Goal: Task Accomplishment & Management: Manage account settings

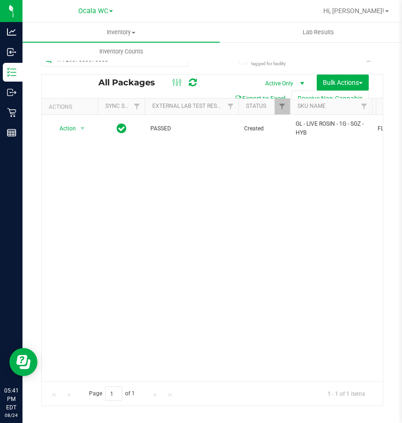
click at [266, 249] on div "Action Action Adjust qty Create package Edit attributes Global inventory Locate…" at bounding box center [212, 248] width 341 height 266
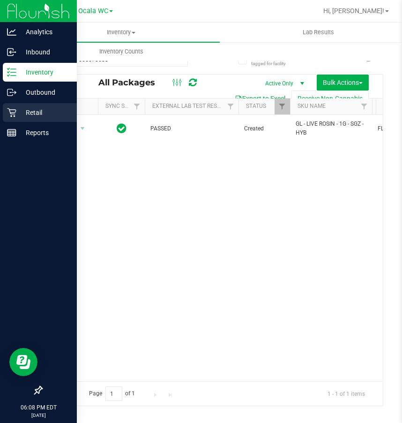
click at [17, 117] on p "Retail" at bounding box center [44, 112] width 56 height 11
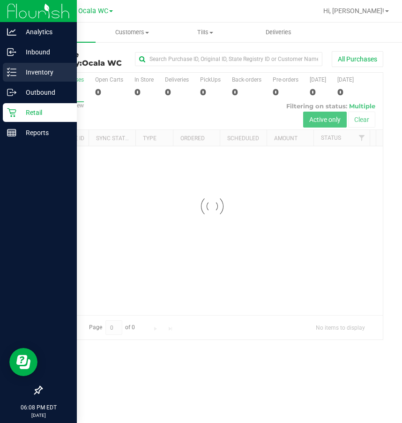
click at [31, 69] on p "Inventory" at bounding box center [44, 72] width 56 height 11
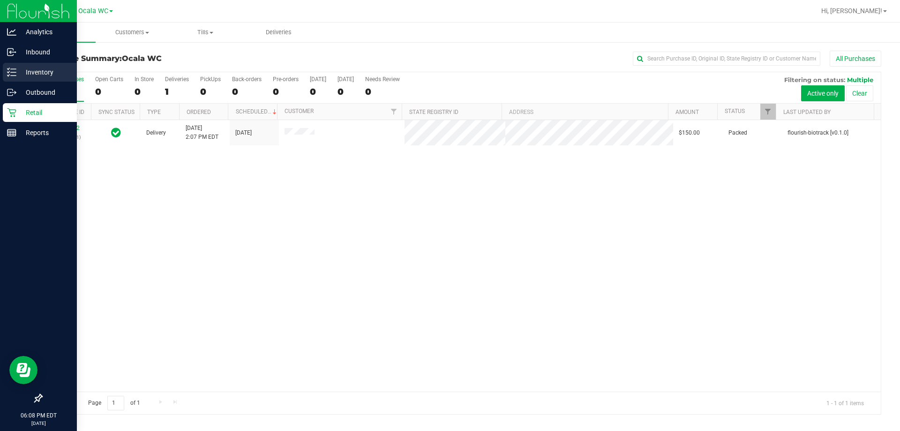
click at [16, 69] on p "Inventory" at bounding box center [44, 72] width 56 height 11
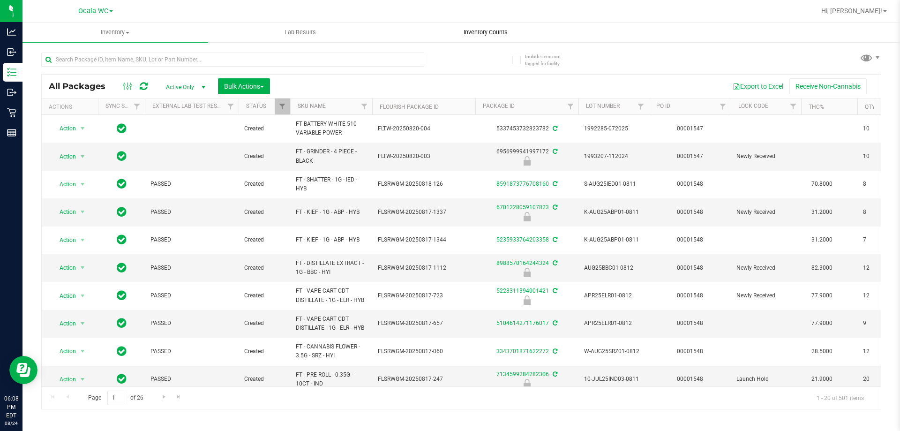
click at [475, 28] on span "Inventory Counts" at bounding box center [485, 32] width 69 height 8
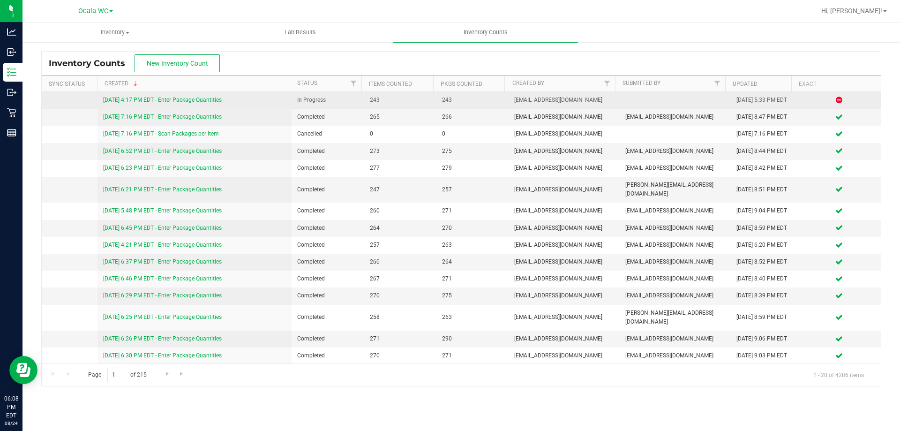
click at [200, 97] on link "8/24/25 4:17 PM EDT - Enter Package Quantities" at bounding box center [162, 100] width 119 height 7
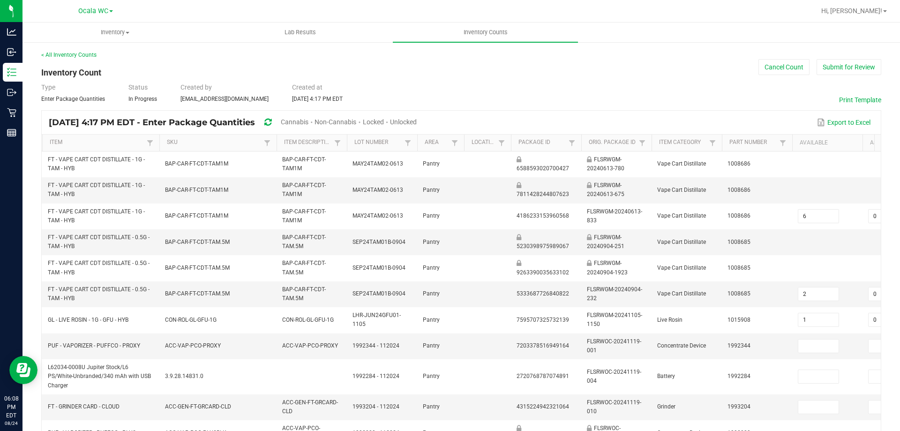
click at [309, 122] on span "Cannabis" at bounding box center [295, 122] width 28 height 8
click at [417, 118] on span "Unlocked" at bounding box center [404, 122] width 27 height 8
type input "1"
type input "2"
type input "0"
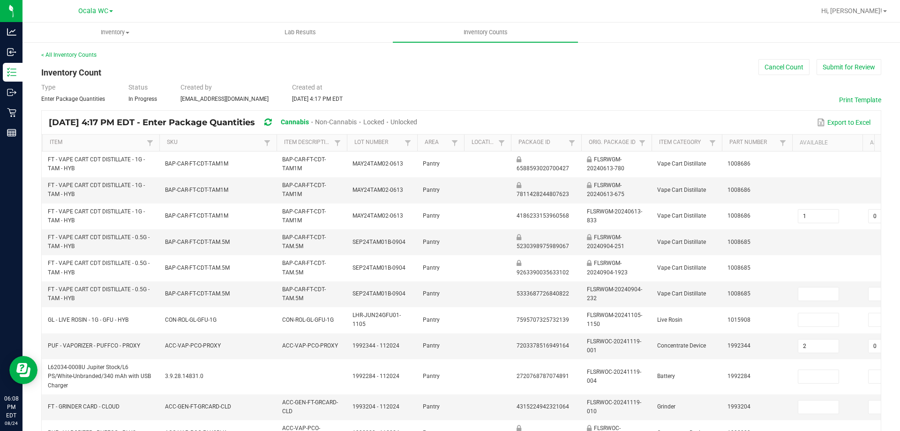
type input "23"
type input "0"
type input "6"
type input "0"
type input "3"
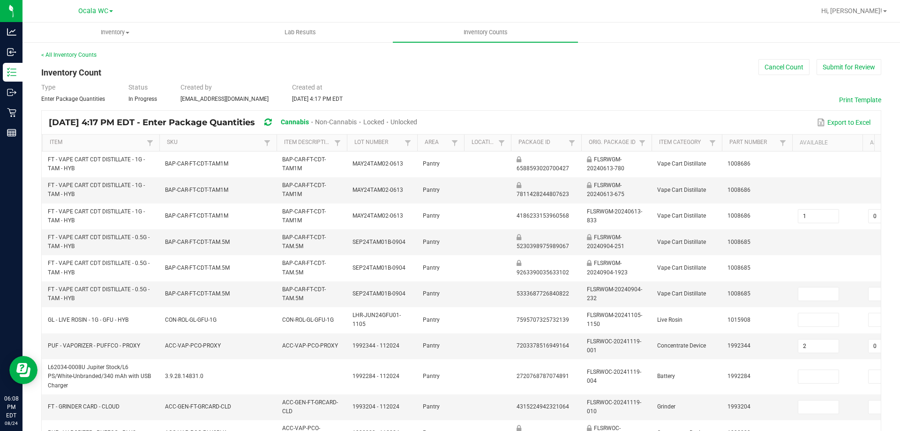
type input "0"
type input "9"
type input "2"
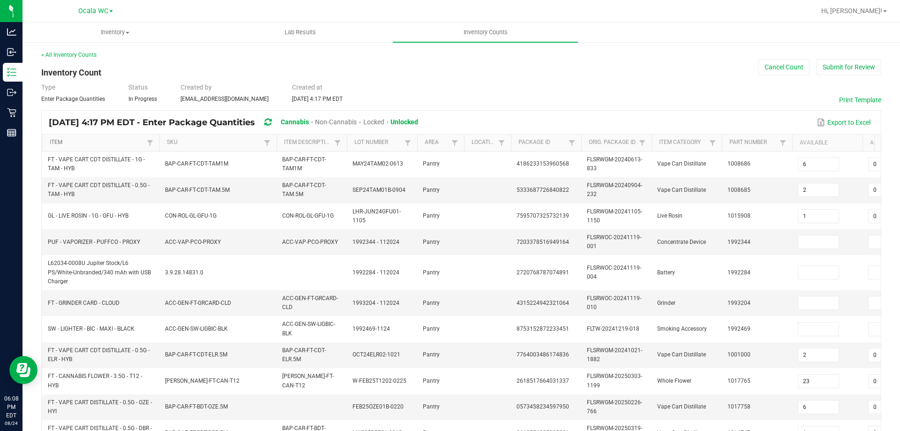
click at [131, 142] on link "Item" at bounding box center [97, 143] width 94 height 8
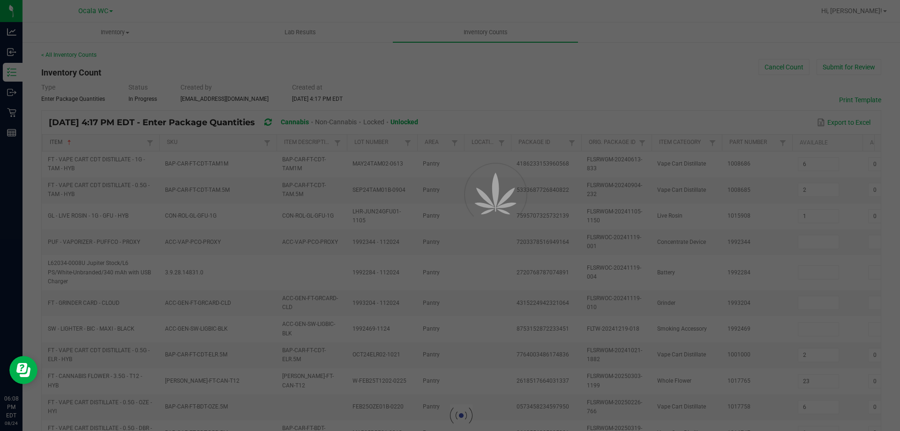
type input "12"
type input "4"
type input "0"
type input "10"
type input "0"
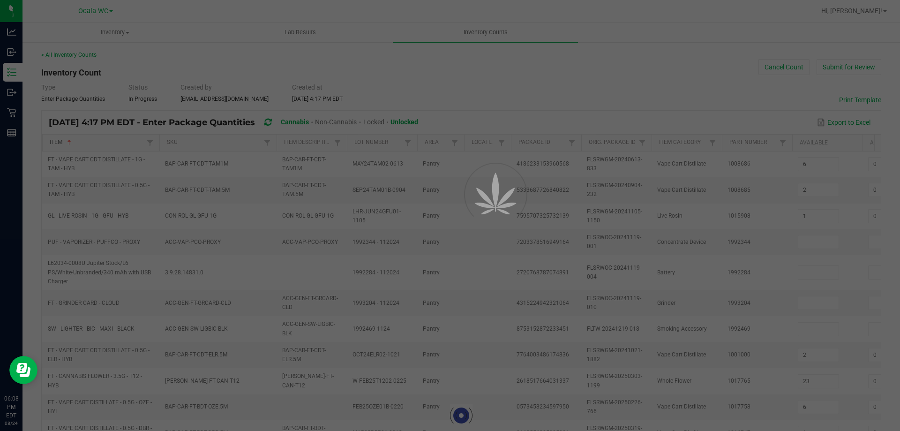
type input "1"
type input "14"
type input "7"
type input "1"
type input "13"
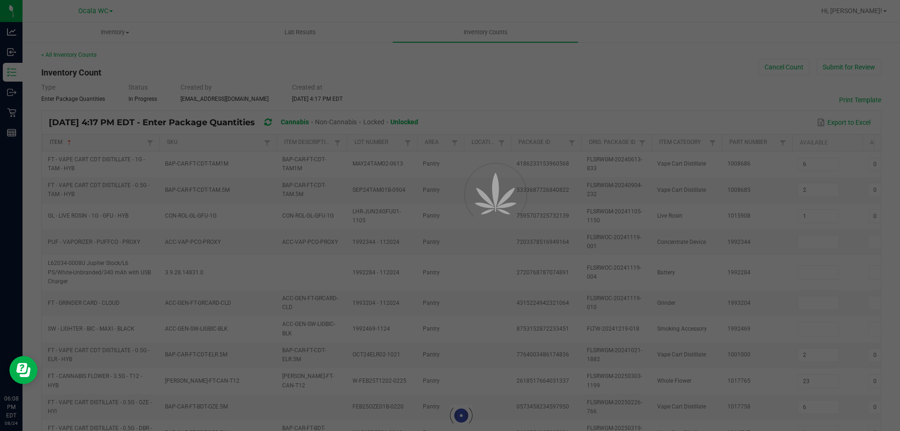
type input "11"
type input "16"
type input "20"
type input "17"
type input "7"
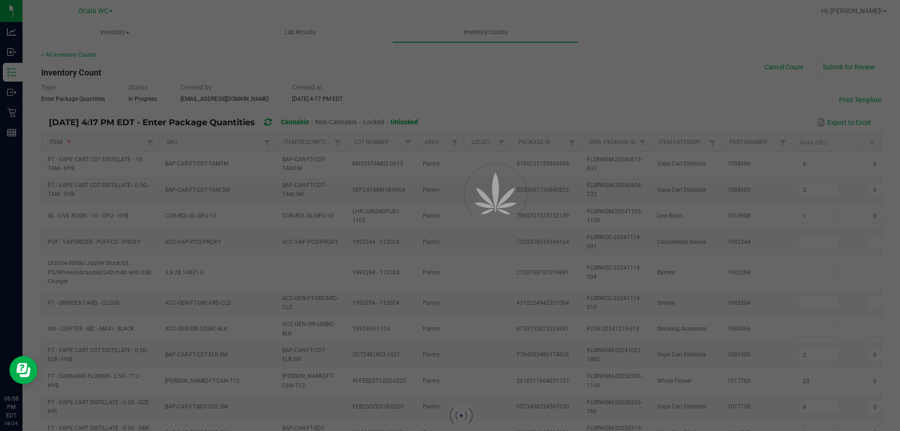
type input "0"
type input "7"
type input "0"
type input "12"
type input "9"
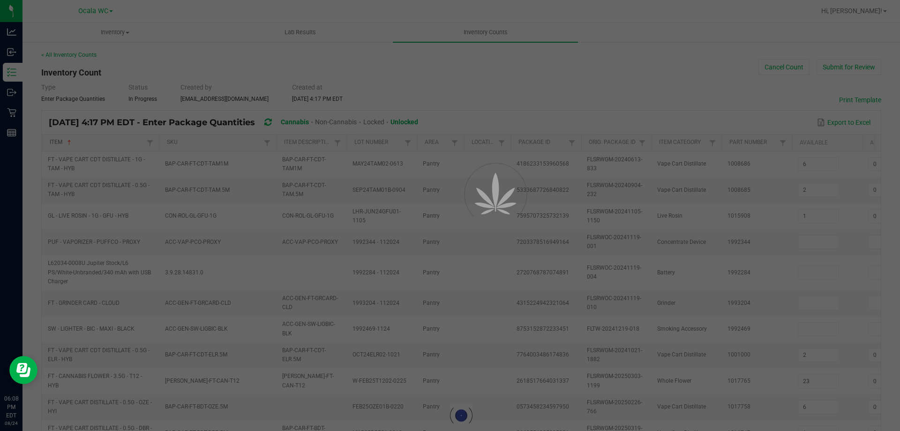
type input "8"
type input "18"
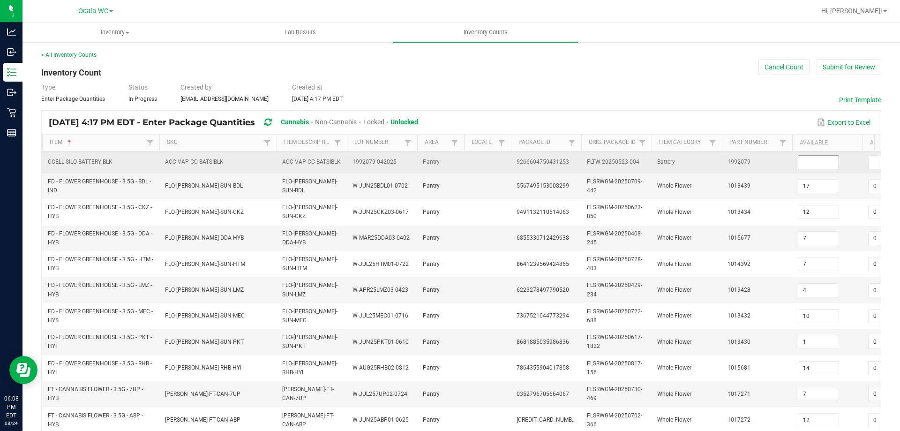
click at [814, 164] on input at bounding box center [819, 162] width 40 height 13
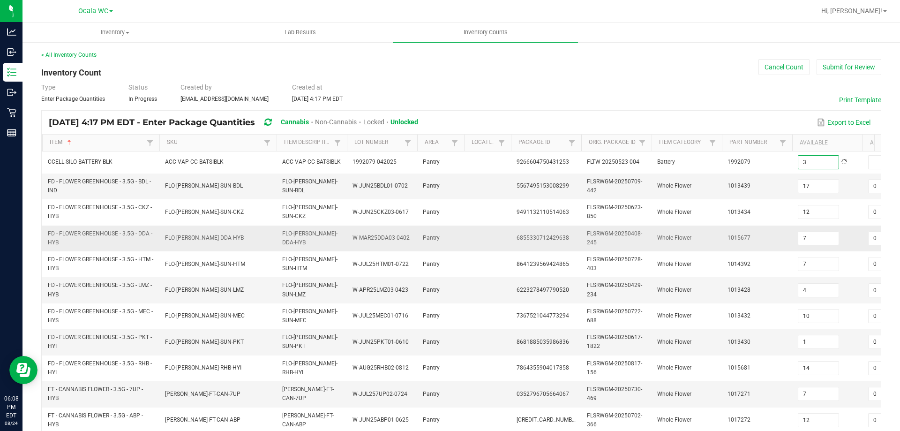
type input "3"
click at [774, 233] on td "1015677" at bounding box center [757, 239] width 70 height 26
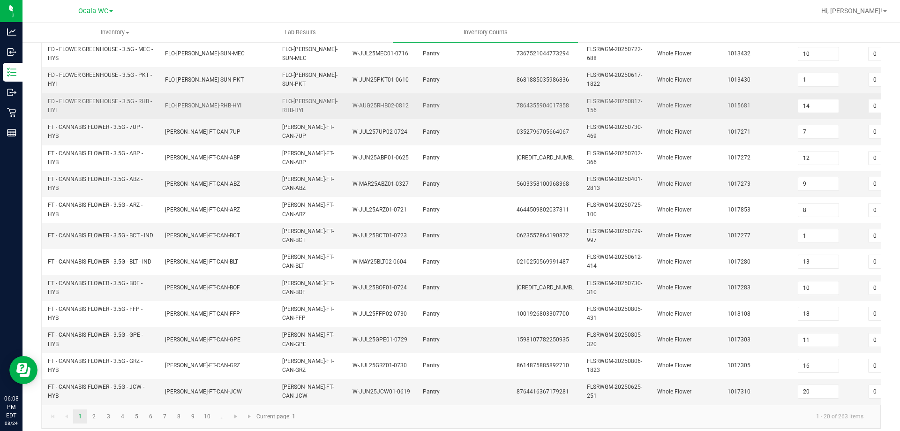
scroll to position [277, 0]
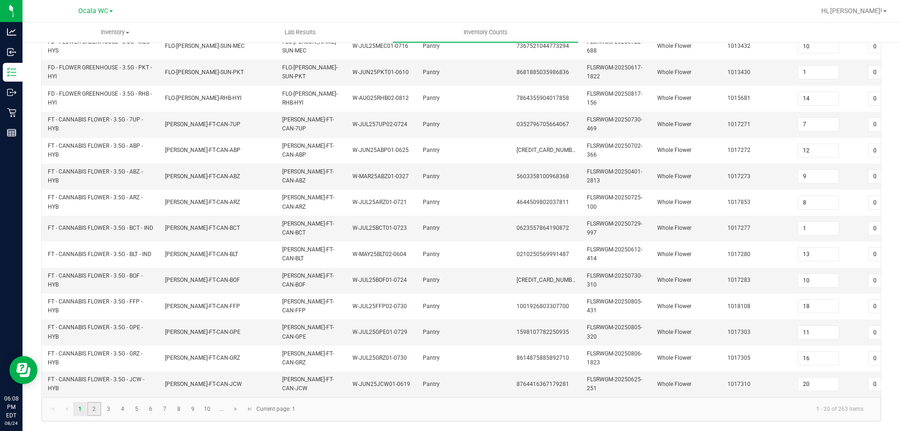
click at [97, 409] on link "2" at bounding box center [94, 409] width 14 height 14
type input "8"
type input "12"
type input "20"
type input "5"
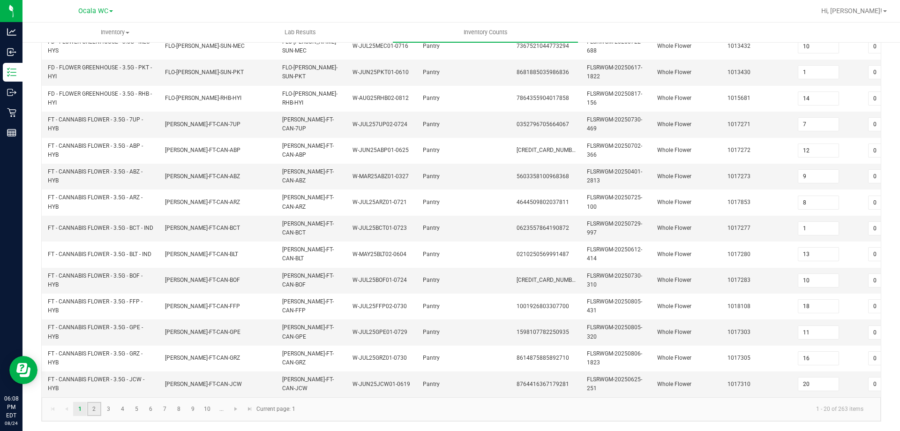
type input "23"
type input "6"
type input "17"
type input "20"
type input "3"
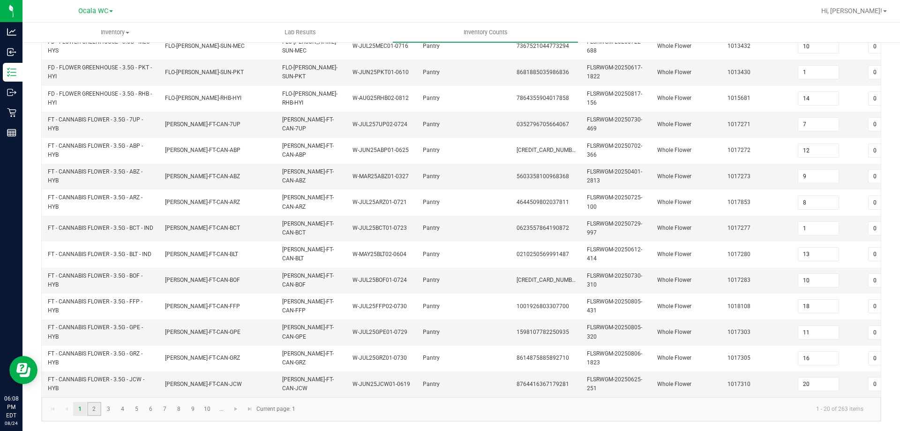
type input "6"
type input "3"
type input "9"
type input "0"
type input "16"
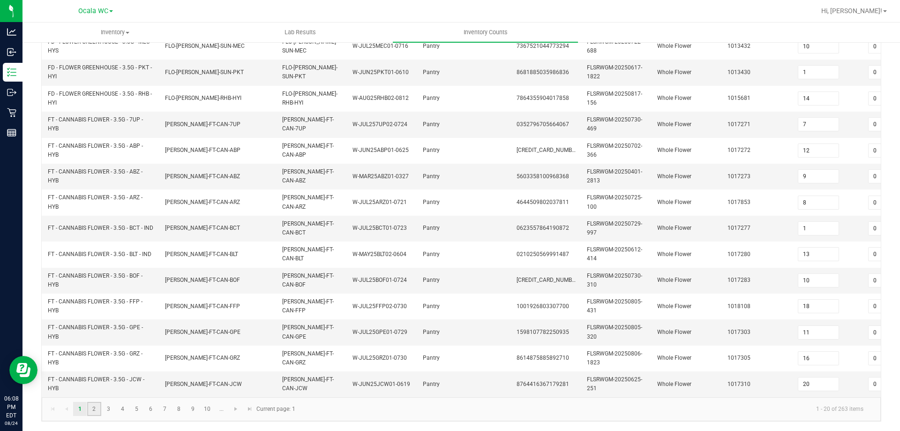
type input "5"
type input "12"
type input "2"
type input "13"
type input "19"
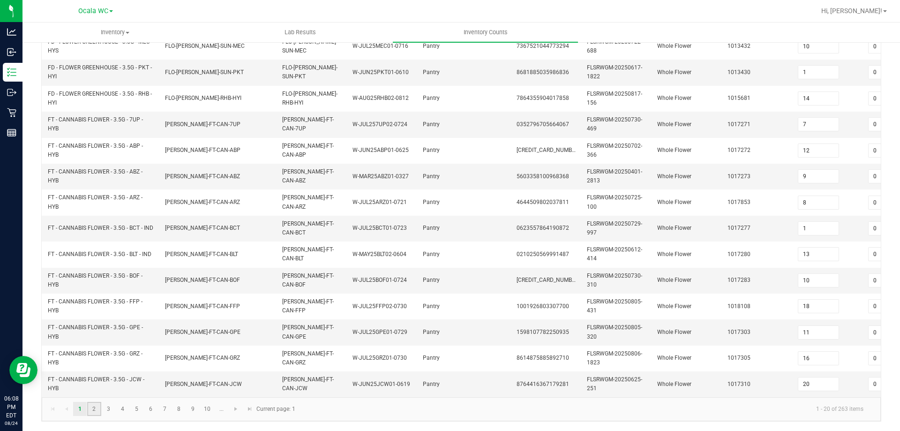
type input "17"
type input "20"
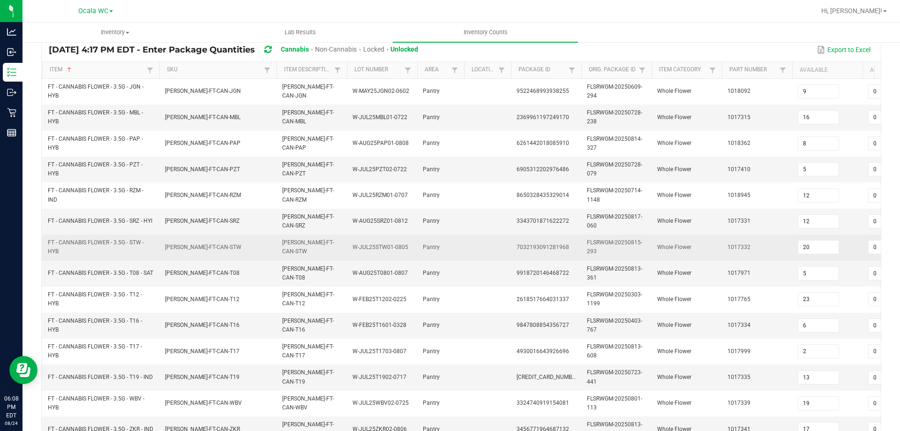
scroll to position [89, 0]
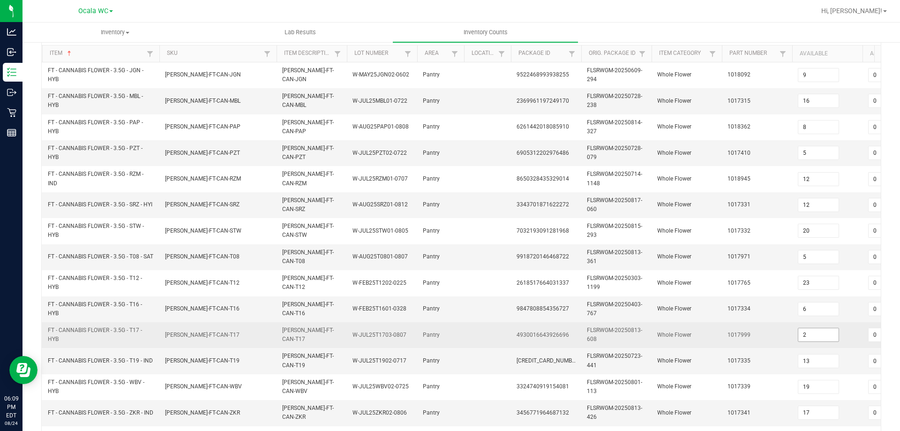
click at [822, 336] on input "2" at bounding box center [819, 334] width 40 height 13
type input "3"
click at [849, 336] on td "3" at bounding box center [828, 335] width 70 height 26
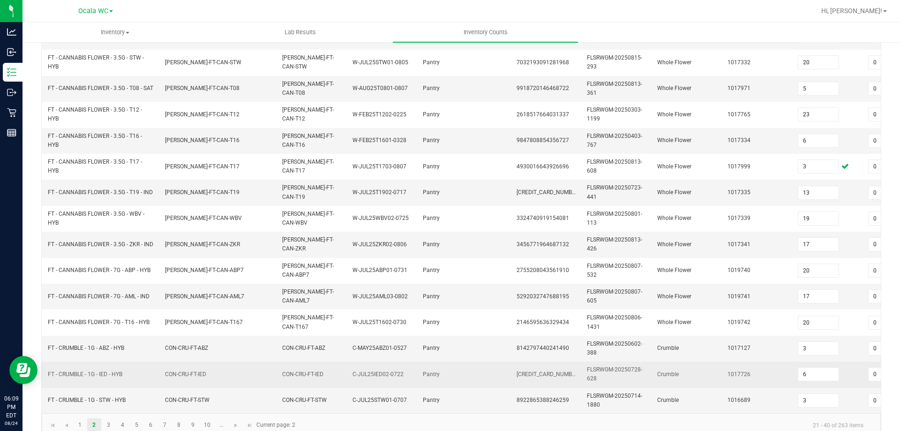
scroll to position [280, 0]
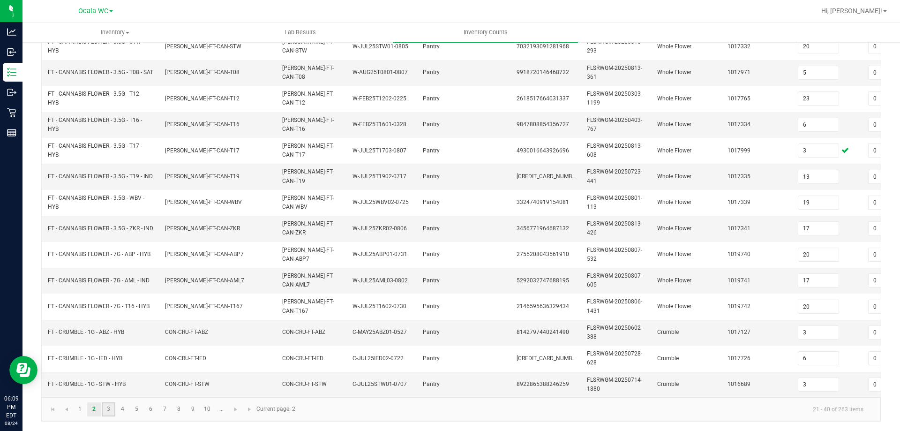
click at [111, 408] on link "3" at bounding box center [109, 409] width 14 height 14
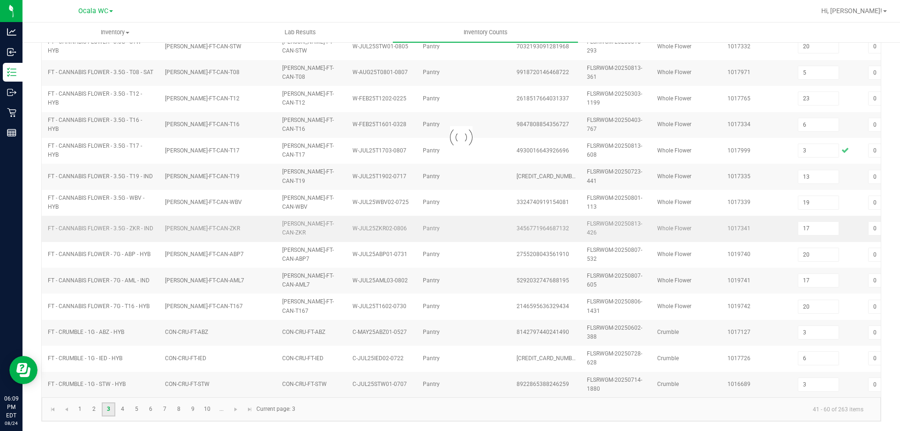
type input "6"
type input "10"
type input "7"
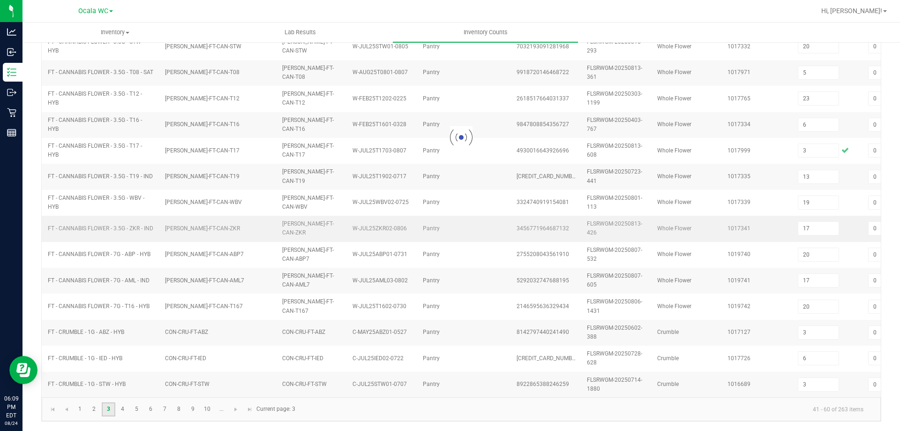
type input "10"
type input "7"
type input "13"
type input "5"
type input "2"
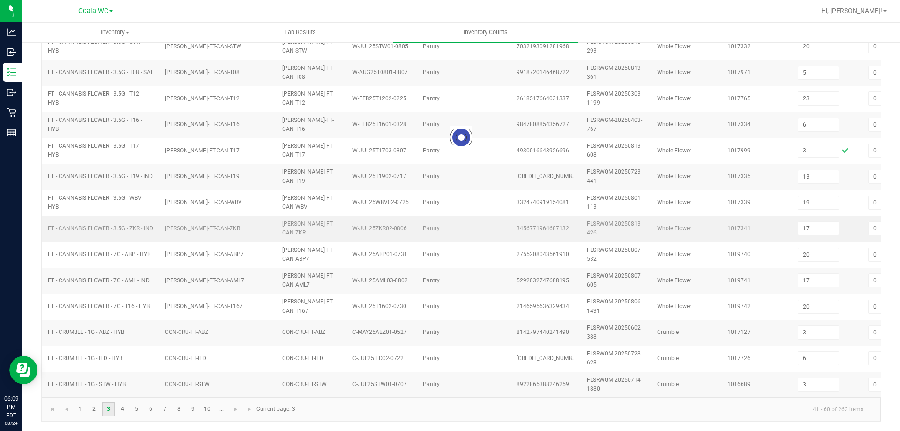
type input "6"
type input "3"
type input "1"
type input "12"
type input "10"
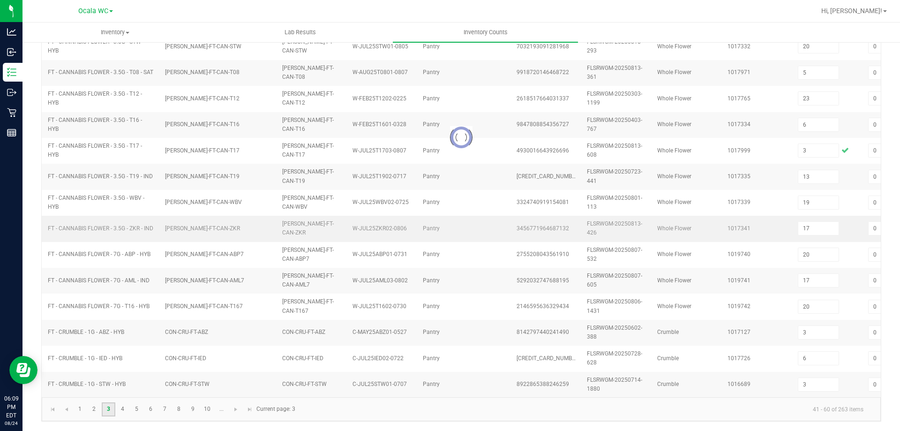
type input "9"
type input "13"
type input "7"
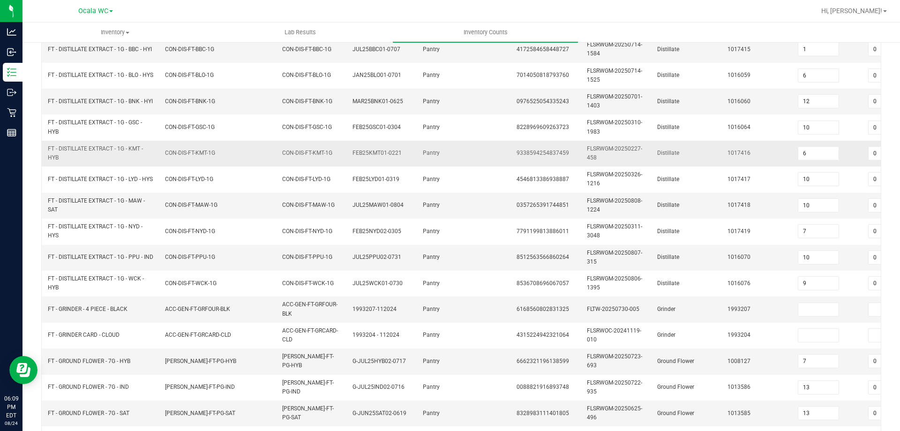
scroll to position [188, 0]
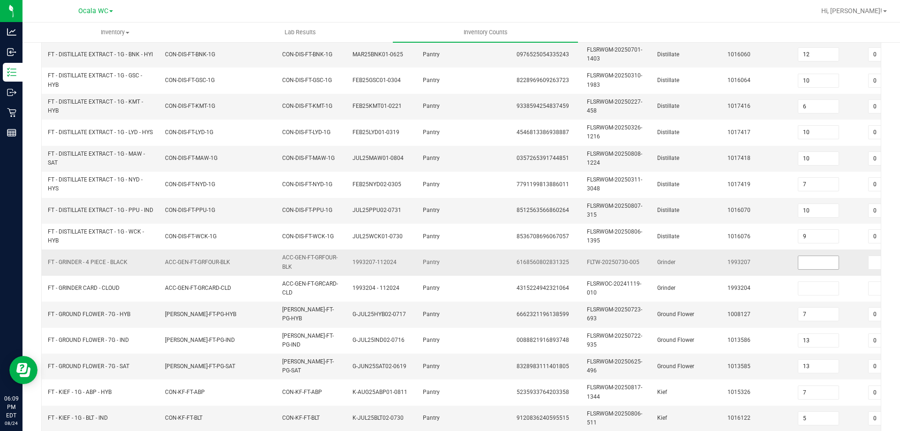
click at [808, 263] on input at bounding box center [819, 262] width 40 height 13
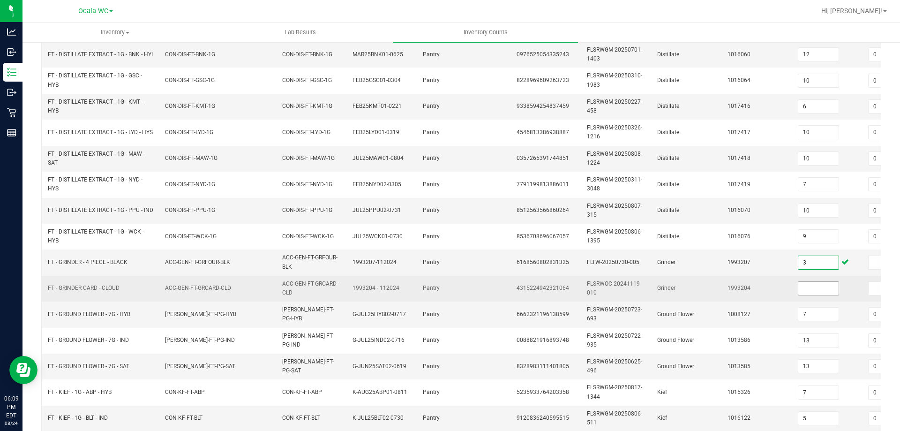
type input "3"
click at [815, 293] on input at bounding box center [819, 288] width 40 height 13
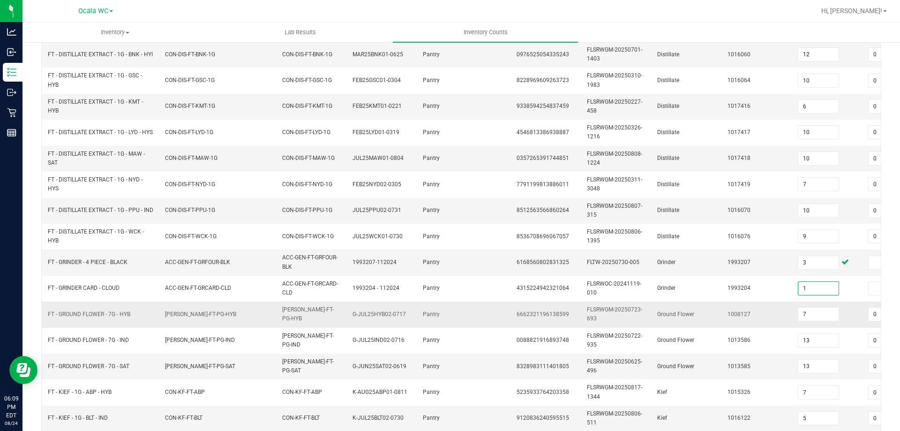
type input "1"
click at [780, 321] on td "1008127" at bounding box center [757, 315] width 70 height 26
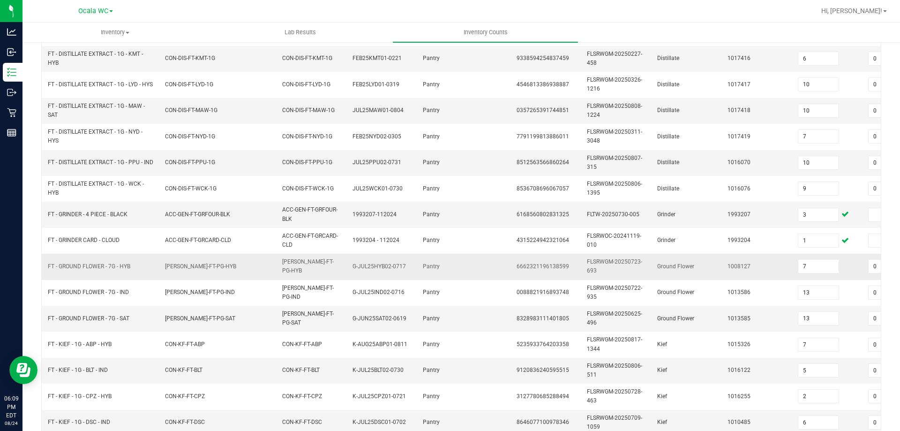
scroll to position [280, 0]
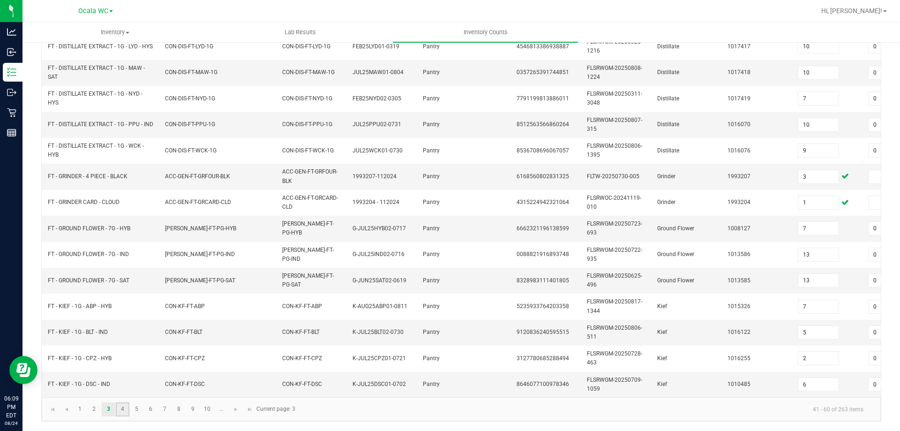
click at [126, 405] on link "4" at bounding box center [123, 409] width 14 height 14
type input "2"
type input "1"
type input "14"
type input "7"
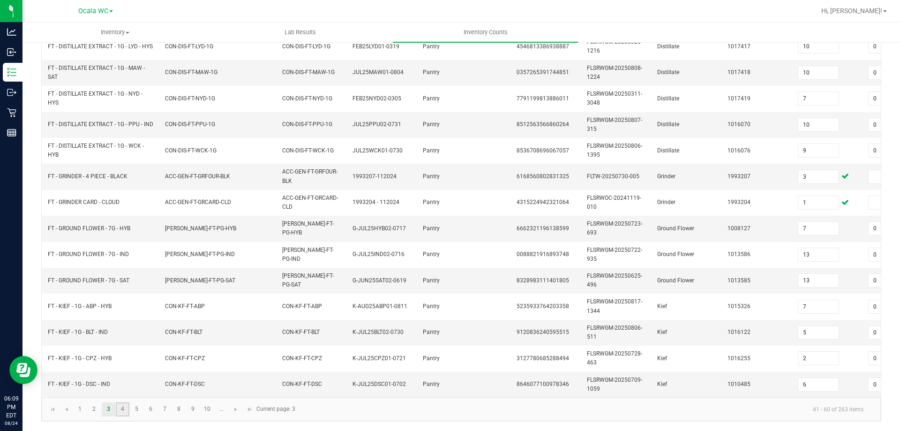
type input "6"
type input "8"
type input "10"
type input "5"
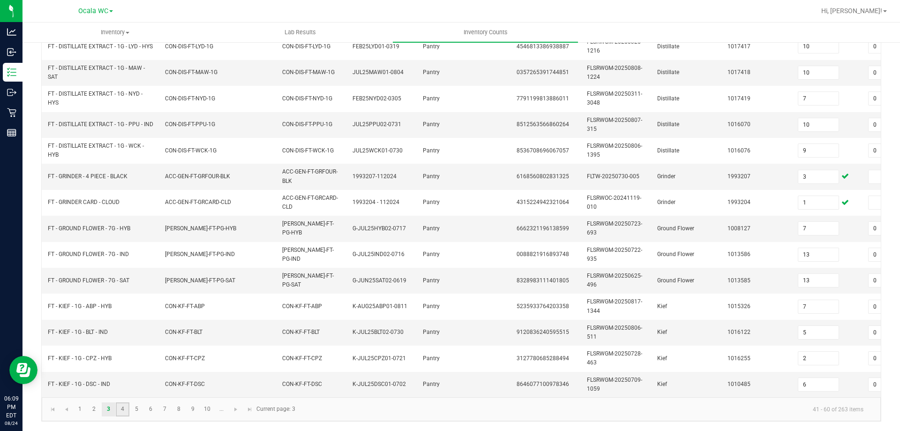
type input "8"
type input "6"
type input "4"
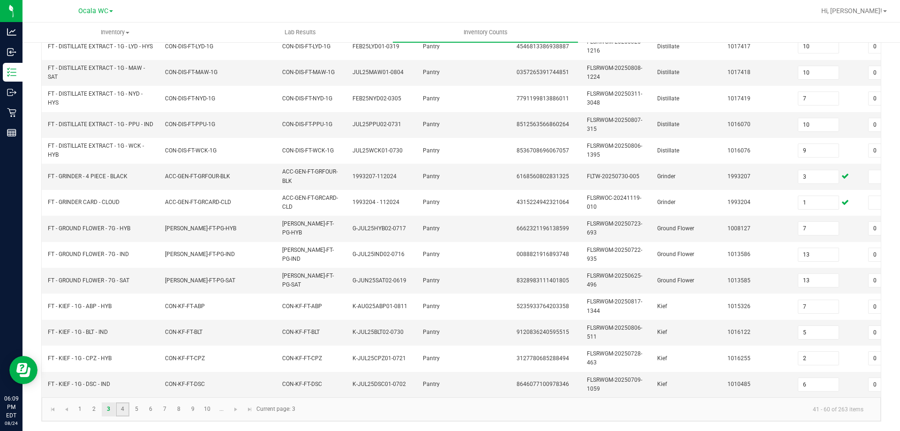
type input "23"
type input "19"
type input "0"
type input "16"
type input "0"
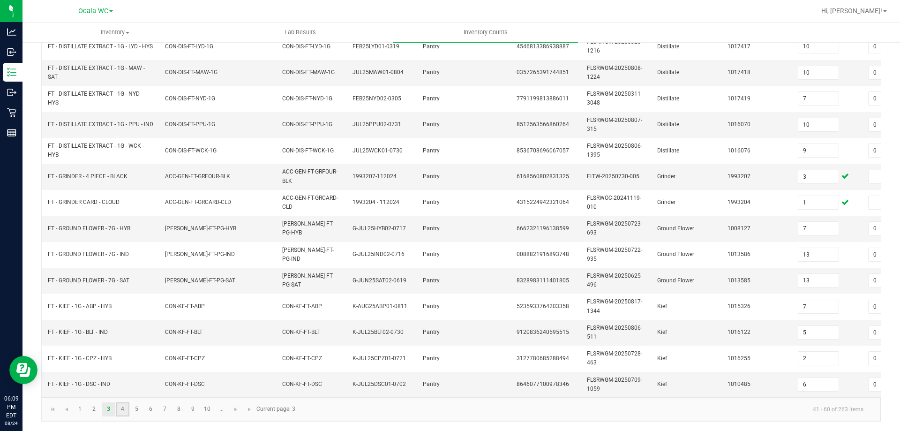
type input "3"
type input "6"
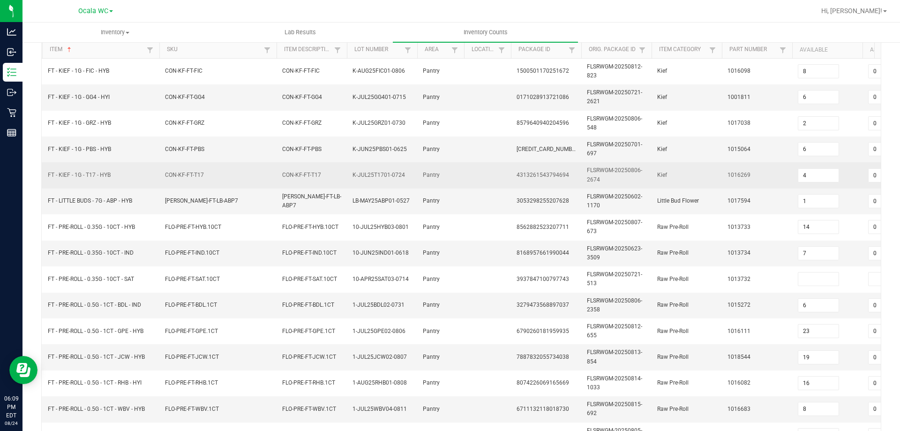
scroll to position [94, 0]
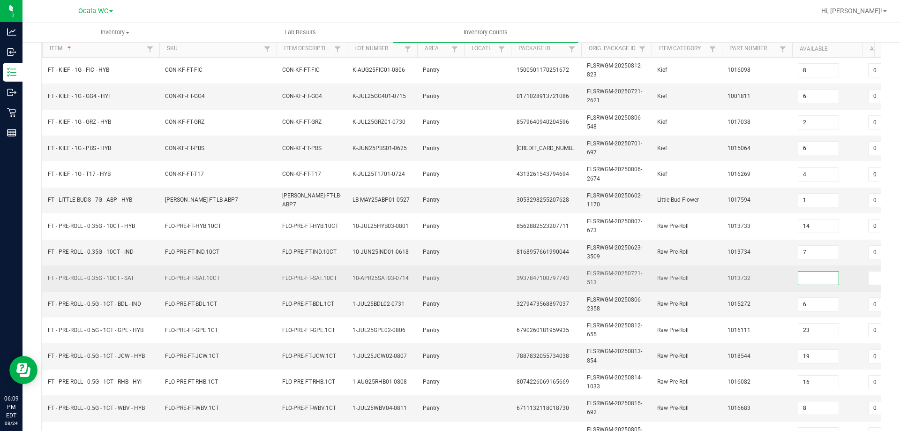
click at [811, 280] on input at bounding box center [819, 278] width 40 height 13
type input "20"
click at [789, 282] on td "1013732" at bounding box center [757, 278] width 70 height 26
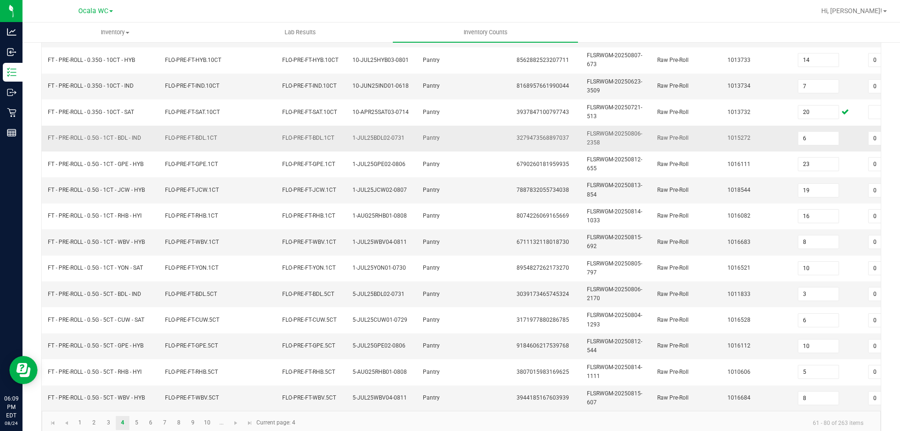
scroll to position [280, 0]
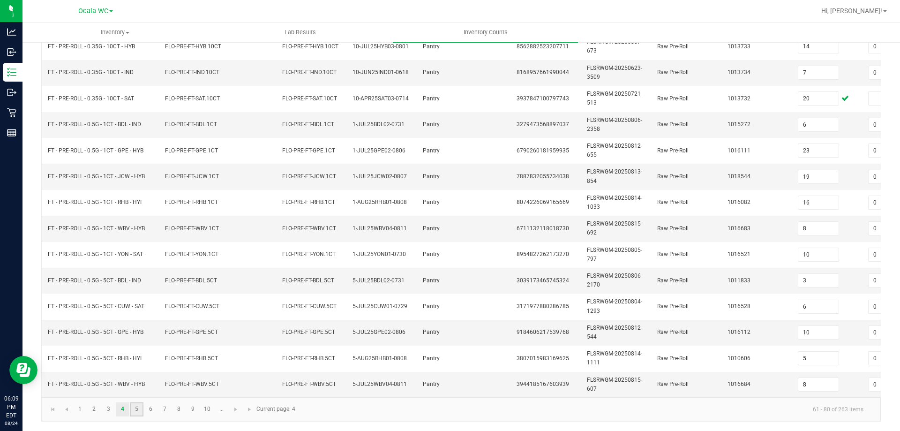
click at [134, 415] on link "5" at bounding box center [137, 409] width 14 height 14
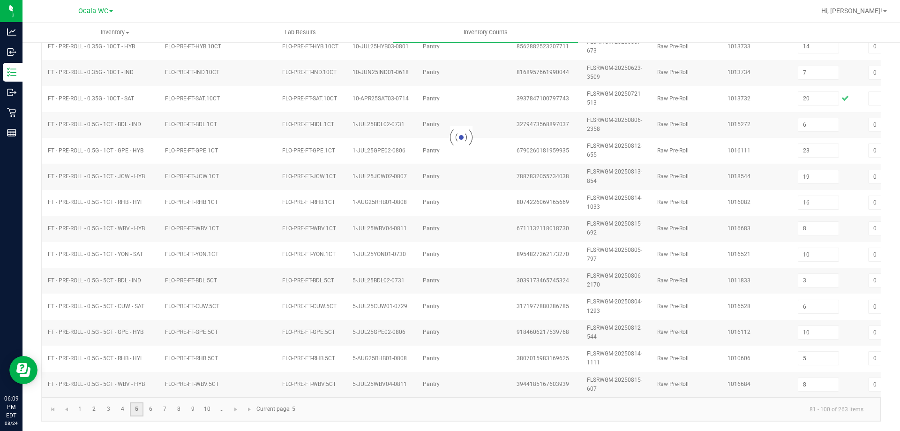
type input "1"
type input "5"
type input "2"
type input "7"
type input "0"
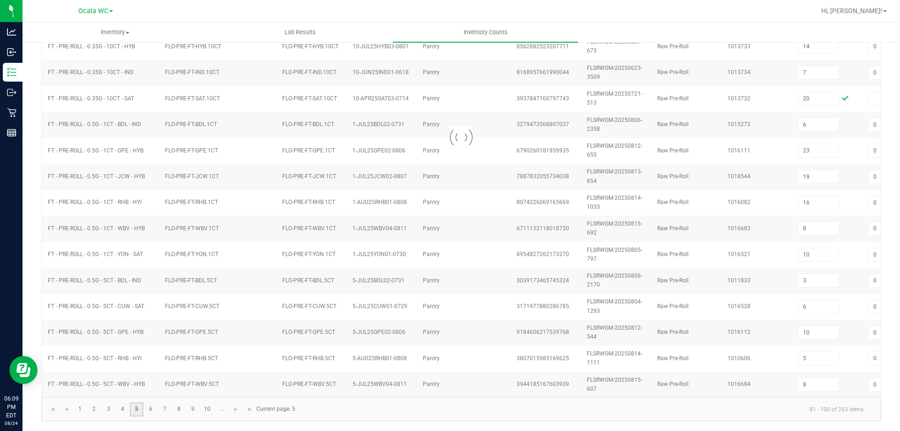
type input "7"
type input "5"
type input "9"
type input "2"
type input "10"
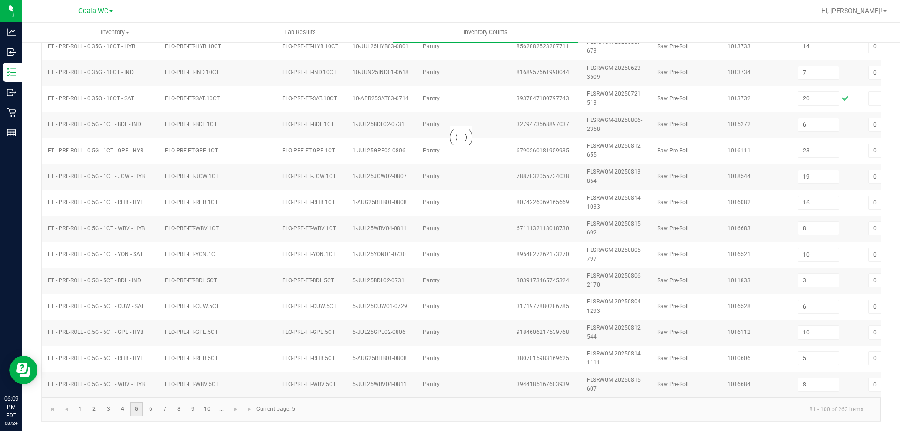
type input "9"
type input "11"
type input "8"
type input "2"
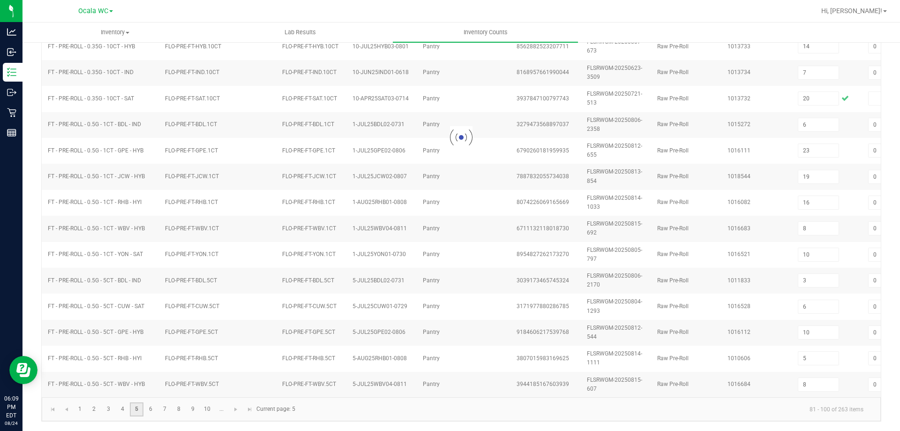
type input "1"
type input "9"
type input "11"
type input "7"
type input "11"
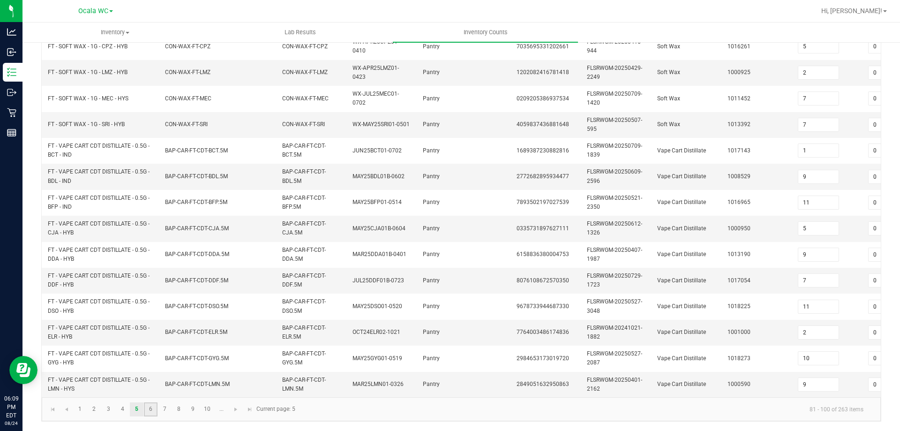
click at [151, 412] on link "6" at bounding box center [151, 409] width 14 height 14
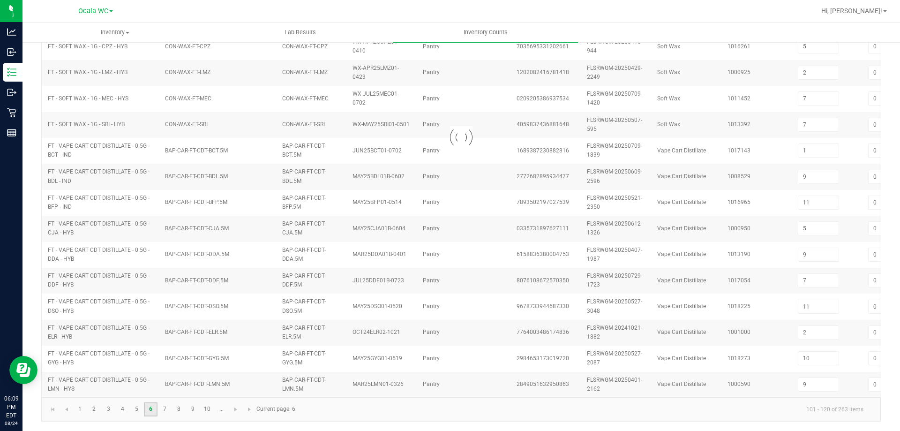
type input "4"
type input "2"
type input "9"
type input "10"
type input "2"
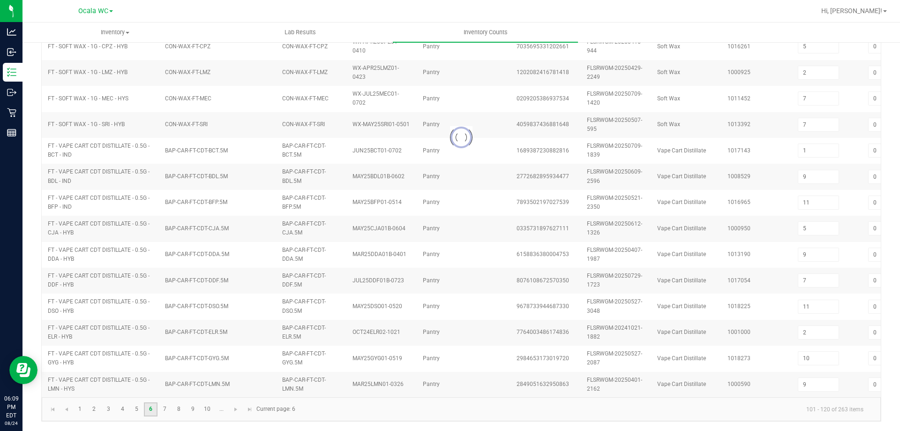
type input "1"
type input "9"
type input "4"
type input "10"
type input "6"
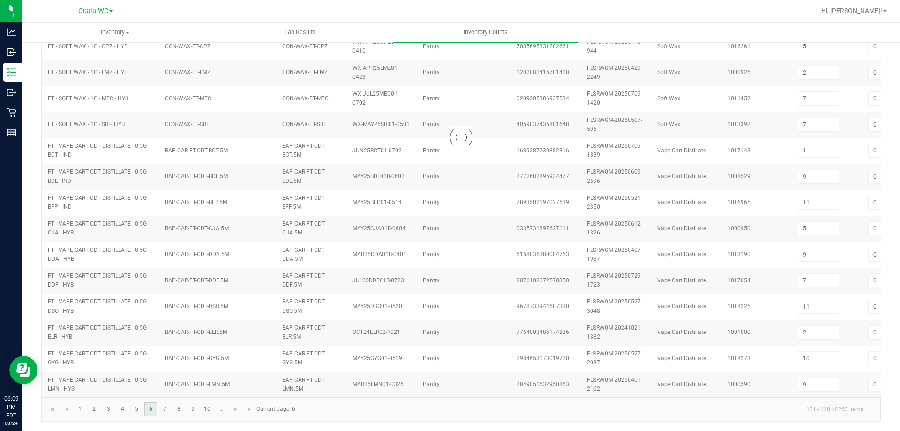
type input "6"
type input "8"
type input "3"
type input "1"
type input "3"
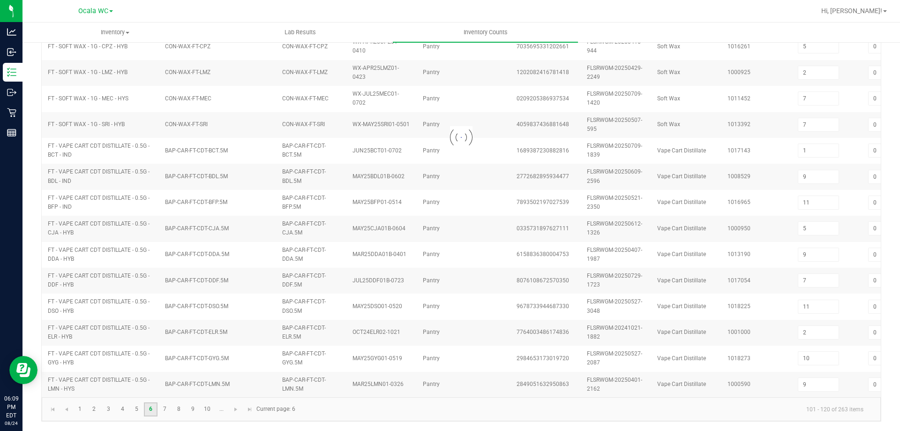
type input "2"
type input "5"
type input "11"
type input "2"
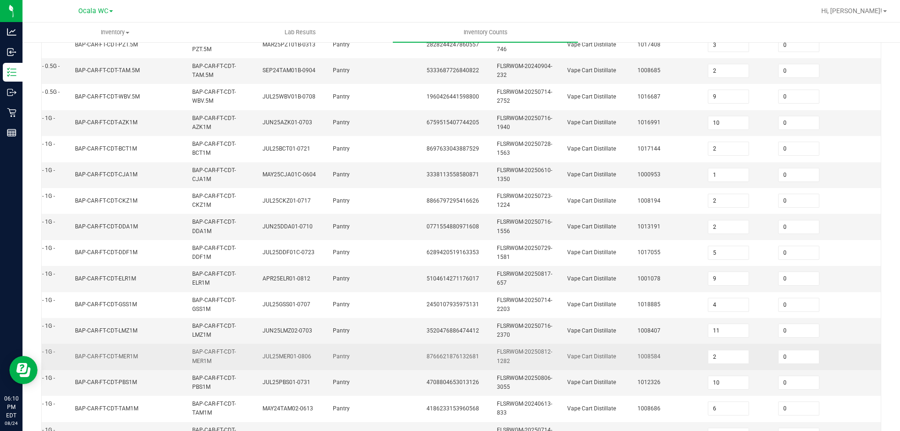
scroll to position [140, 0]
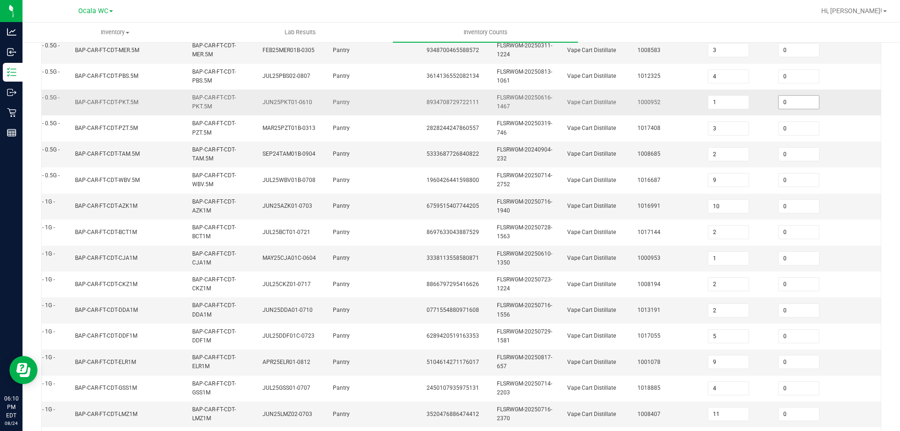
click at [787, 101] on input "0" at bounding box center [799, 102] width 40 height 13
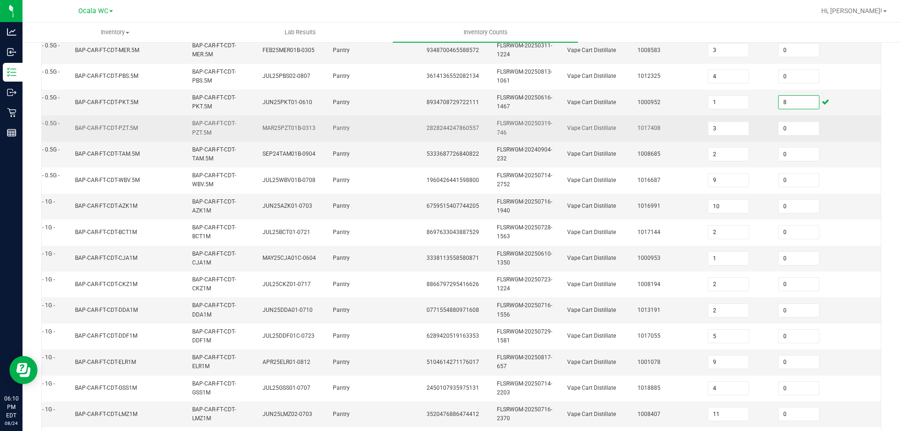
type input "8"
click at [834, 121] on td "0" at bounding box center [808, 128] width 70 height 26
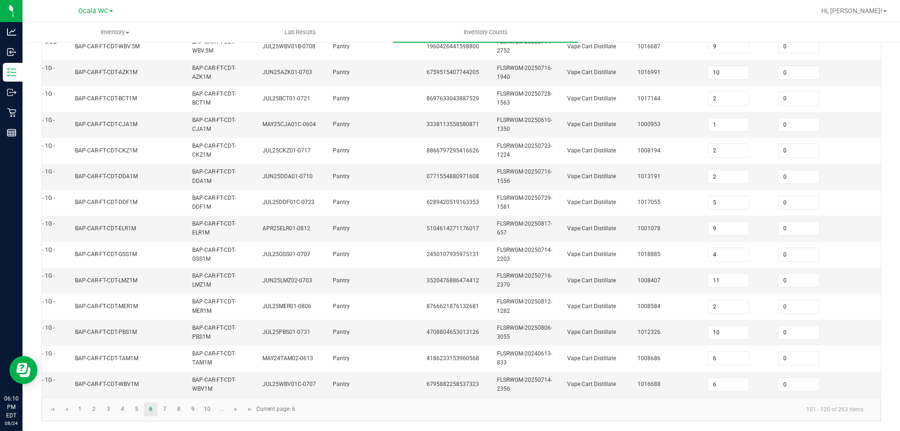
scroll to position [0, 0]
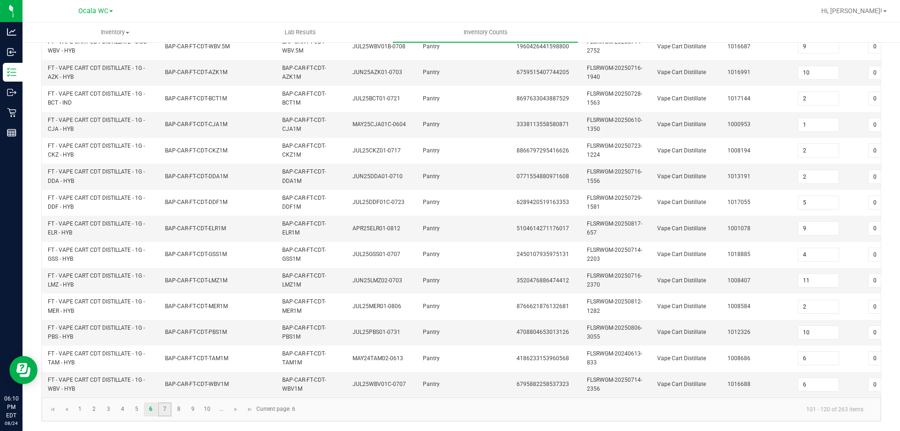
drag, startPoint x: 163, startPoint y: 411, endPoint x: 173, endPoint y: 407, distance: 10.9
click at [163, 411] on link "7" at bounding box center [165, 409] width 14 height 14
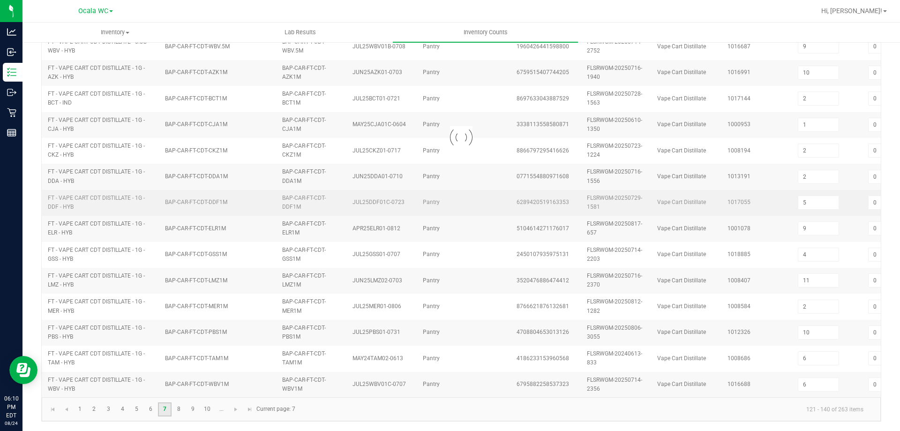
type input "8"
type input "10"
type input "1"
type input "12"
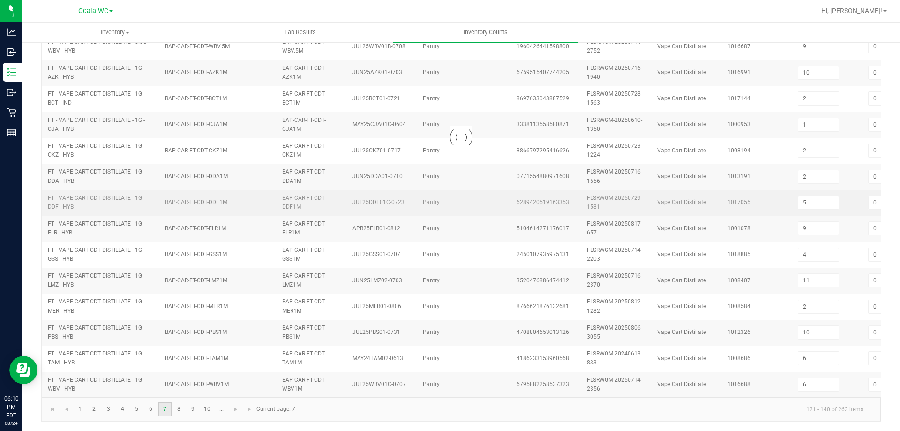
type input "7"
type input "6"
type input "9"
type input "8"
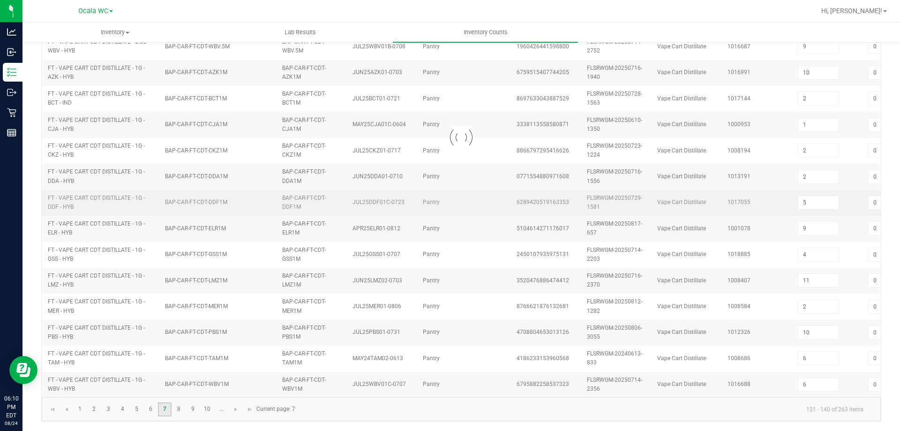
type input "1"
type input "10"
type input "5"
type input "0"
type input "6"
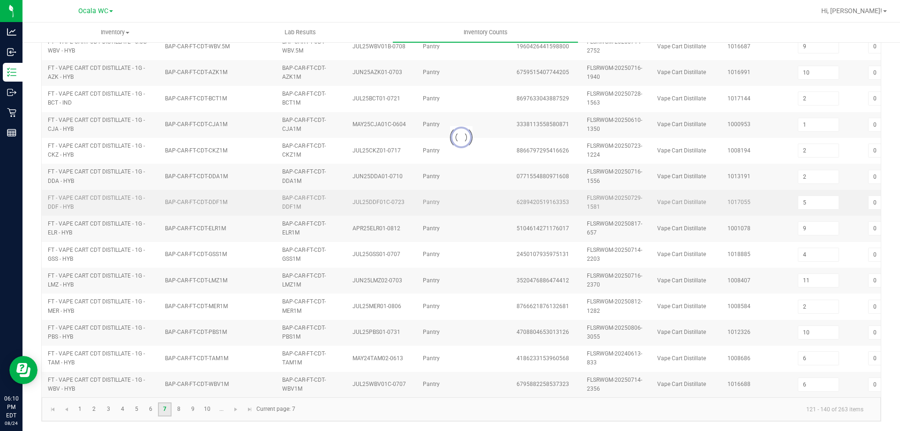
type input "11"
type input "5"
type input "4"
type input "12"
type input "10"
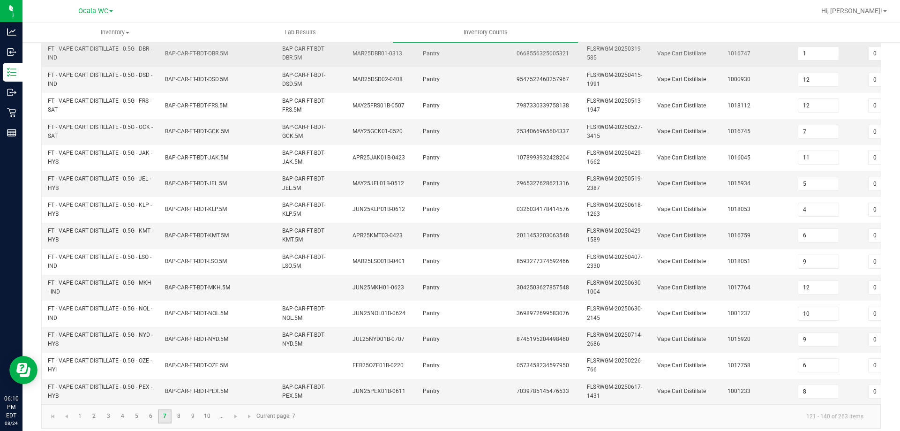
scroll to position [280, 0]
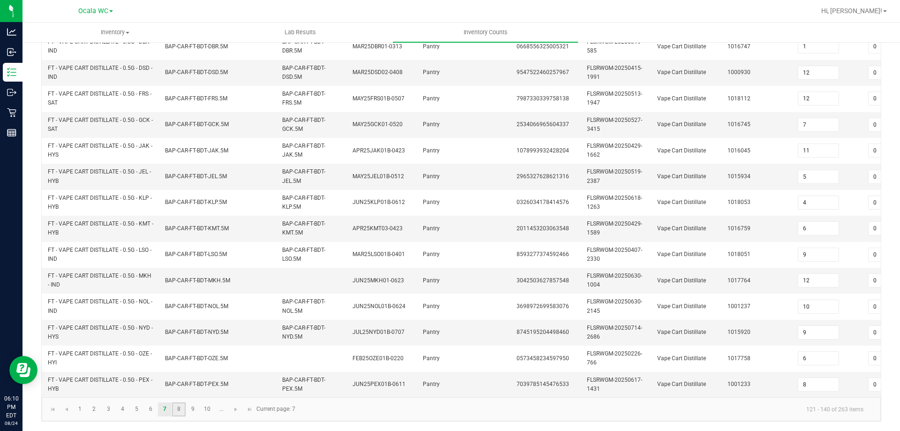
click at [182, 406] on link "8" at bounding box center [179, 409] width 14 height 14
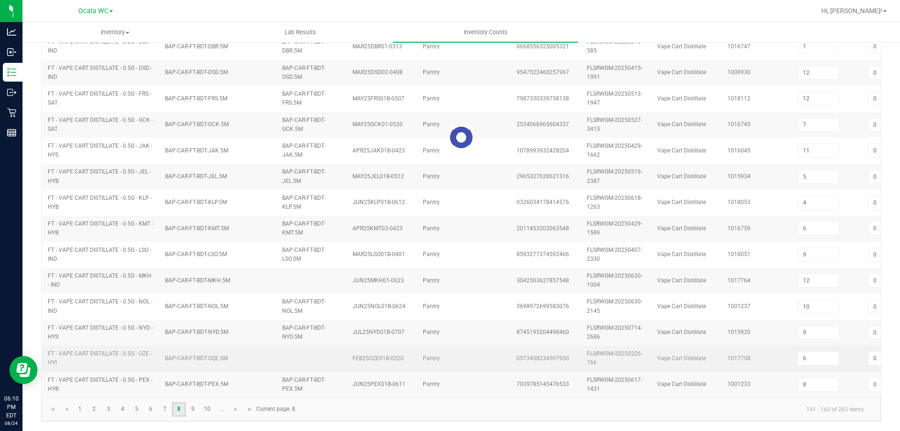
type input "1"
type input "6"
type input "5"
type input "6"
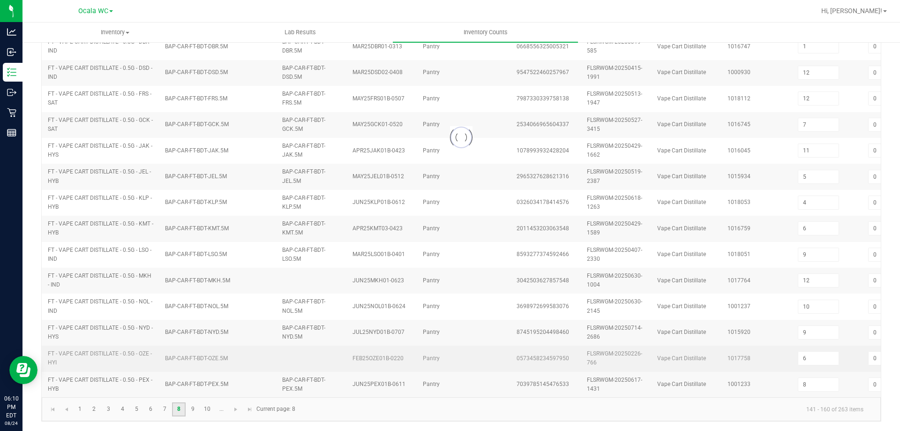
type input "8"
type input "1"
type input "4"
type input "5"
type input "4"
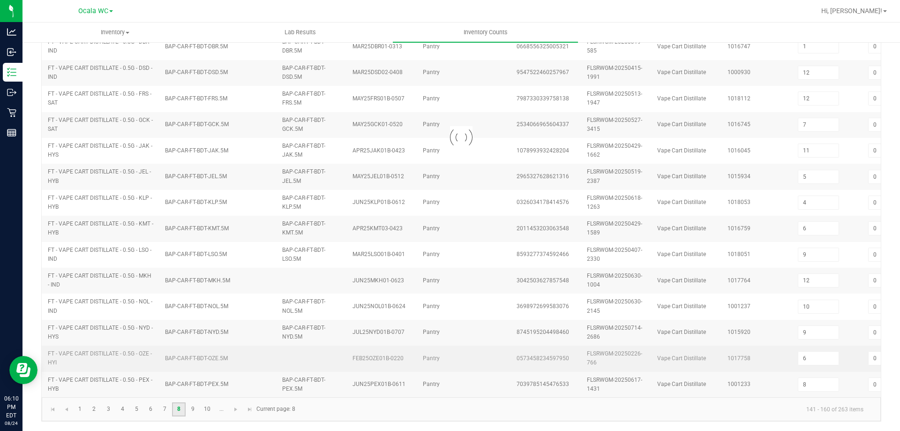
type input "3"
type input "9"
type input "6"
type input "10"
type input "6"
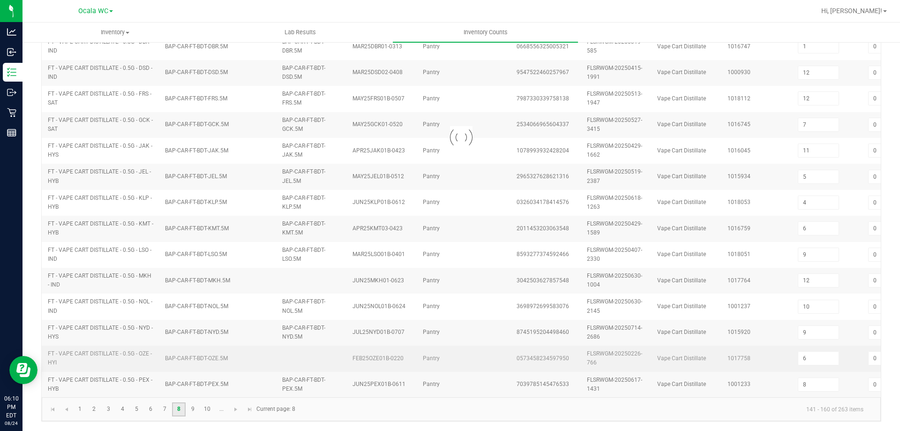
type input "11"
type input "12"
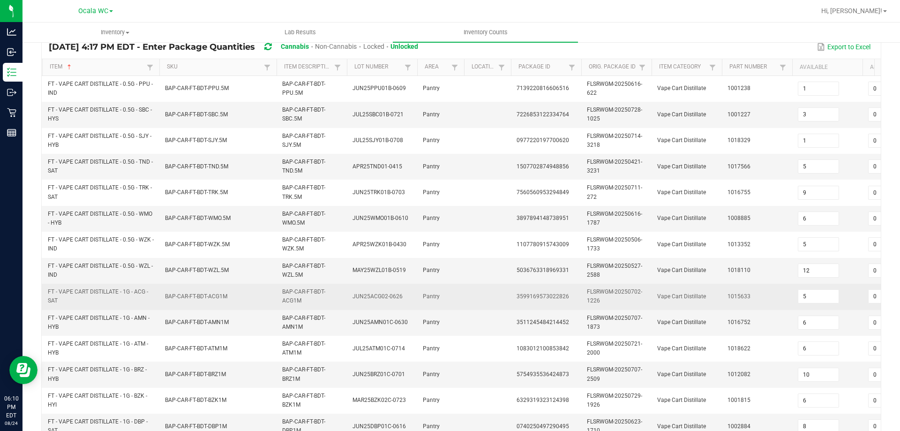
scroll to position [94, 0]
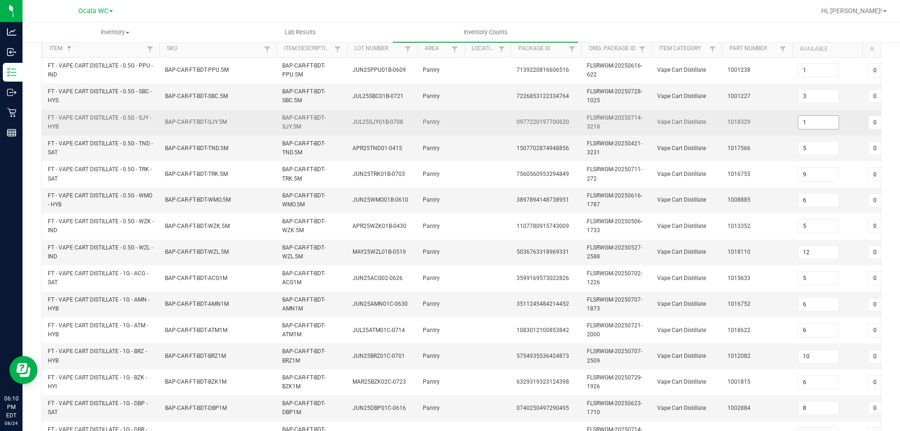
click at [814, 121] on input "1" at bounding box center [819, 122] width 40 height 13
click at [777, 123] on td "1018329" at bounding box center [757, 123] width 70 height 26
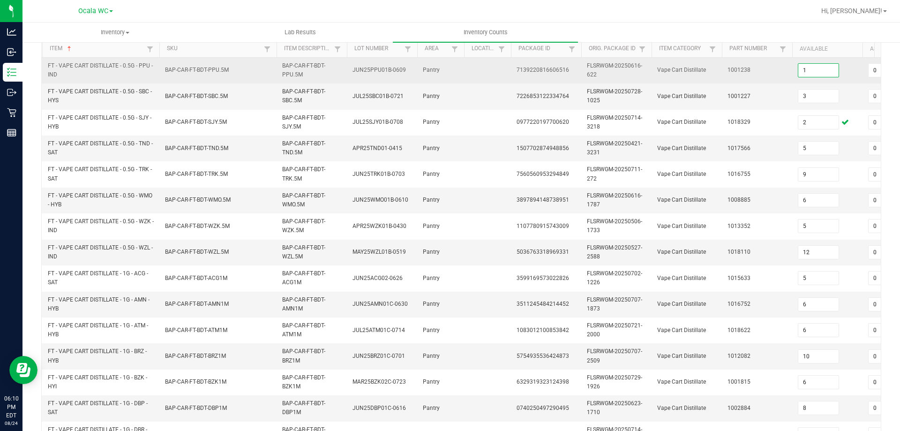
click at [830, 68] on input "1" at bounding box center [819, 70] width 40 height 13
click at [791, 81] on td "1001238" at bounding box center [757, 71] width 70 height 26
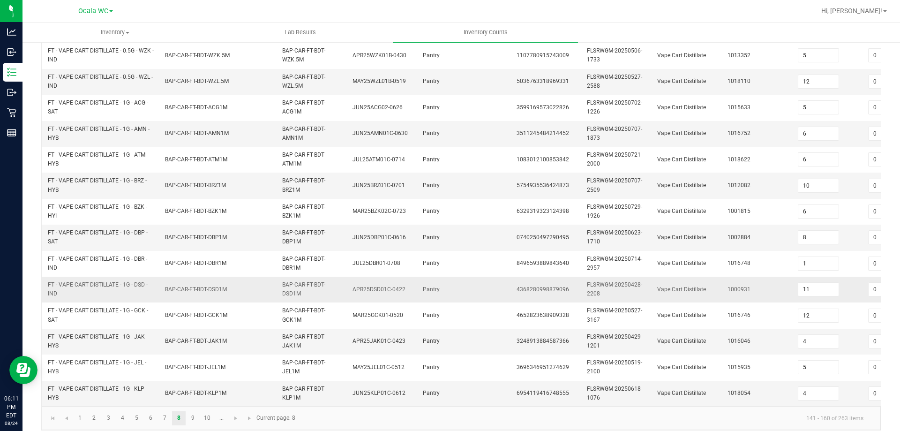
scroll to position [280, 0]
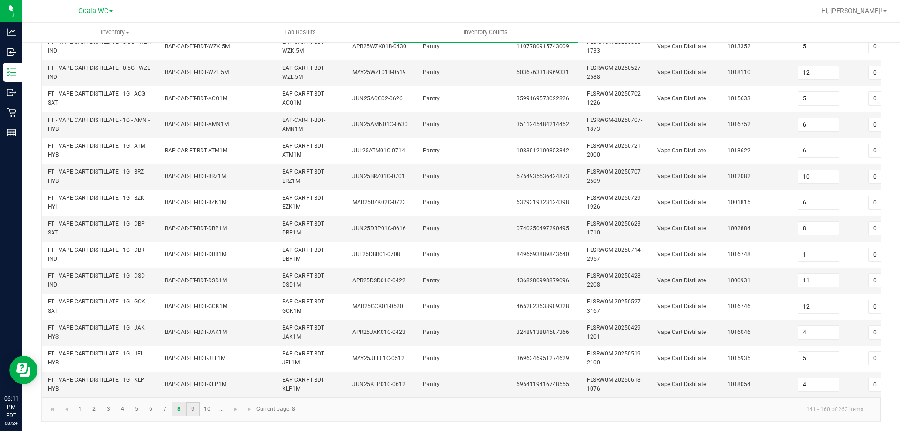
click at [194, 406] on link "9" at bounding box center [193, 409] width 14 height 14
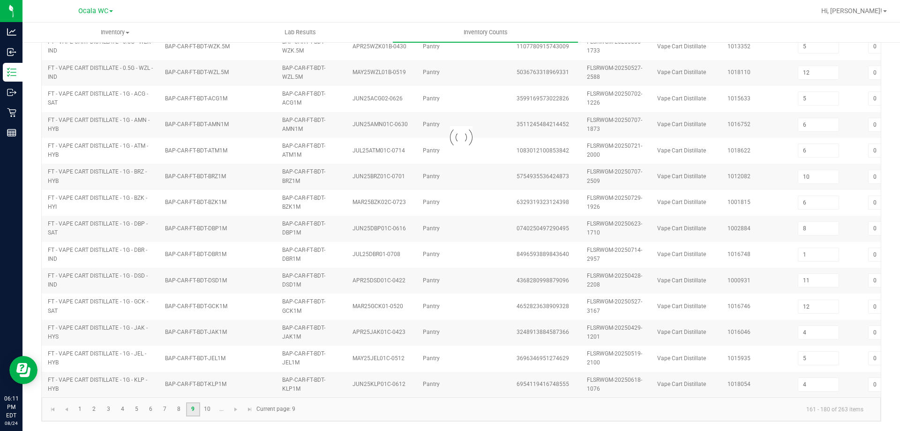
type input "12"
type input "8"
type input "4"
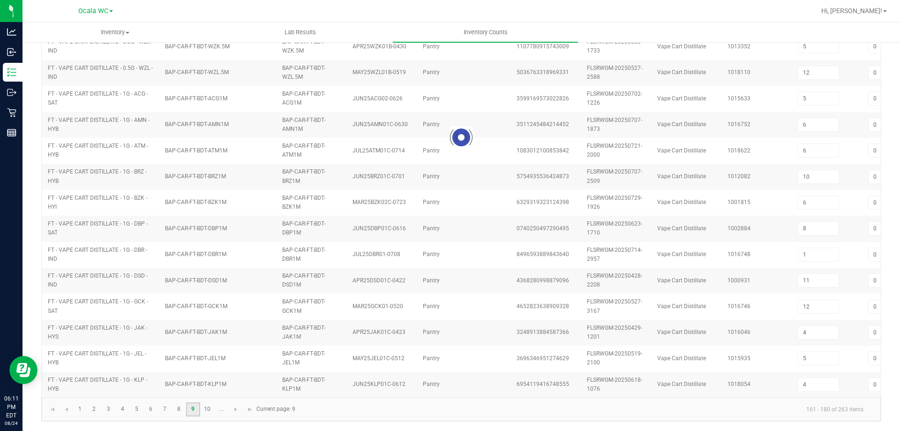
type input "8"
type input "7"
type input "11"
type input "18"
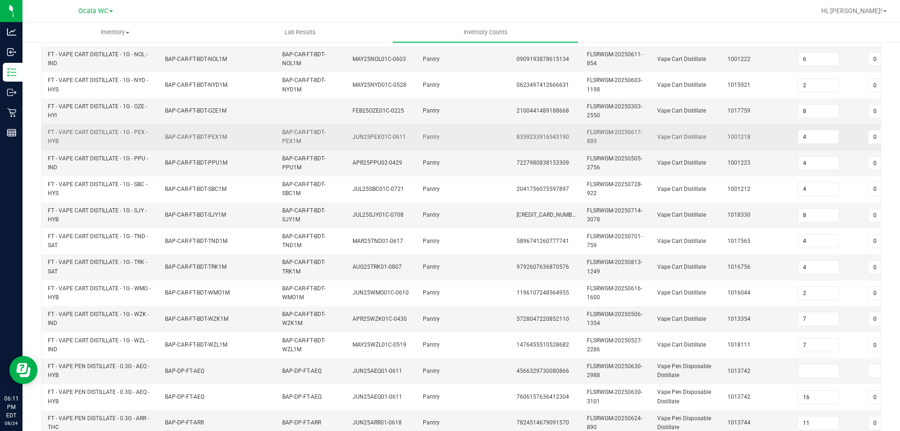
scroll to position [234, 0]
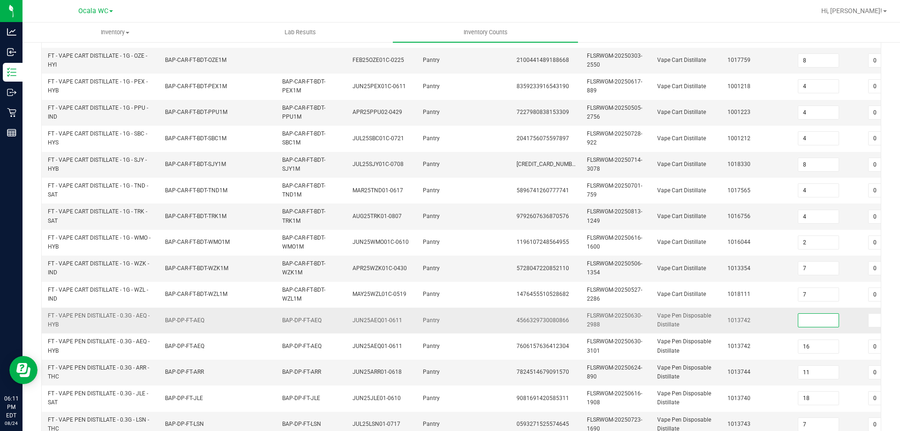
click at [810, 316] on input at bounding box center [819, 320] width 40 height 13
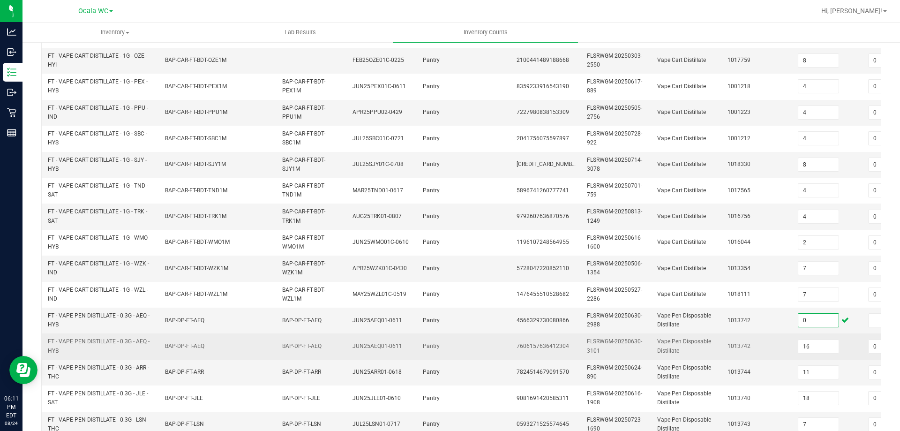
click at [772, 342] on td "1013742" at bounding box center [757, 346] width 70 height 26
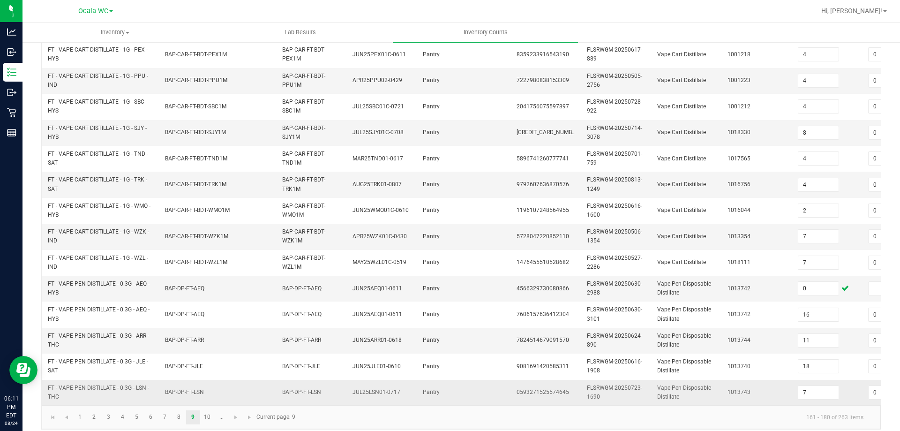
scroll to position [280, 0]
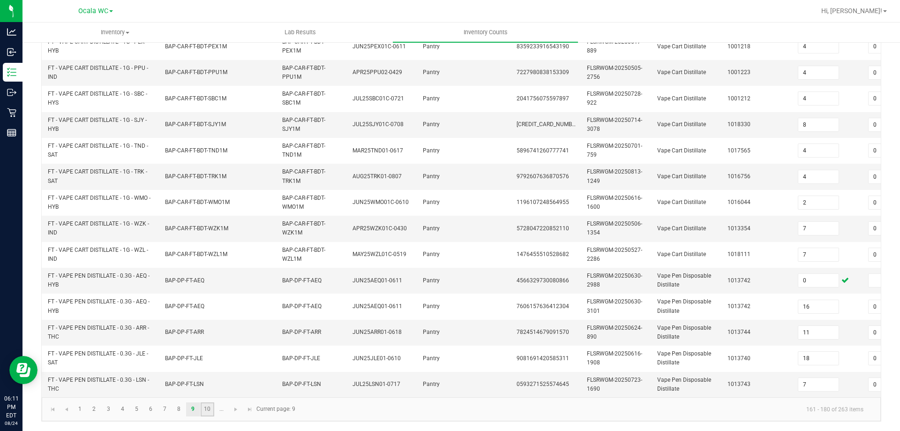
click at [205, 412] on link "10" at bounding box center [208, 409] width 14 height 14
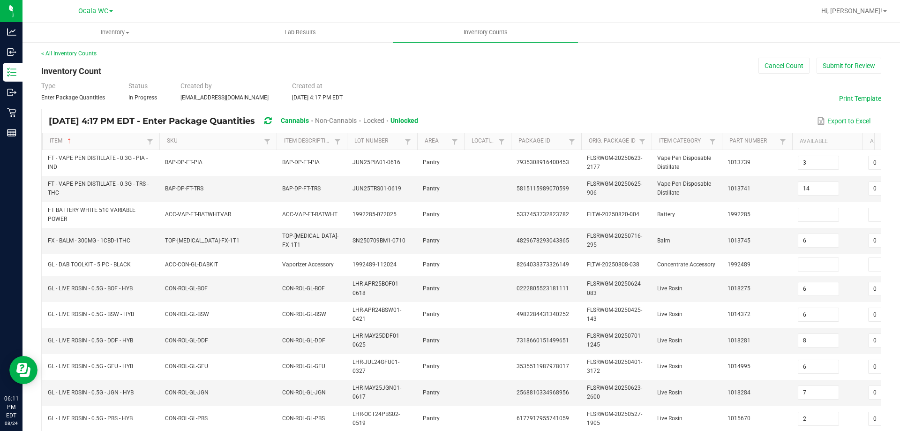
scroll to position [0, 0]
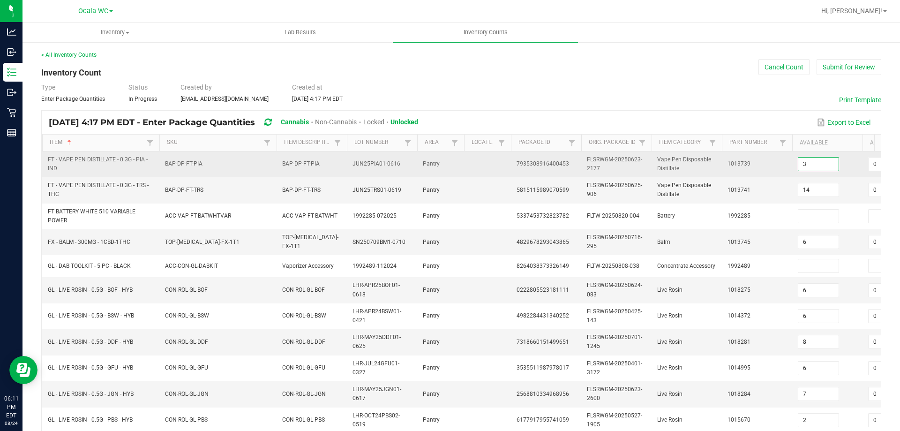
click at [811, 164] on input "3" at bounding box center [819, 164] width 40 height 13
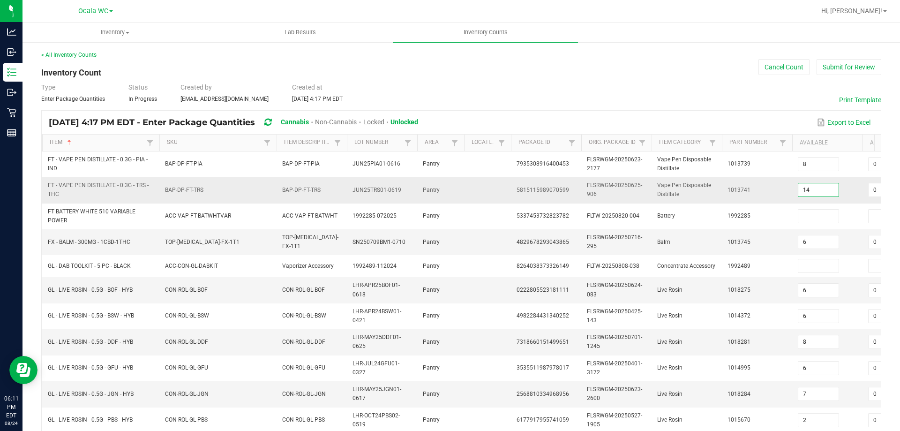
click at [819, 188] on input "14" at bounding box center [819, 189] width 40 height 13
click at [778, 189] on td "1013741" at bounding box center [757, 190] width 70 height 26
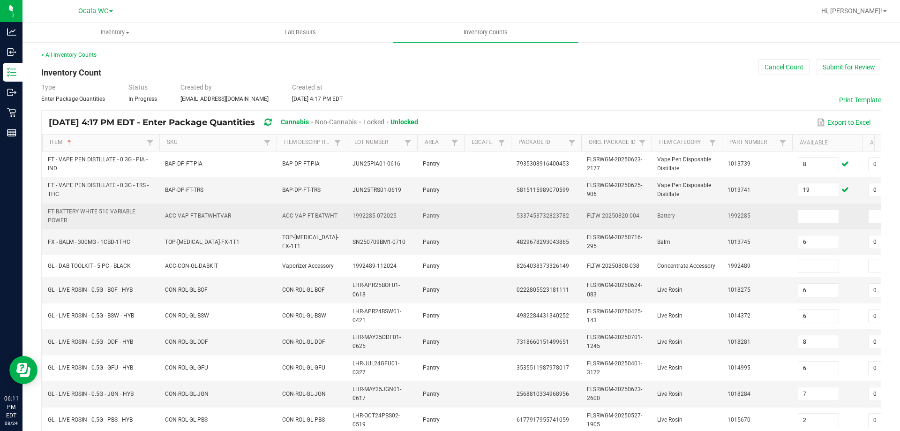
click at [811, 227] on td at bounding box center [828, 217] width 70 height 26
click at [812, 215] on input at bounding box center [819, 216] width 40 height 13
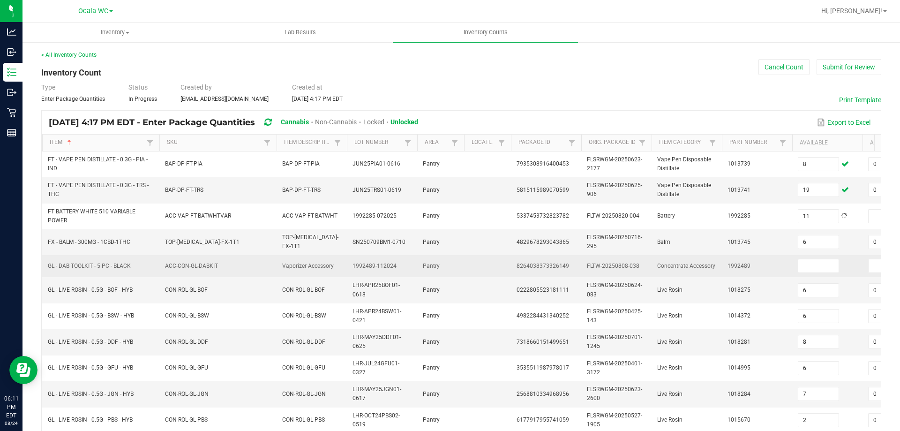
click at [783, 262] on td "1992489" at bounding box center [757, 266] width 70 height 22
click at [820, 266] on input at bounding box center [819, 265] width 40 height 13
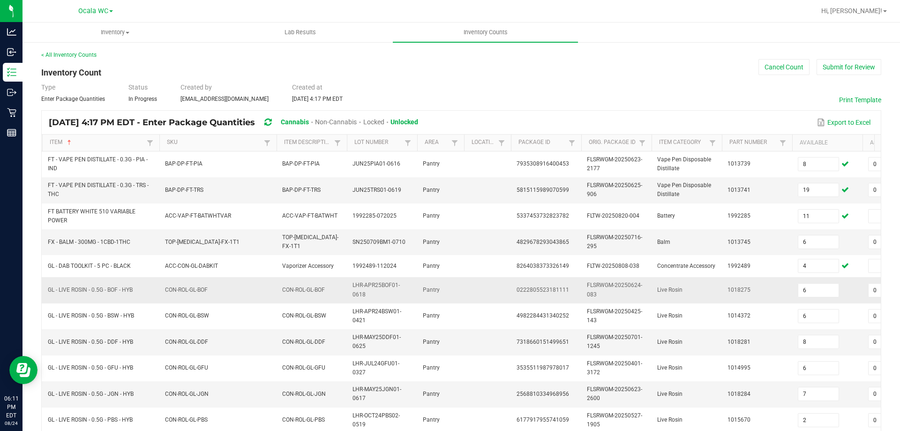
click at [775, 280] on td "1018275" at bounding box center [757, 290] width 70 height 26
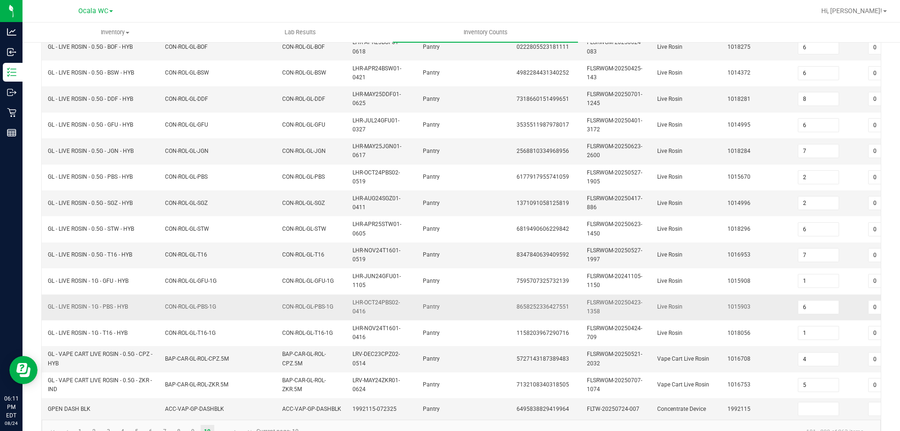
scroll to position [273, 0]
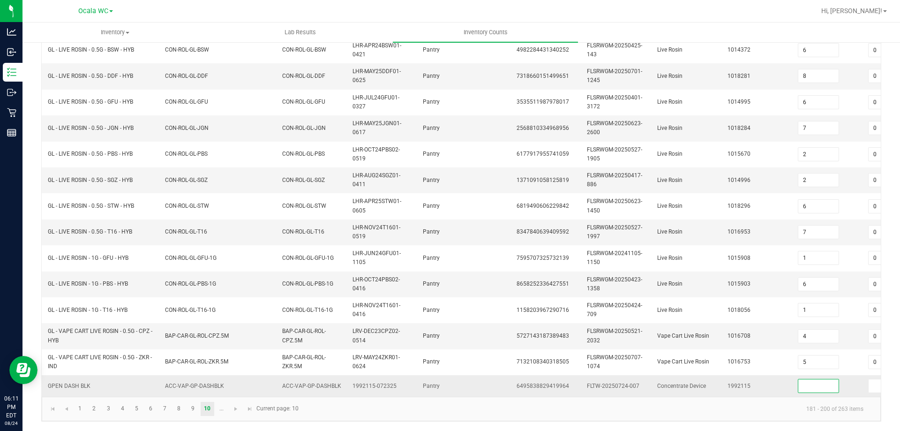
click at [810, 379] on input at bounding box center [819, 385] width 40 height 13
click at [231, 412] on link at bounding box center [236, 409] width 14 height 14
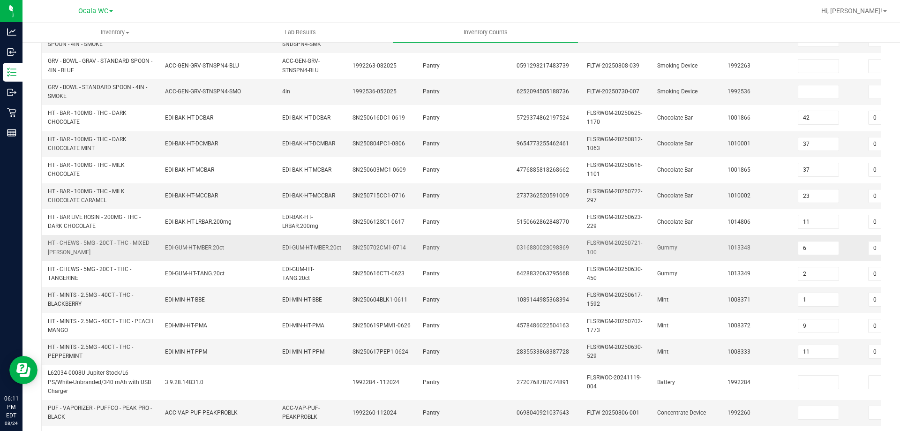
scroll to position [85, 0]
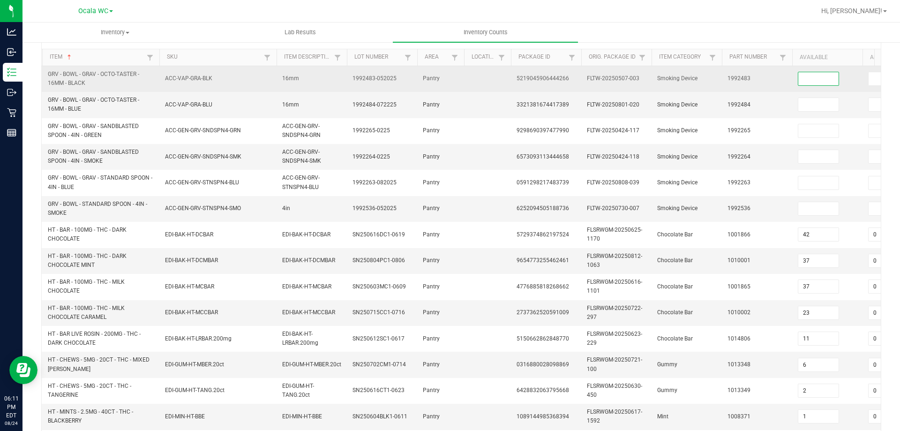
click at [812, 80] on input at bounding box center [819, 78] width 40 height 13
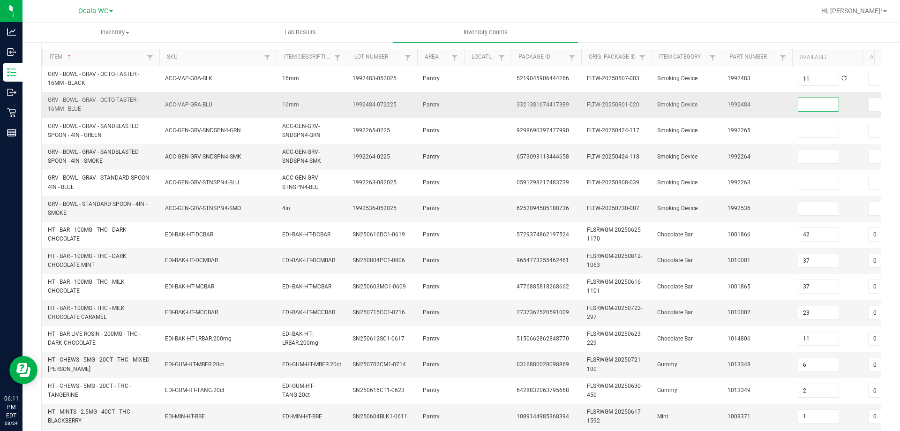
click at [816, 106] on input at bounding box center [819, 104] width 40 height 13
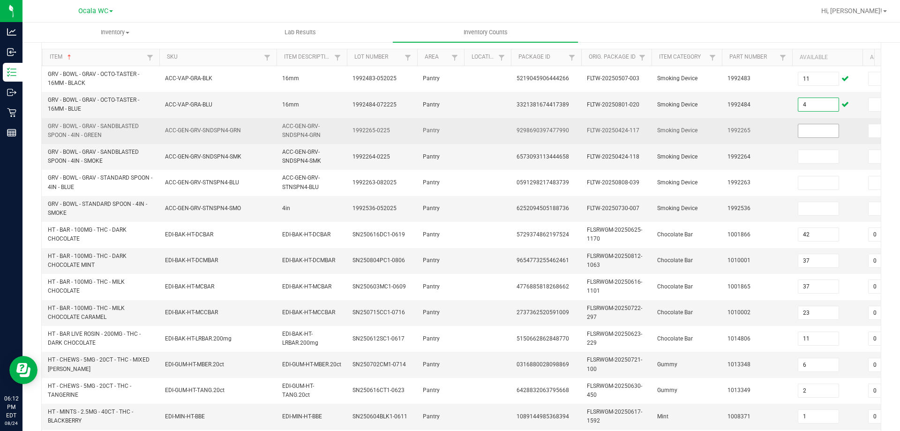
click at [814, 128] on input at bounding box center [819, 130] width 40 height 13
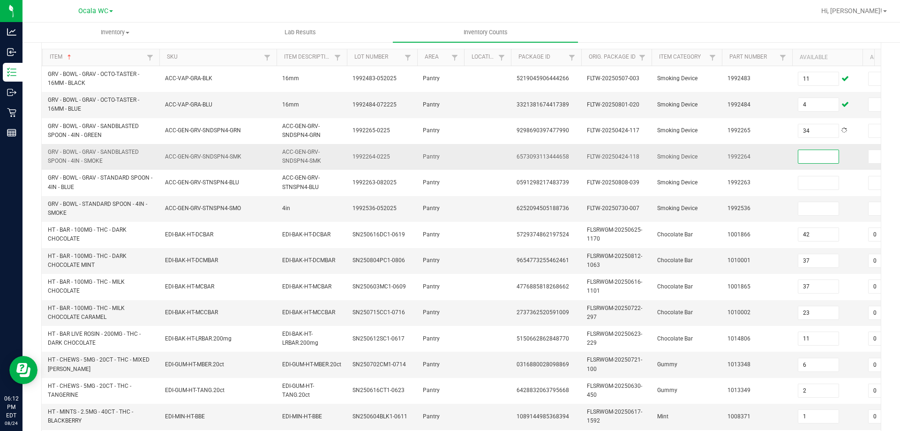
click at [809, 152] on input at bounding box center [819, 156] width 40 height 13
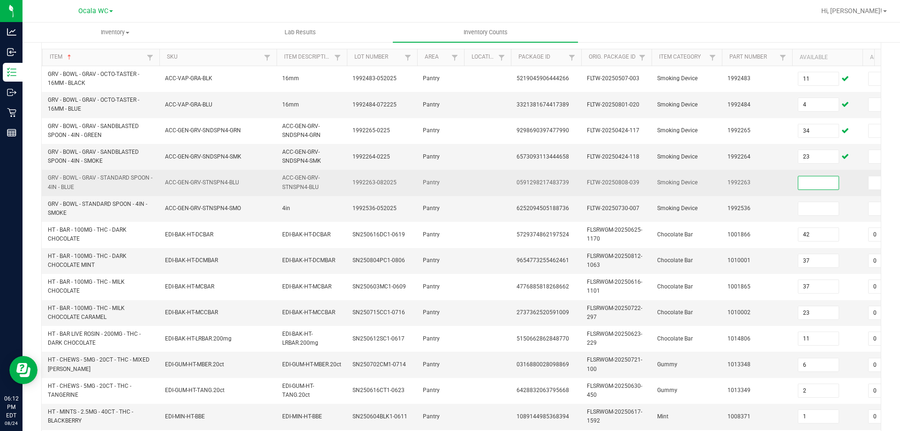
click at [817, 177] on input at bounding box center [819, 182] width 40 height 13
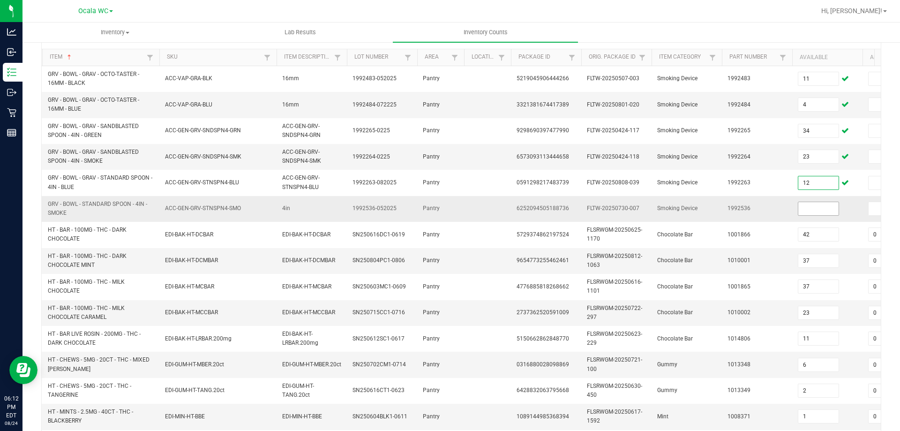
click at [802, 209] on input at bounding box center [819, 208] width 40 height 13
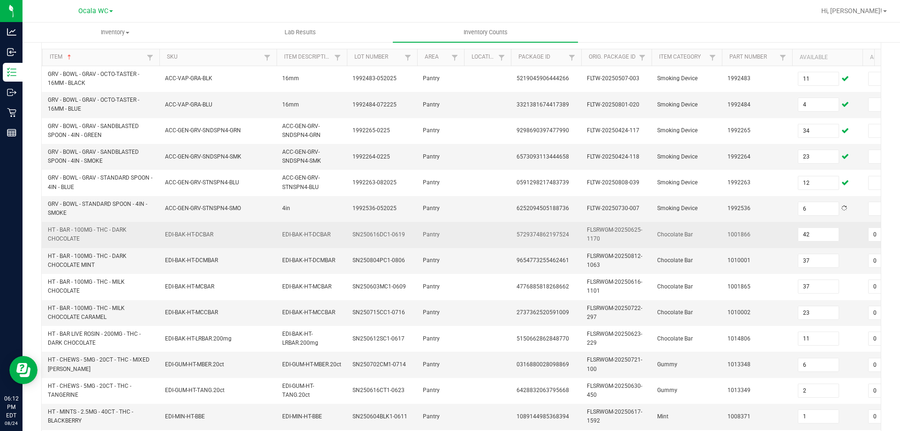
click at [781, 236] on td "1001866" at bounding box center [757, 235] width 70 height 26
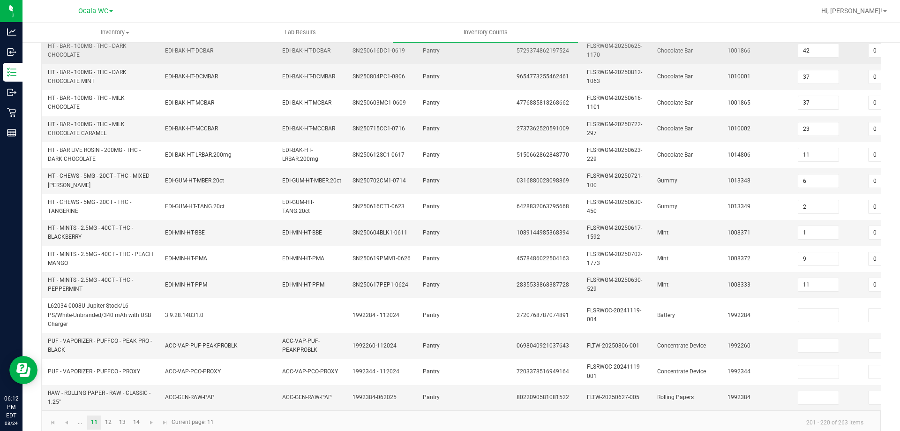
scroll to position [273, 0]
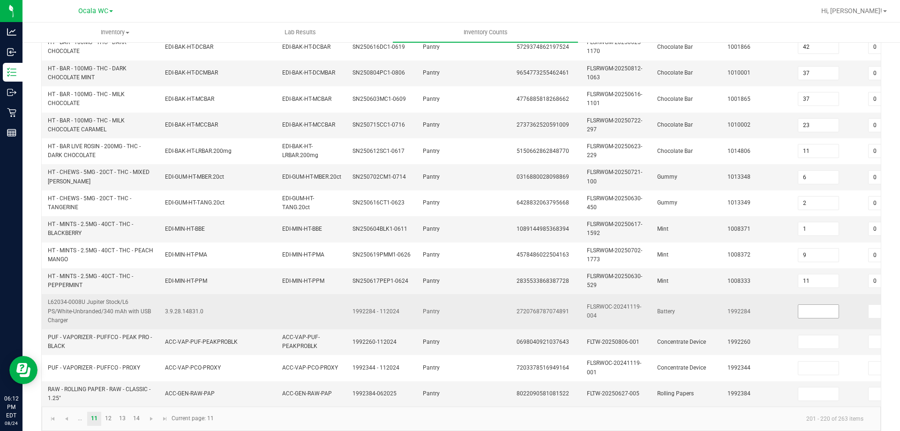
click at [811, 307] on input at bounding box center [819, 311] width 40 height 13
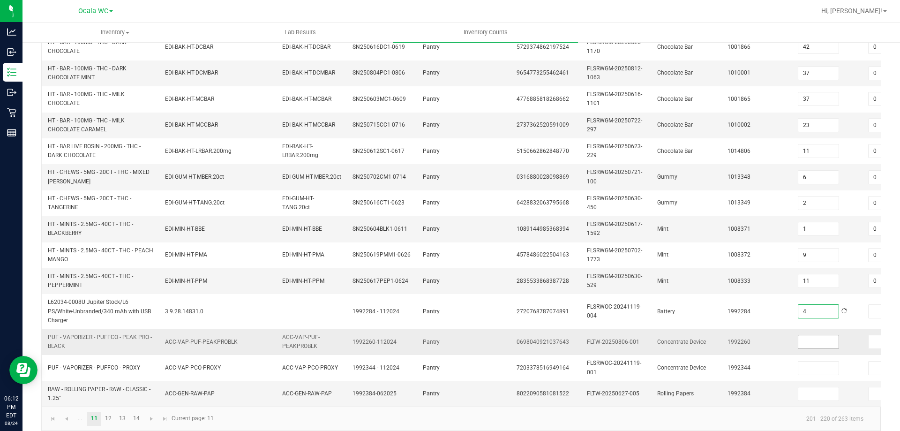
click at [808, 339] on input at bounding box center [819, 341] width 40 height 13
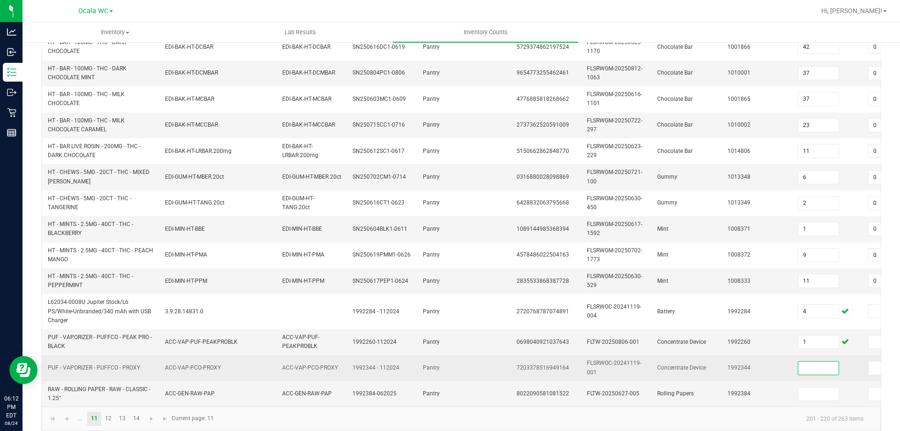
click at [824, 368] on input at bounding box center [819, 368] width 40 height 13
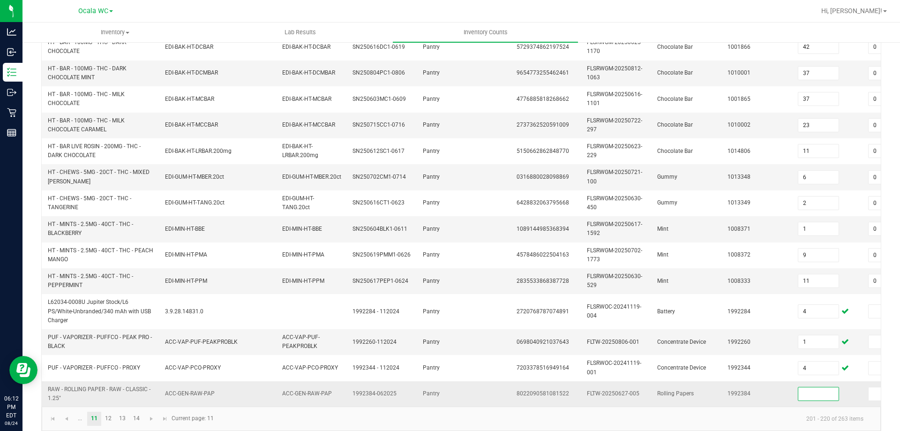
click at [815, 396] on input at bounding box center [819, 393] width 40 height 13
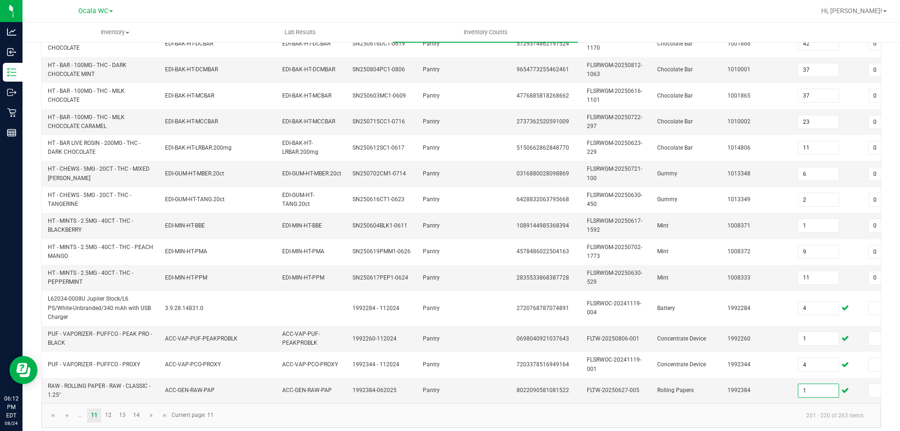
scroll to position [290, 0]
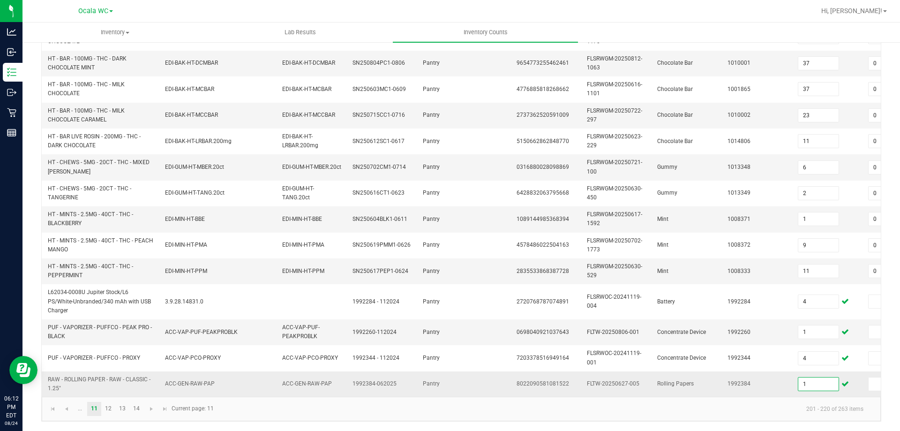
click at [809, 380] on input "1" at bounding box center [819, 384] width 40 height 13
click at [794, 387] on td "3" at bounding box center [828, 383] width 70 height 25
click at [107, 410] on link "12" at bounding box center [109, 409] width 14 height 14
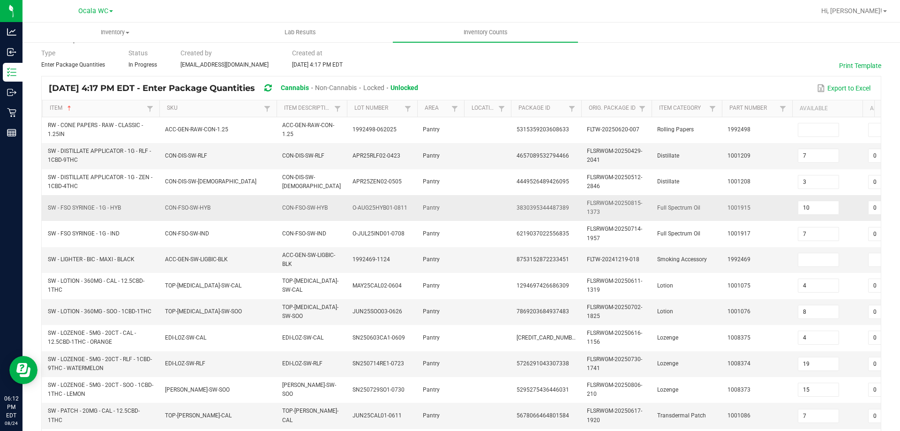
scroll to position [0, 0]
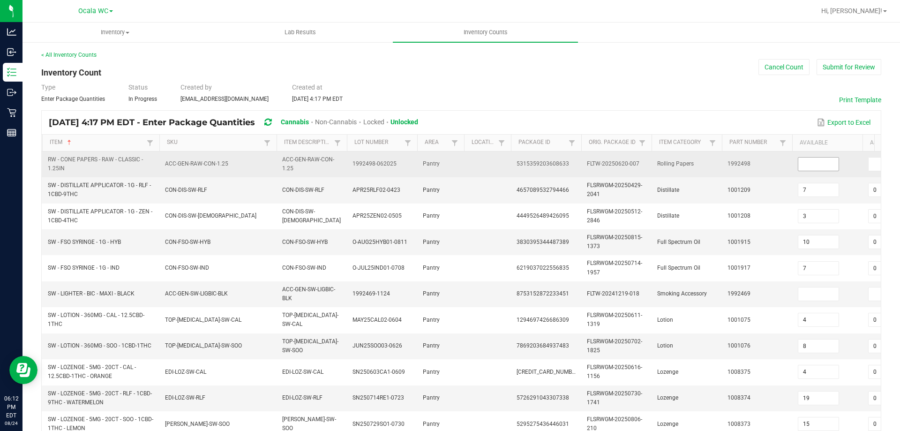
click at [807, 161] on input at bounding box center [819, 164] width 40 height 13
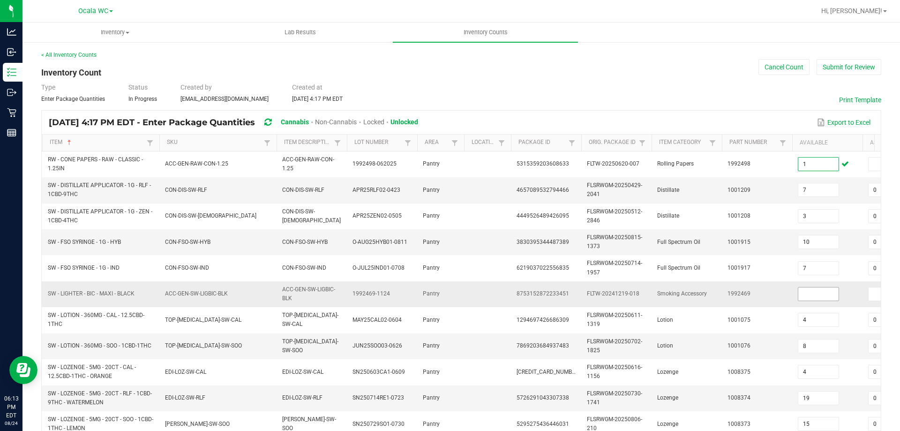
click at [819, 294] on input at bounding box center [819, 293] width 40 height 13
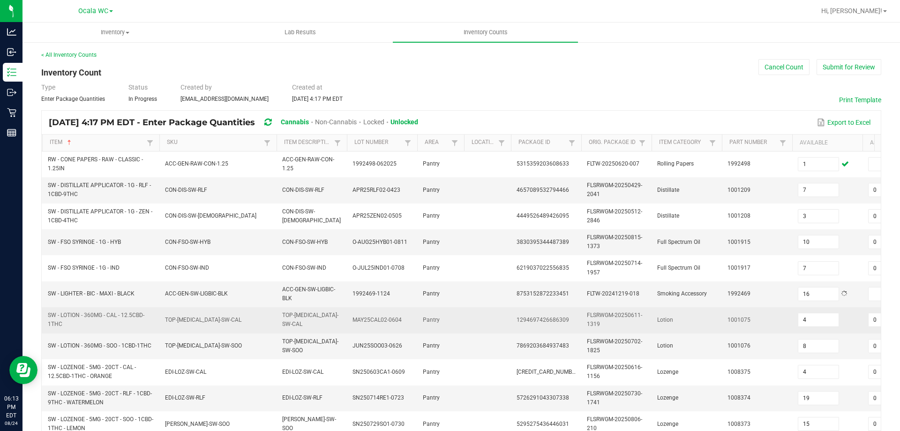
click at [784, 315] on td "1001075" at bounding box center [757, 320] width 70 height 26
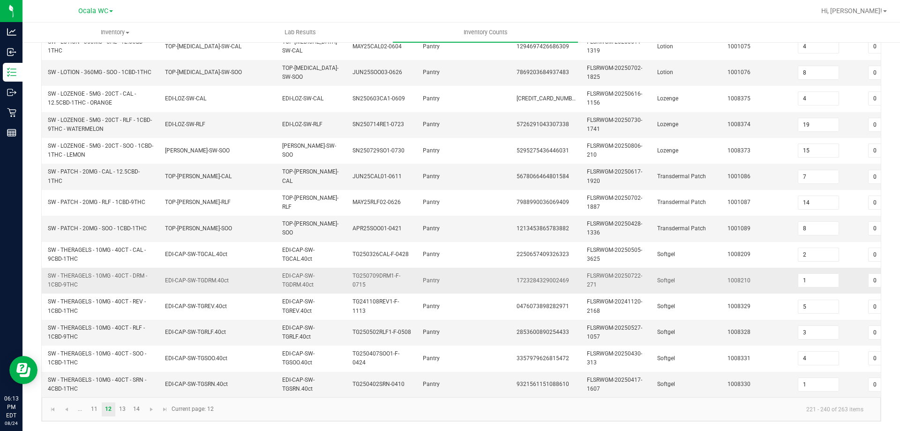
scroll to position [280, 0]
click at [127, 406] on link "13" at bounding box center [123, 409] width 14 height 14
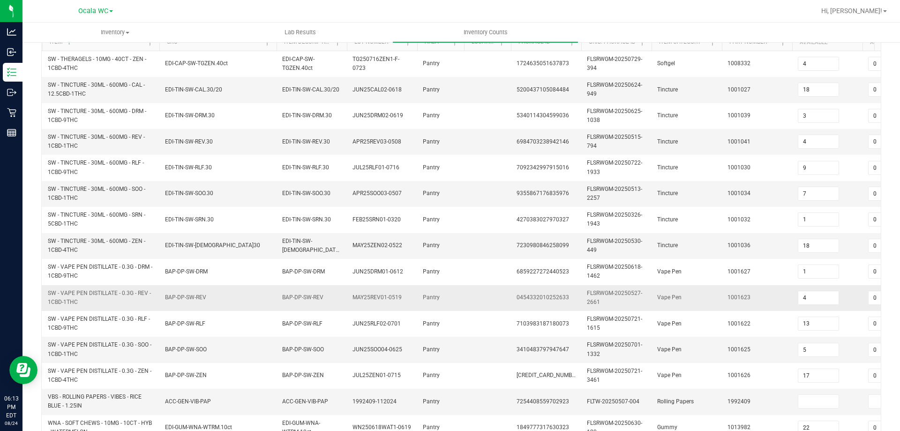
scroll to position [188, 0]
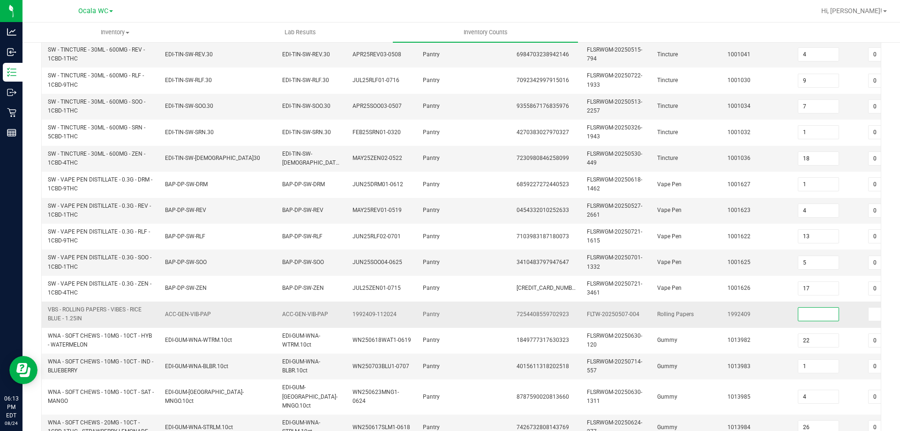
click at [805, 317] on input at bounding box center [819, 314] width 40 height 13
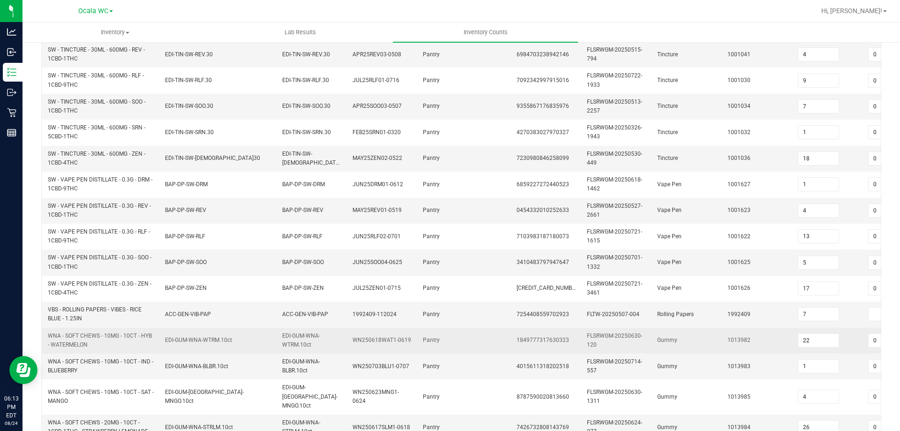
click at [775, 333] on td "1013982" at bounding box center [757, 341] width 70 height 26
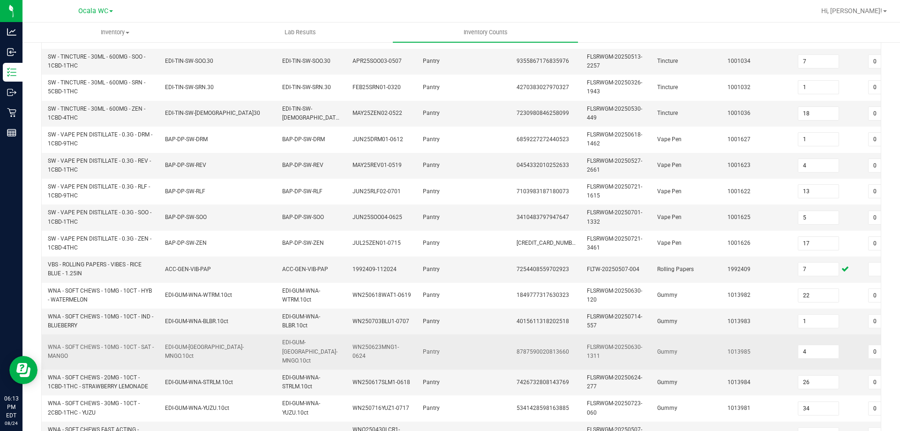
scroll to position [280, 0]
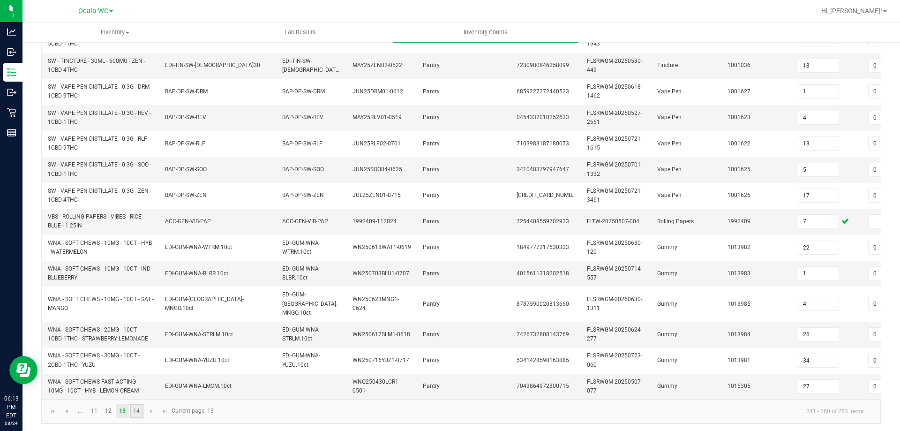
click at [137, 411] on link "14" at bounding box center [137, 411] width 14 height 14
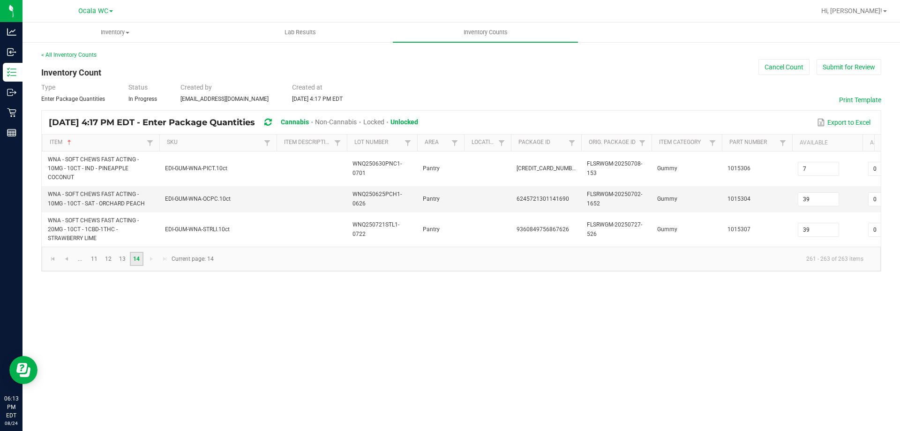
scroll to position [0, 0]
click at [844, 66] on button "Submit for Review" at bounding box center [849, 67] width 65 height 16
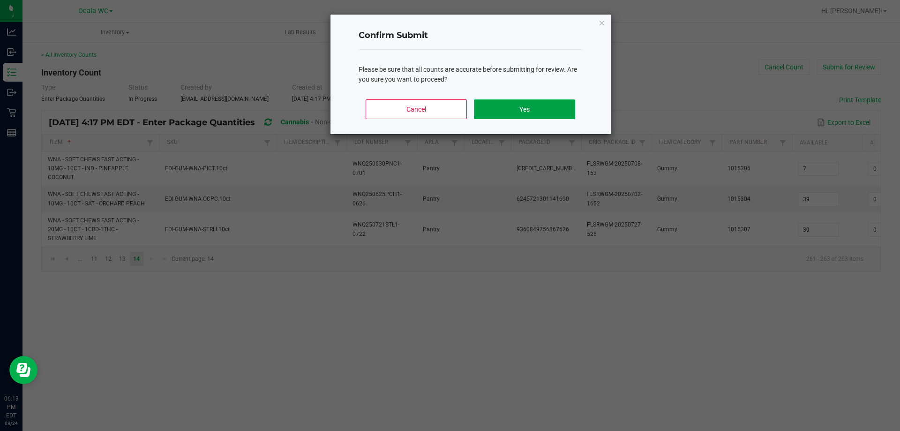
click at [560, 111] on button "Yes" at bounding box center [524, 109] width 101 height 20
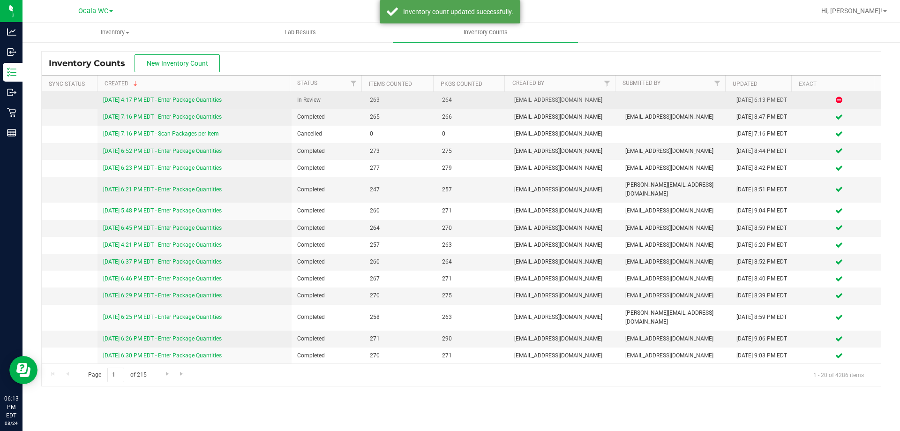
click at [172, 100] on link "8/24/25 4:17 PM EDT - Enter Package Quantities" at bounding box center [162, 100] width 119 height 7
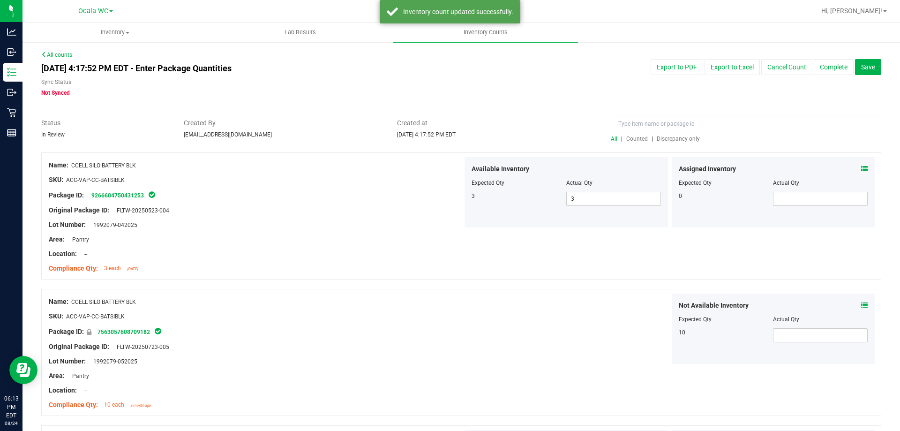
click at [685, 142] on span "Discrepancy only" at bounding box center [678, 139] width 43 height 7
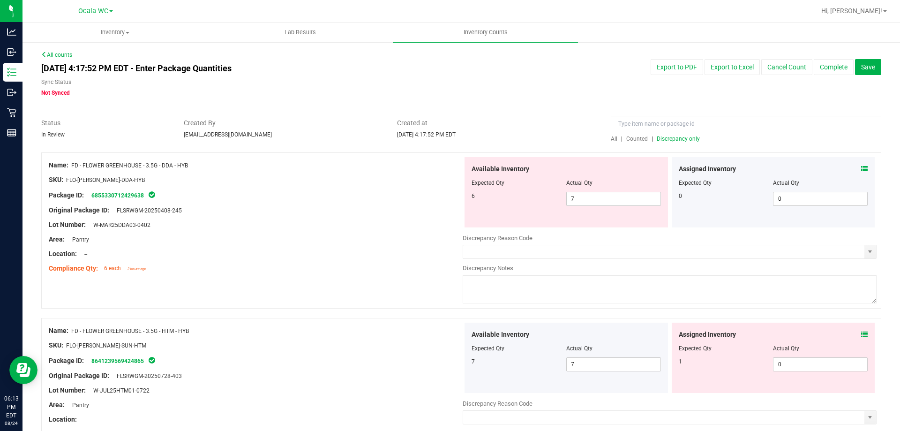
click at [861, 169] on icon at bounding box center [864, 169] width 7 height 7
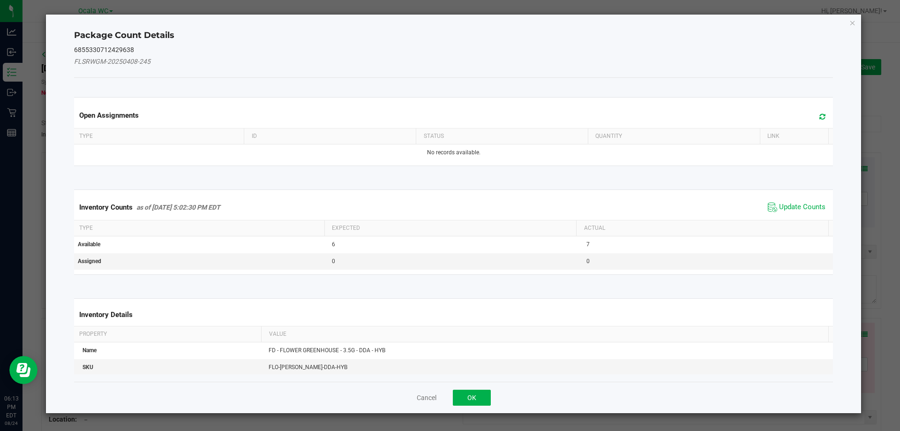
click at [804, 202] on span "Update Counts" at bounding box center [797, 207] width 62 height 14
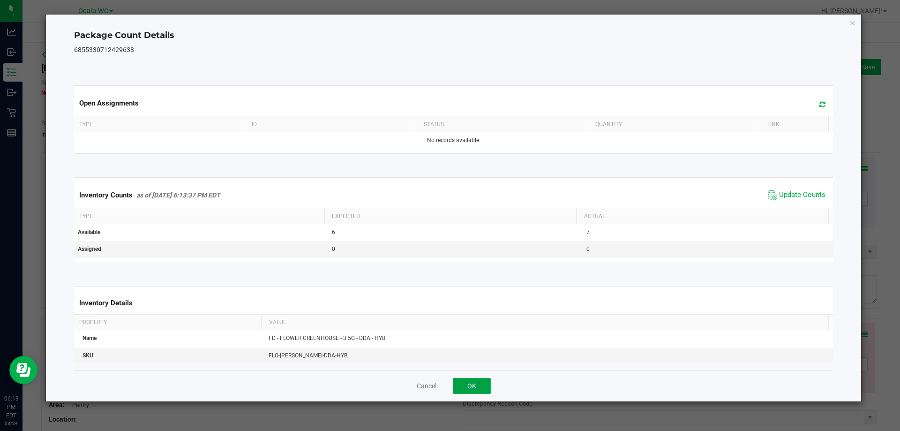
click at [486, 387] on button "OK" at bounding box center [472, 386] width 38 height 16
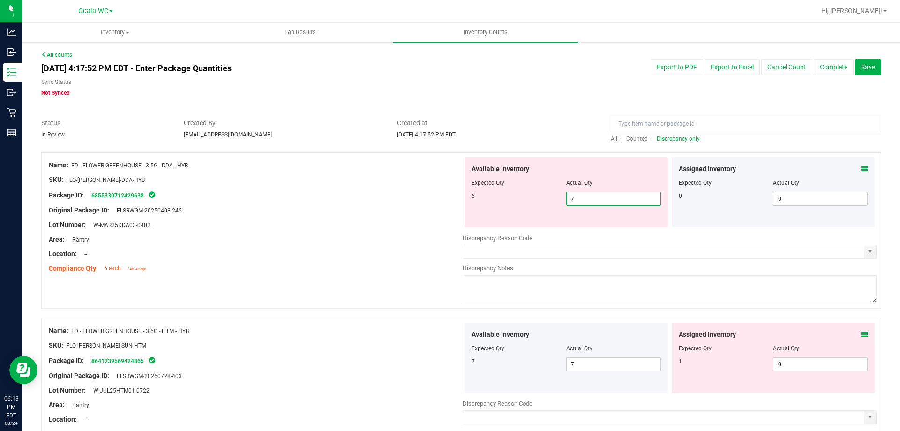
click at [589, 202] on span "7 7" at bounding box center [613, 199] width 95 height 14
click at [589, 202] on input "7" at bounding box center [614, 198] width 94 height 13
click at [382, 249] on div "Location: --" at bounding box center [256, 254] width 414 height 10
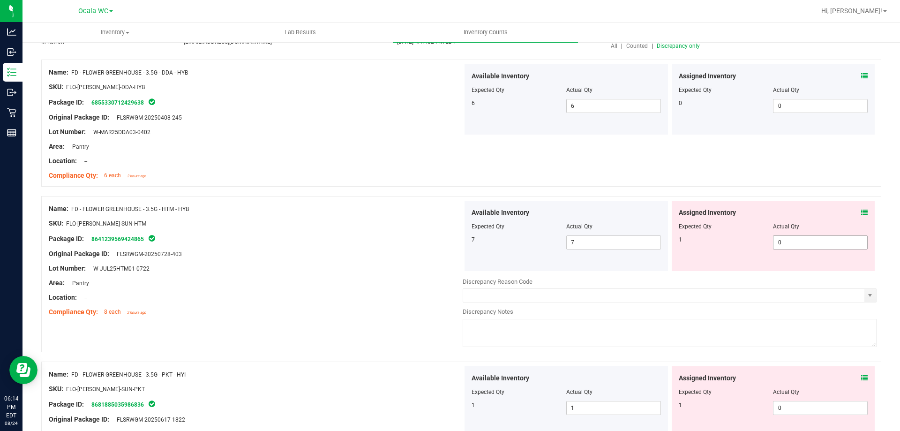
scroll to position [94, 0]
click at [861, 211] on icon at bounding box center [864, 211] width 7 height 7
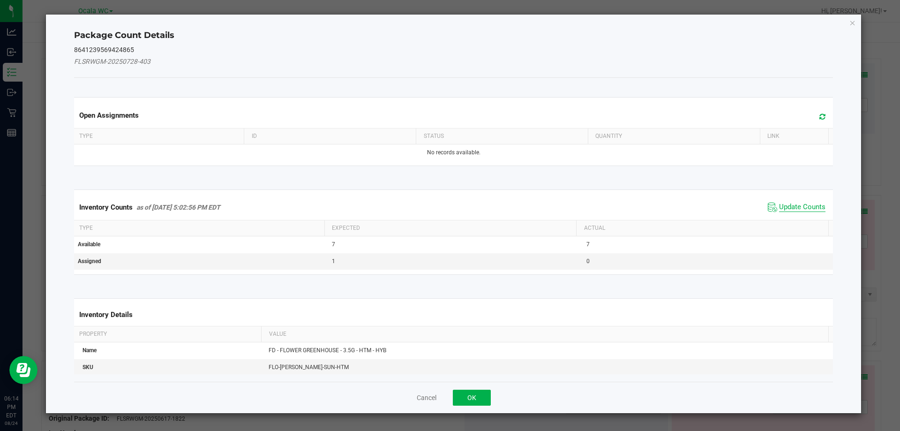
click at [799, 207] on span "Update Counts" at bounding box center [802, 207] width 46 height 9
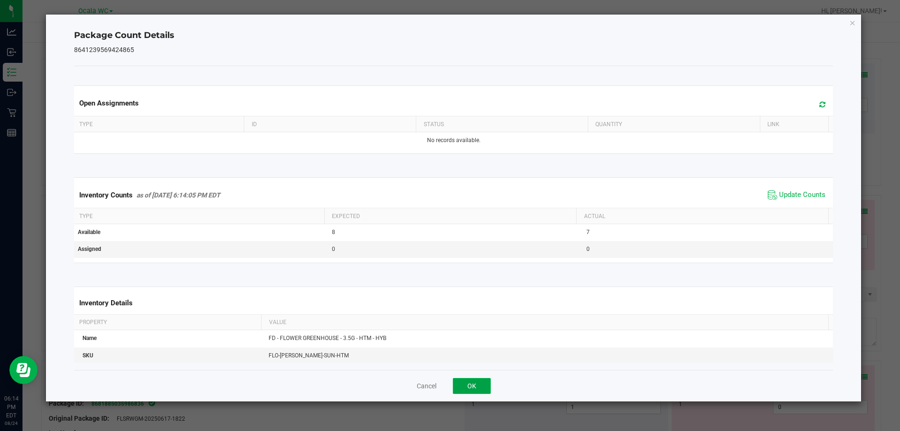
click at [473, 389] on button "OK" at bounding box center [472, 386] width 38 height 16
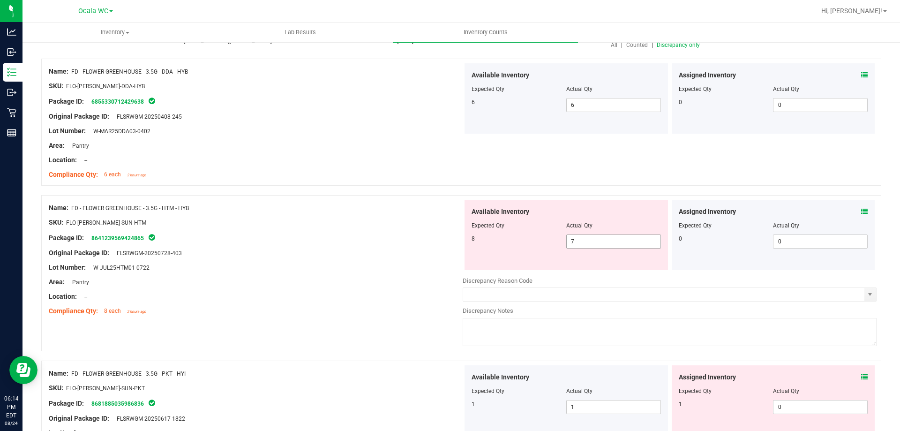
click at [589, 242] on span "7 7" at bounding box center [613, 241] width 95 height 14
click at [589, 242] on input "7" at bounding box center [614, 241] width 94 height 13
click at [360, 289] on div at bounding box center [256, 289] width 414 height 5
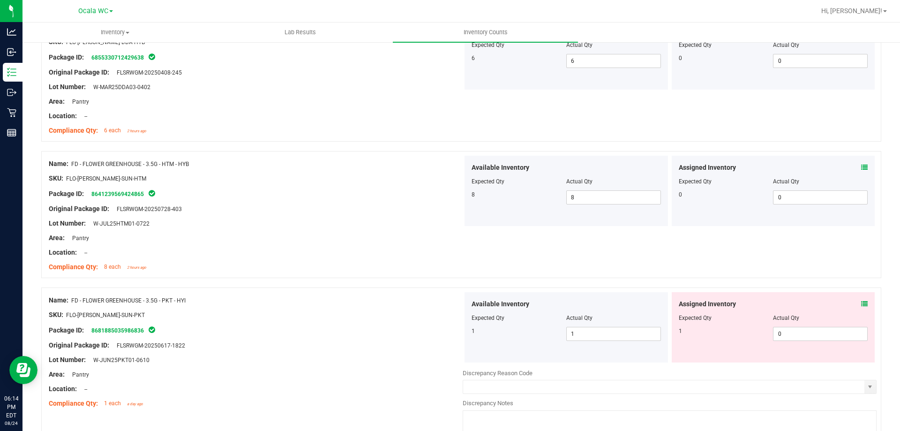
scroll to position [188, 0]
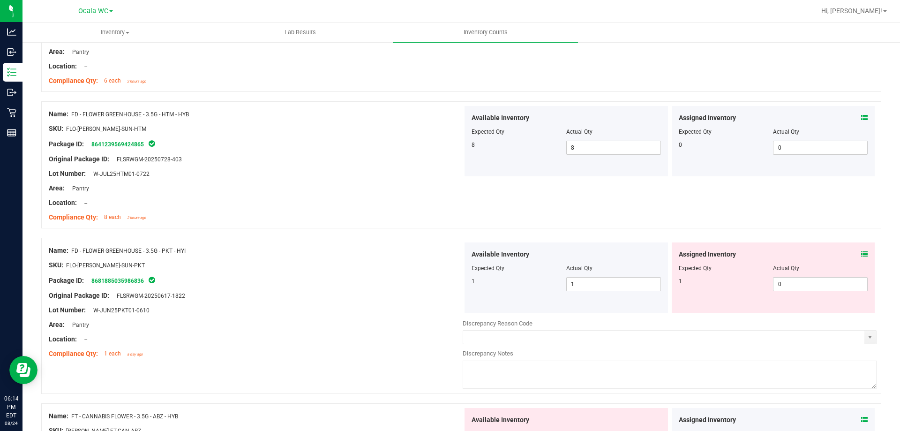
click at [861, 255] on icon at bounding box center [864, 254] width 7 height 7
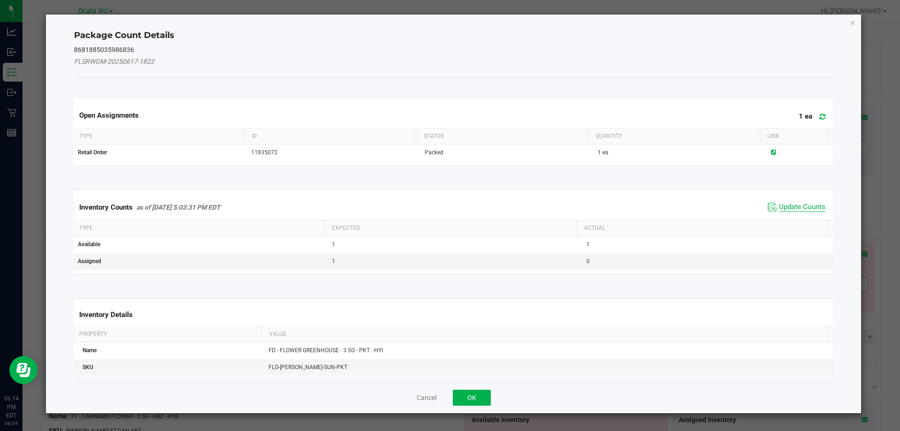
click at [793, 207] on span "Update Counts" at bounding box center [802, 207] width 46 height 9
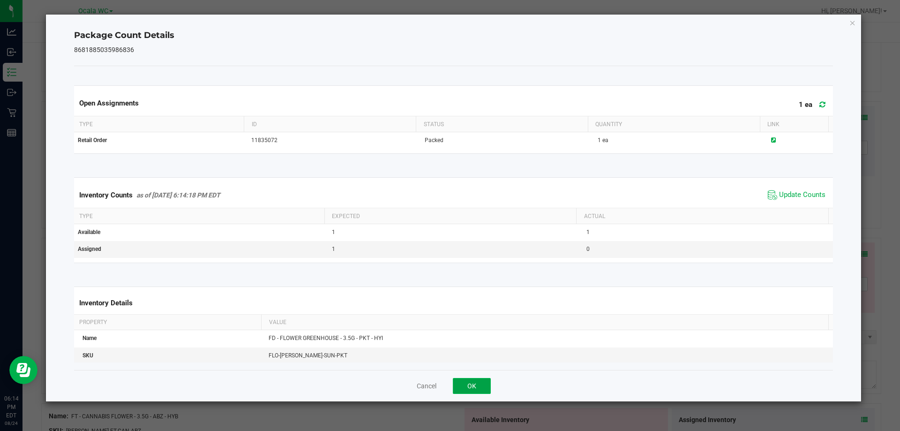
click at [483, 387] on button "OK" at bounding box center [472, 386] width 38 height 16
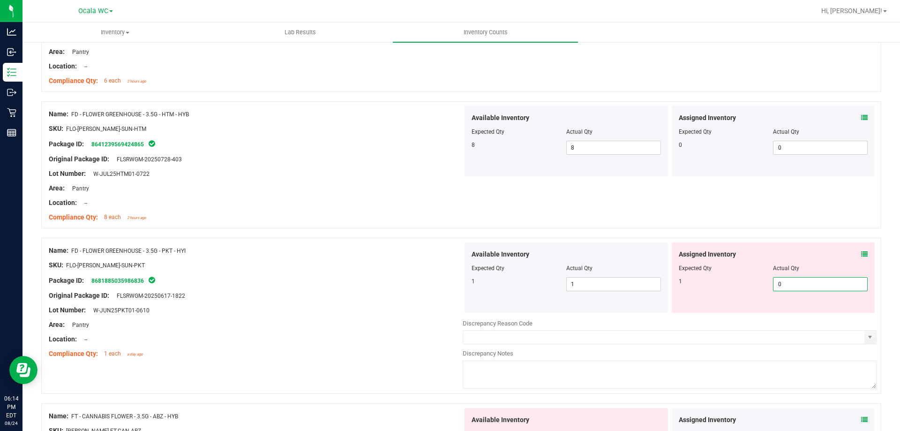
click at [783, 284] on span "0 0" at bounding box center [820, 284] width 95 height 14
click at [783, 284] on input "0" at bounding box center [821, 284] width 94 height 13
click at [354, 314] on div "Lot Number: W-JUN25PKT01-0610" at bounding box center [256, 310] width 414 height 10
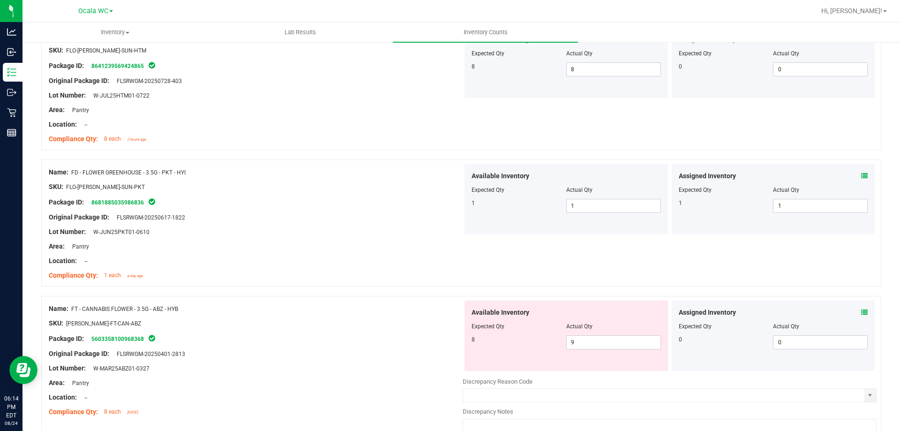
scroll to position [328, 0]
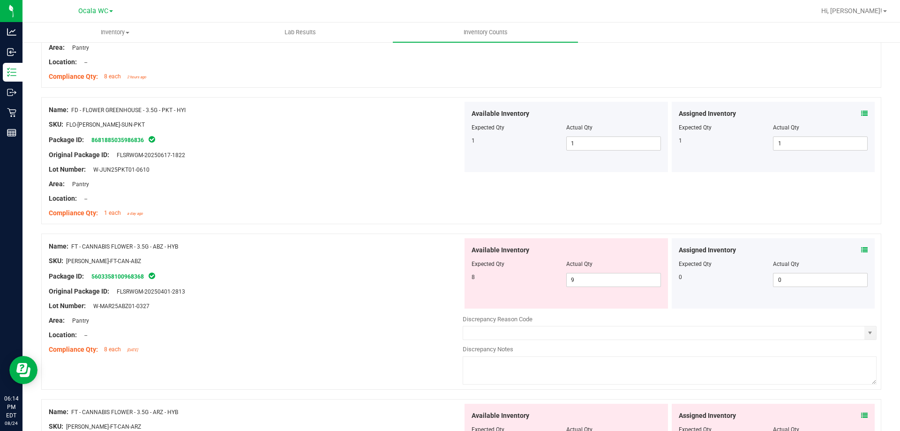
click at [861, 245] on span at bounding box center [864, 250] width 7 height 10
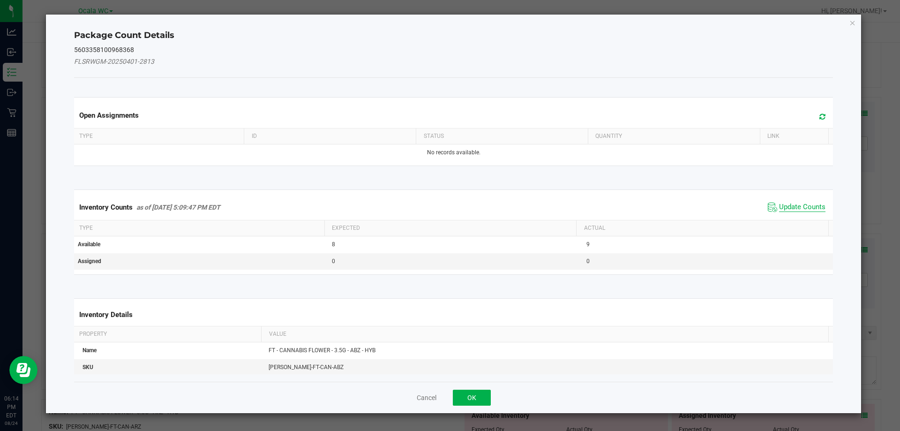
click at [813, 205] on span "Update Counts" at bounding box center [802, 207] width 46 height 9
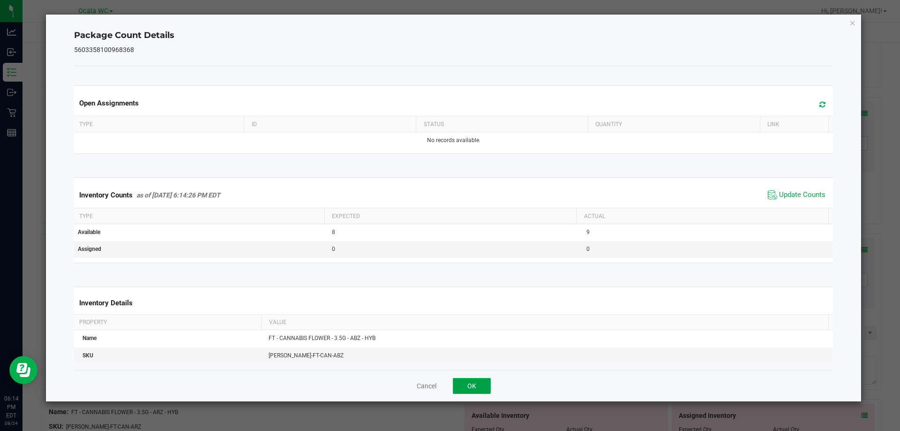
click at [465, 378] on button "OK" at bounding box center [472, 386] width 38 height 16
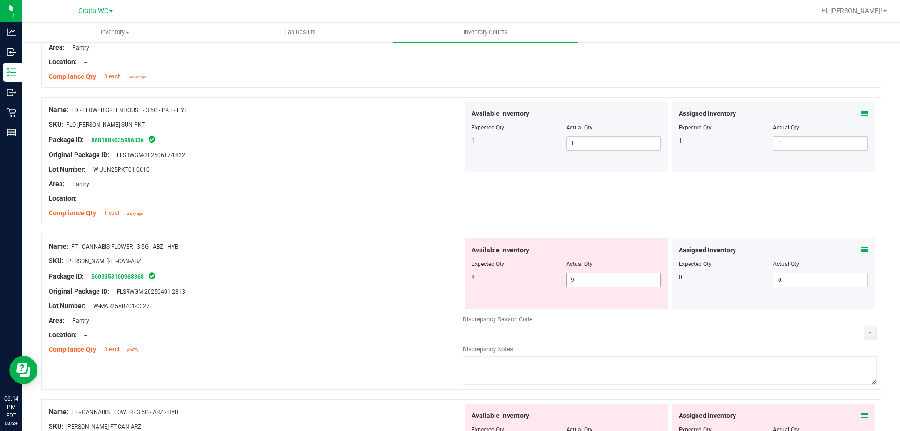
click at [581, 277] on span "9 9" at bounding box center [613, 280] width 95 height 14
click at [581, 277] on input "9" at bounding box center [614, 279] width 94 height 13
click at [351, 346] on div "Compliance Qty: 8 each 10 days ago" at bounding box center [256, 350] width 414 height 10
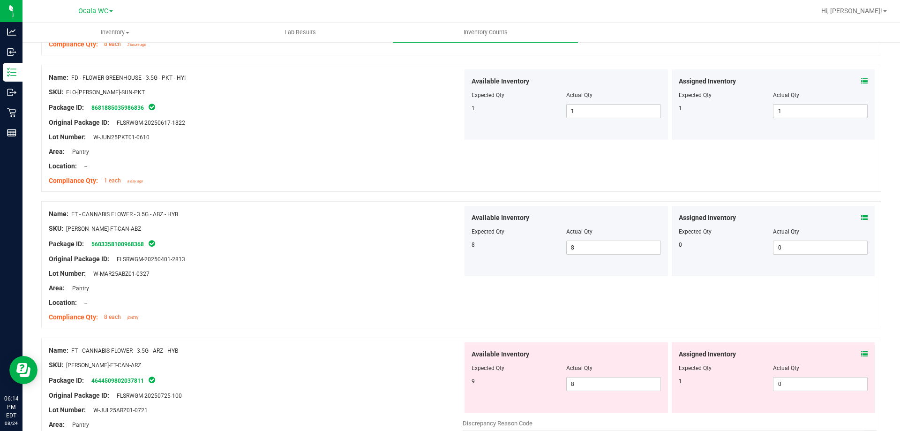
scroll to position [422, 0]
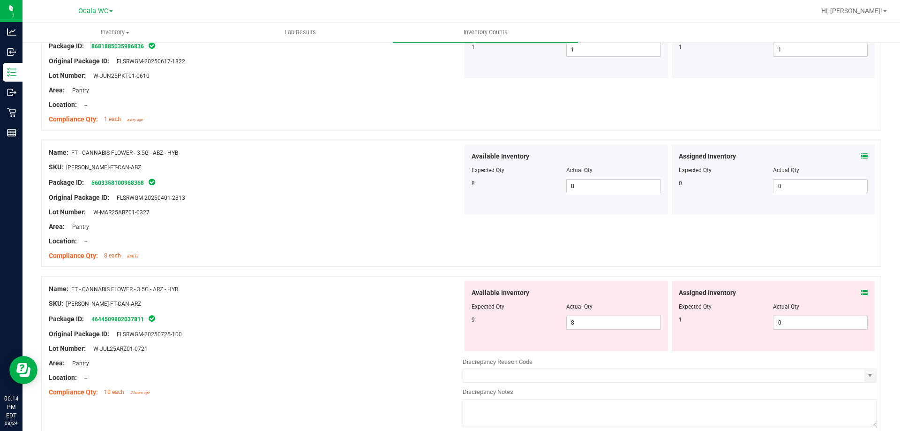
click at [861, 292] on icon at bounding box center [864, 292] width 7 height 7
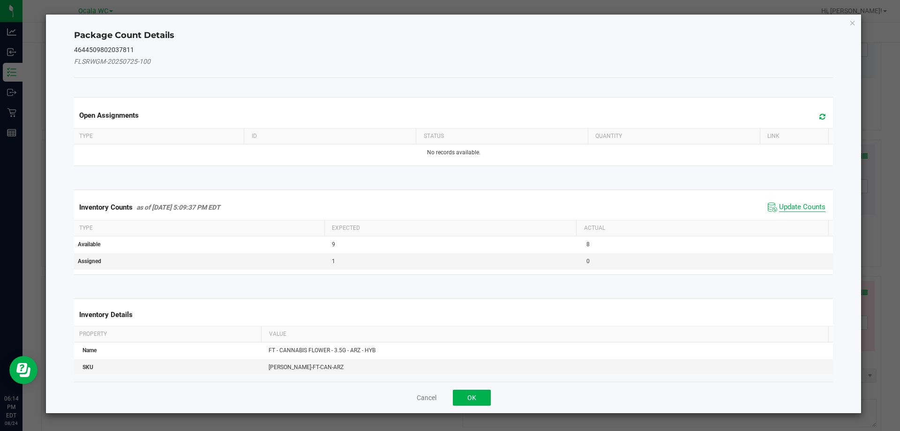
click at [801, 206] on span "Update Counts" at bounding box center [802, 207] width 46 height 9
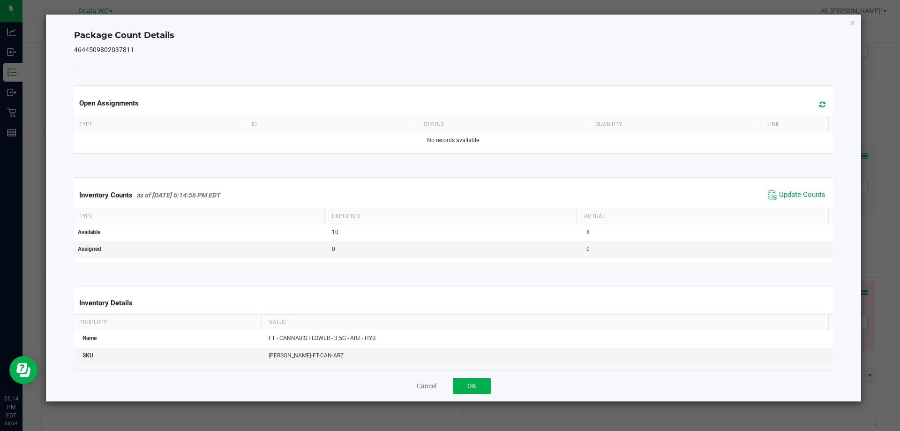
drag, startPoint x: 494, startPoint y: 381, endPoint x: 481, endPoint y: 382, distance: 13.2
click at [494, 381] on div "Cancel OK" at bounding box center [454, 385] width 760 height 31
click at [473, 383] on button "OK" at bounding box center [472, 386] width 38 height 16
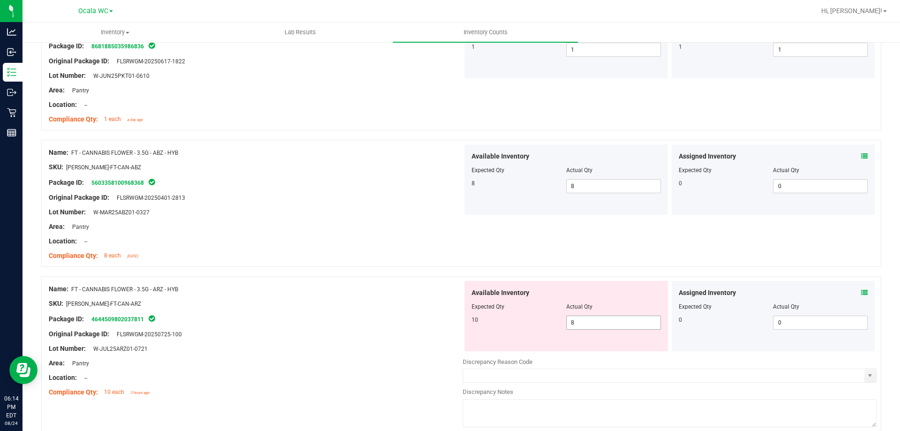
click at [596, 319] on span "8 8" at bounding box center [613, 323] width 95 height 14
click at [596, 319] on input "8" at bounding box center [614, 322] width 94 height 13
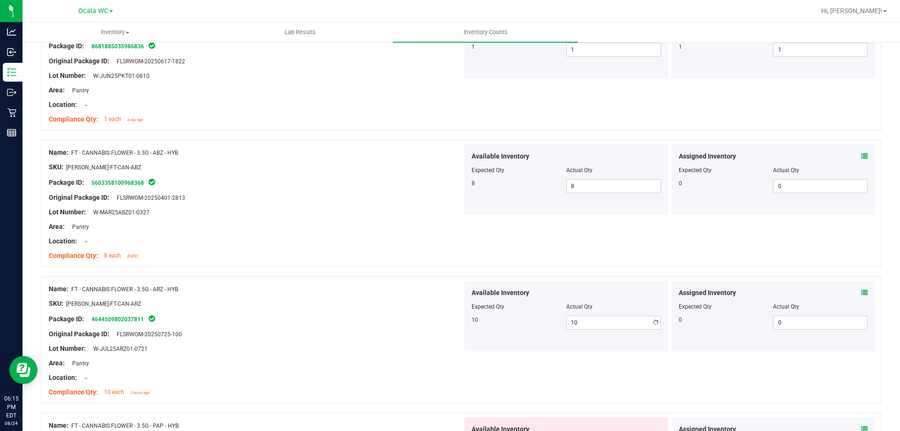
click at [426, 356] on div at bounding box center [256, 356] width 414 height 5
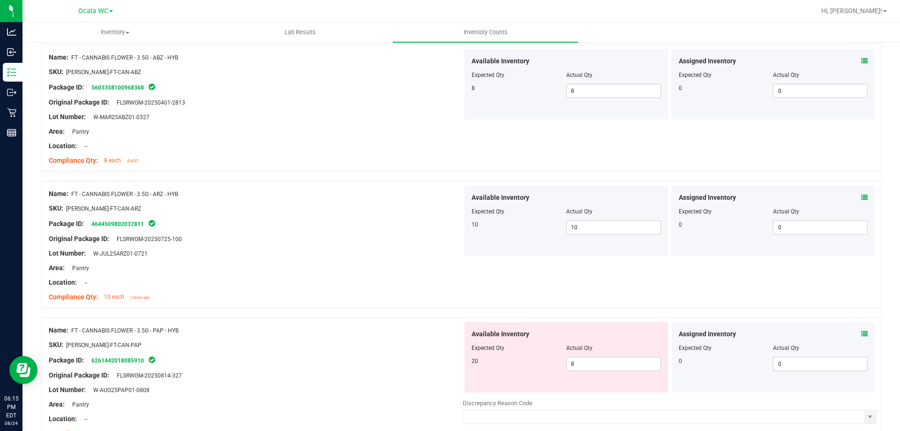
scroll to position [563, 0]
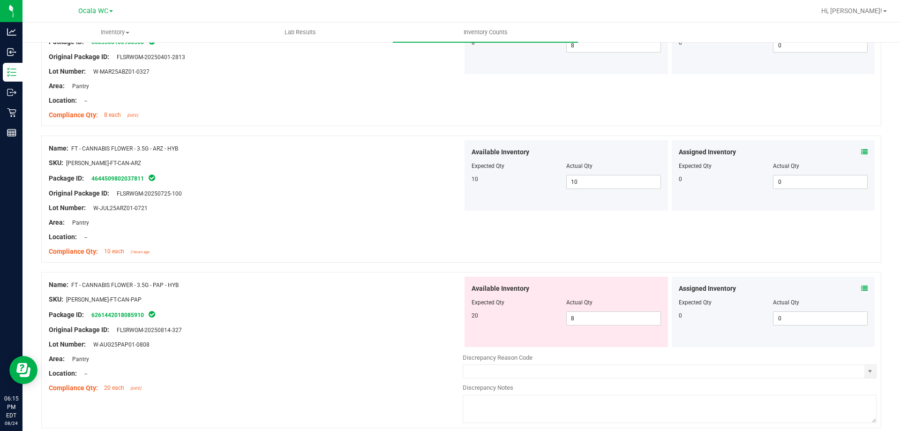
click at [861, 286] on icon at bounding box center [864, 288] width 7 height 7
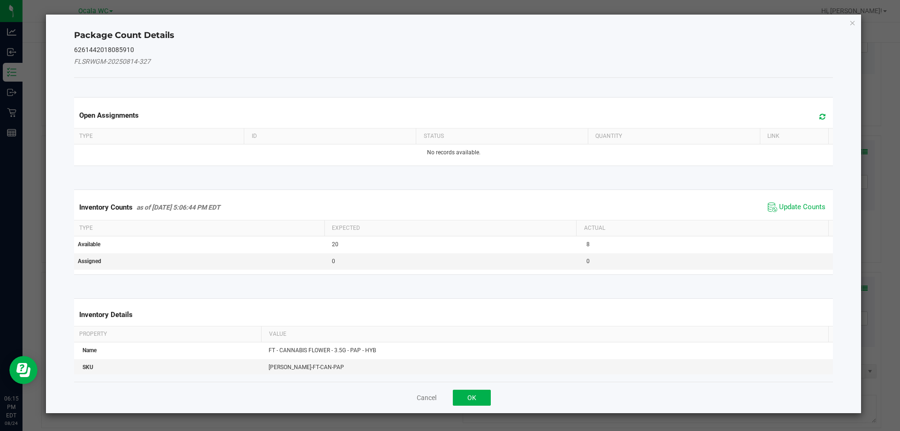
click at [777, 199] on div "Inventory Counts as of Aug 24, 2025 5:06:44 PM EDT Update Counts" at bounding box center [453, 207] width 763 height 25
click at [779, 205] on span "Update Counts" at bounding box center [802, 207] width 46 height 9
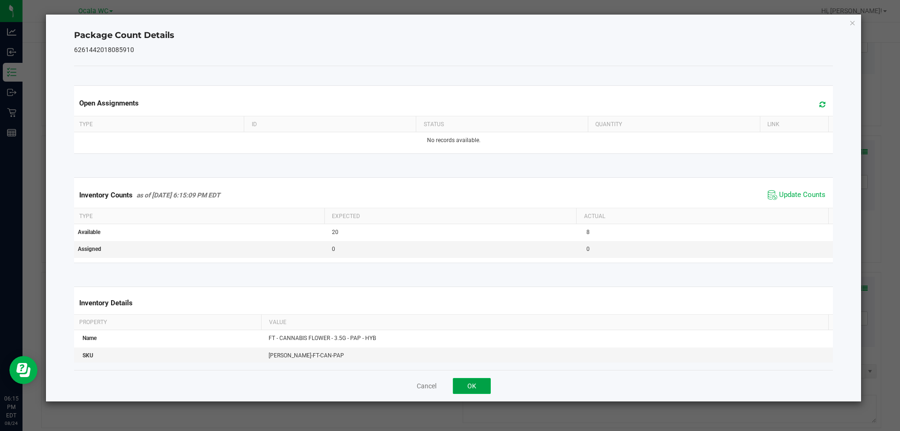
click at [470, 386] on button "OK" at bounding box center [472, 386] width 38 height 16
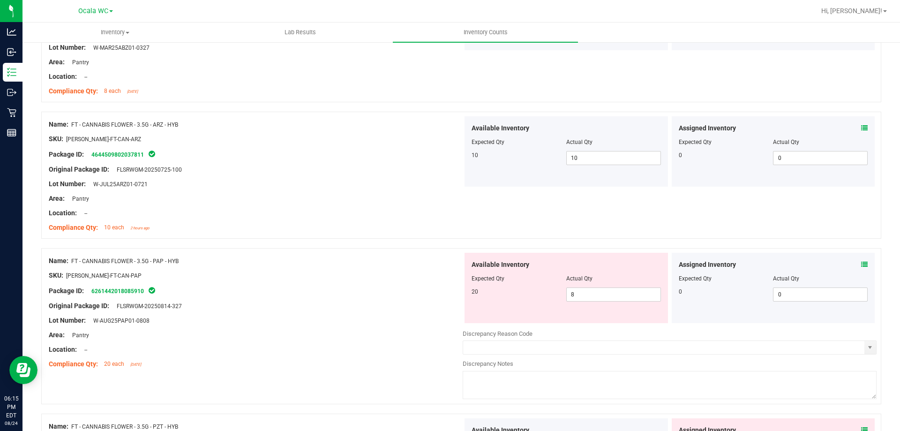
scroll to position [610, 0]
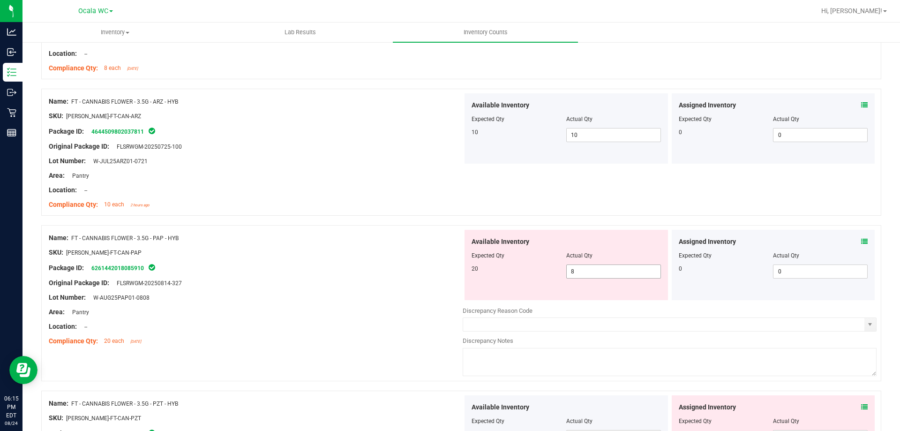
click at [589, 269] on span "8 8" at bounding box center [613, 271] width 95 height 14
click at [589, 269] on input "8" at bounding box center [614, 271] width 94 height 13
click at [365, 280] on div "Original Package ID: FLSRWGM-20250814-327" at bounding box center [256, 283] width 414 height 10
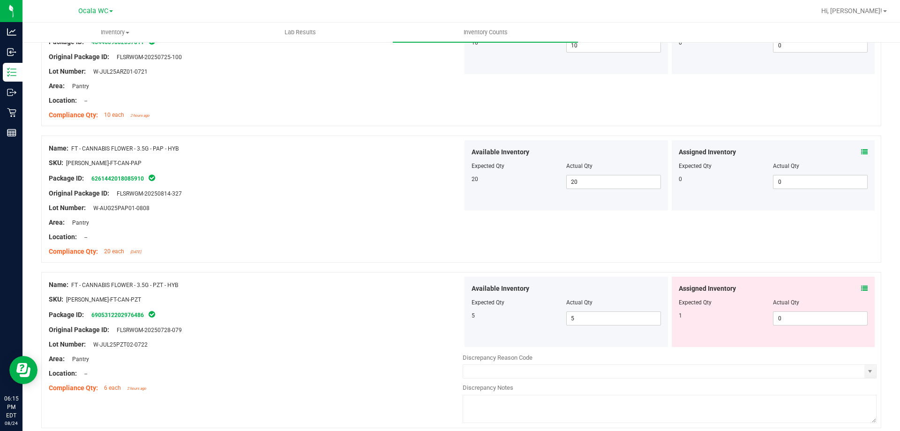
scroll to position [703, 0]
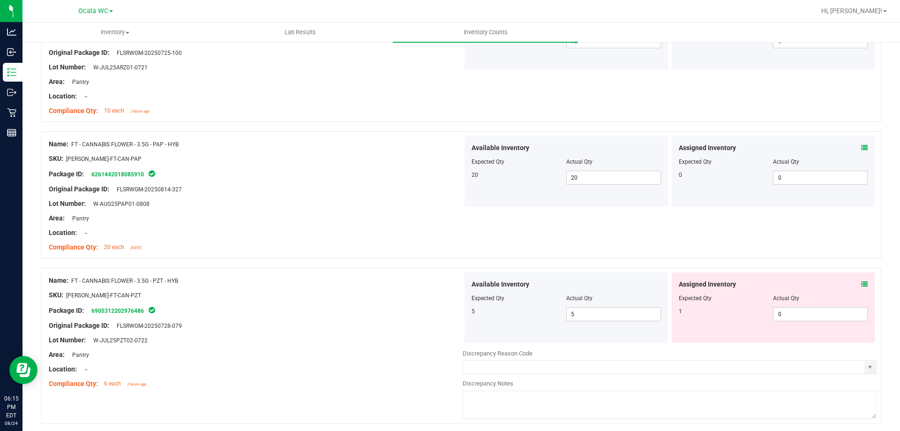
click at [861, 285] on icon at bounding box center [864, 284] width 7 height 7
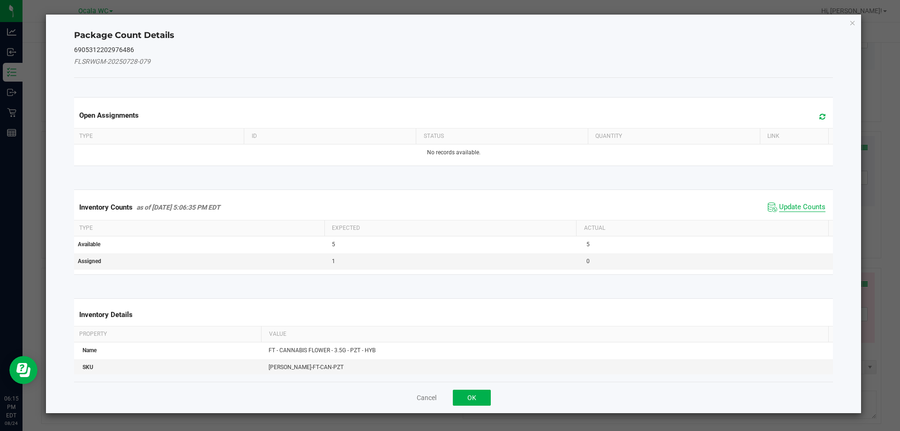
click at [801, 204] on span "Update Counts" at bounding box center [802, 207] width 46 height 9
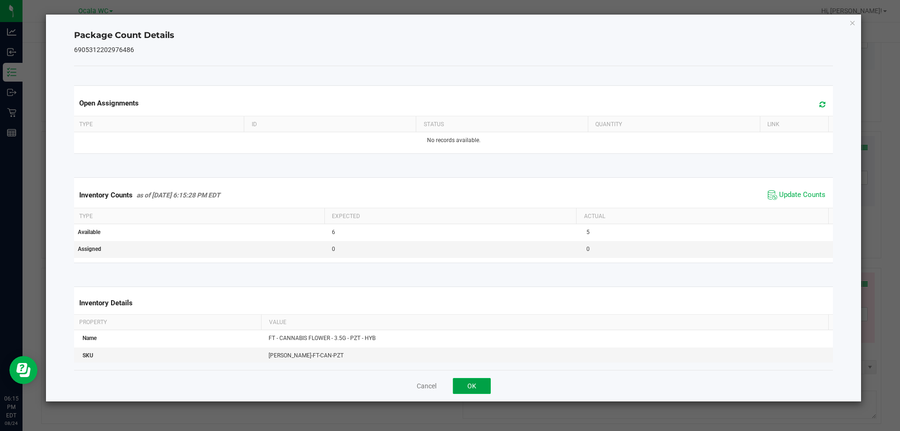
click at [486, 380] on button "OK" at bounding box center [472, 386] width 38 height 16
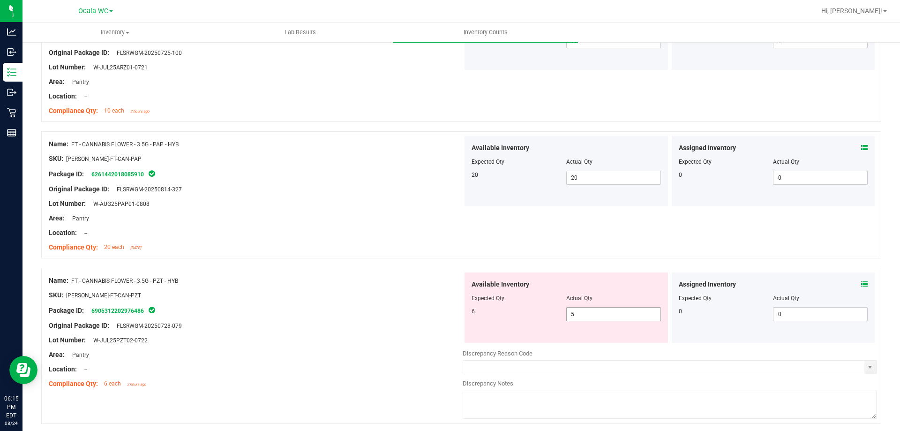
click at [594, 313] on span "5 5" at bounding box center [613, 314] width 95 height 14
click at [594, 313] on input "5" at bounding box center [614, 314] width 94 height 13
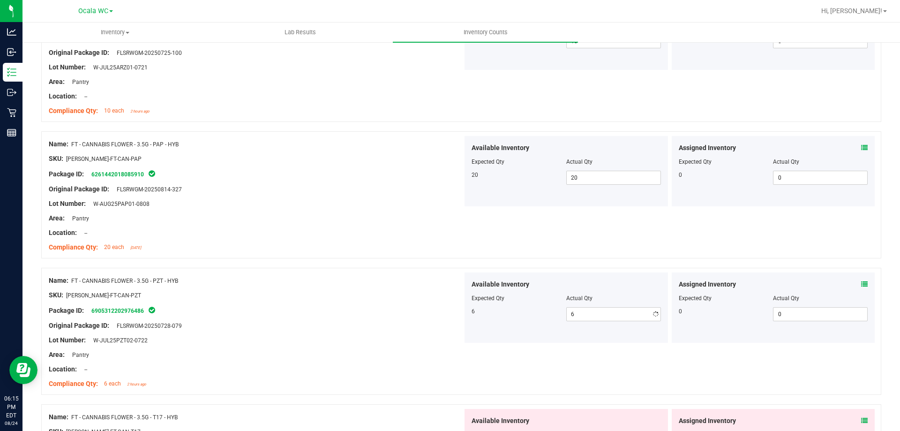
click at [378, 342] on div "Lot Number: W-JUL25PZT02-0722" at bounding box center [256, 340] width 414 height 10
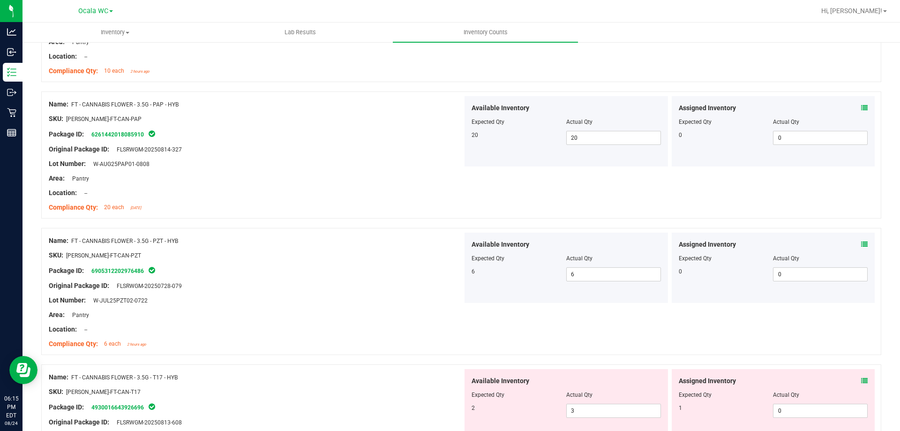
scroll to position [844, 0]
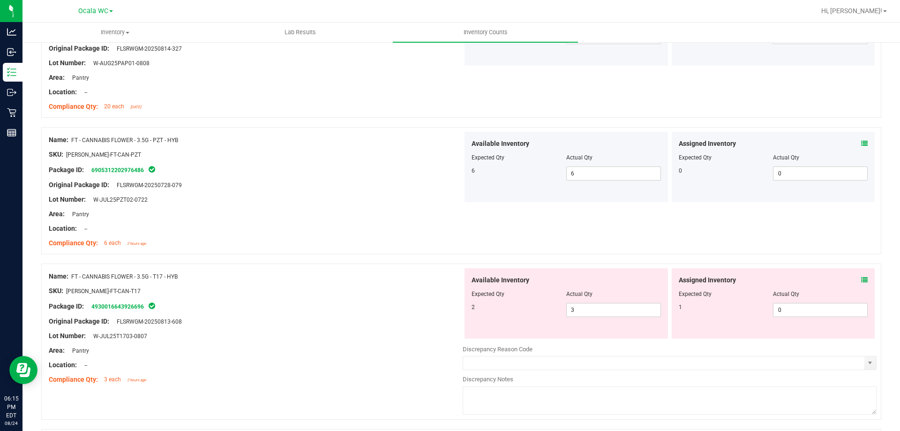
click at [861, 281] on div "Assigned Inventory Expected Qty Actual Qty 1 0 0" at bounding box center [774, 303] width 204 height 70
click at [861, 277] on icon at bounding box center [864, 280] width 7 height 7
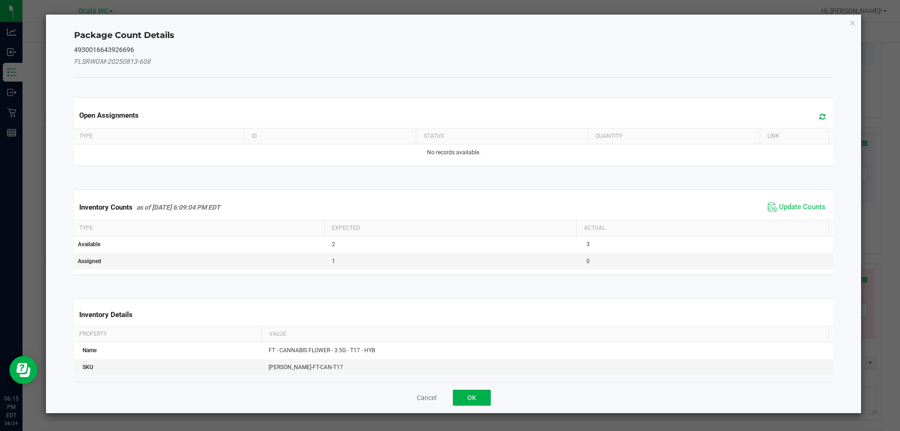
click at [803, 200] on span "Update Counts" at bounding box center [797, 207] width 62 height 14
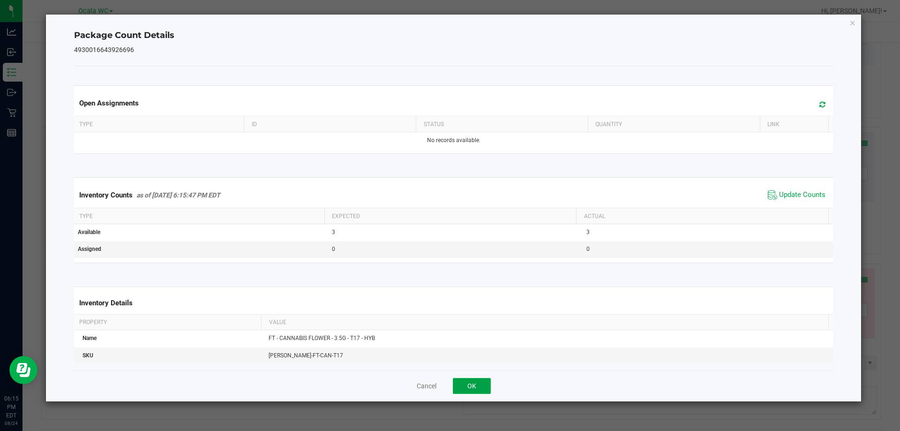
click at [468, 386] on button "OK" at bounding box center [472, 386] width 38 height 16
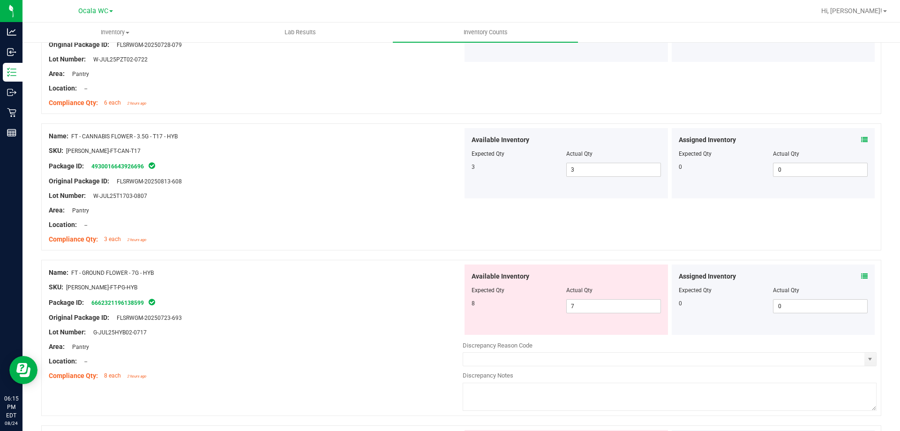
scroll to position [985, 0]
click at [861, 272] on span at bounding box center [864, 276] width 7 height 10
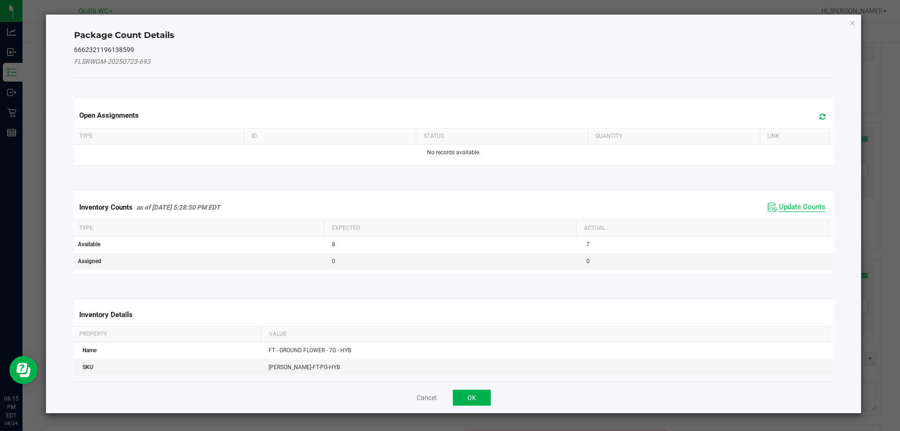
click at [787, 205] on span "Update Counts" at bounding box center [802, 207] width 46 height 9
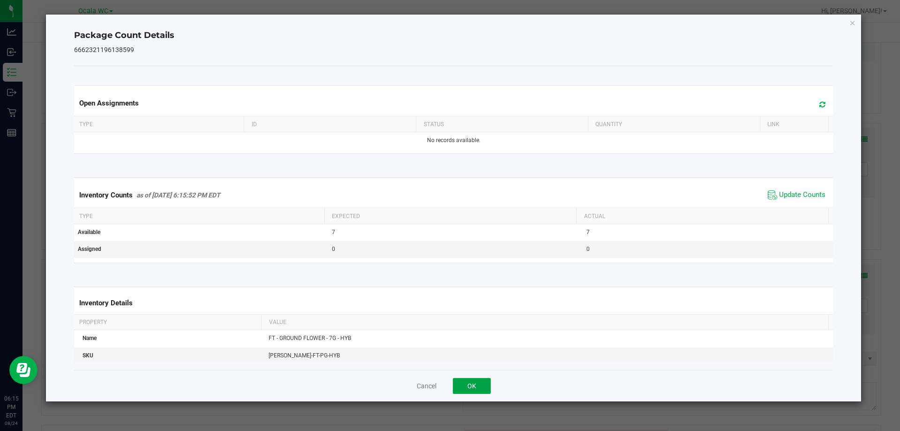
click at [482, 389] on button "OK" at bounding box center [472, 386] width 38 height 16
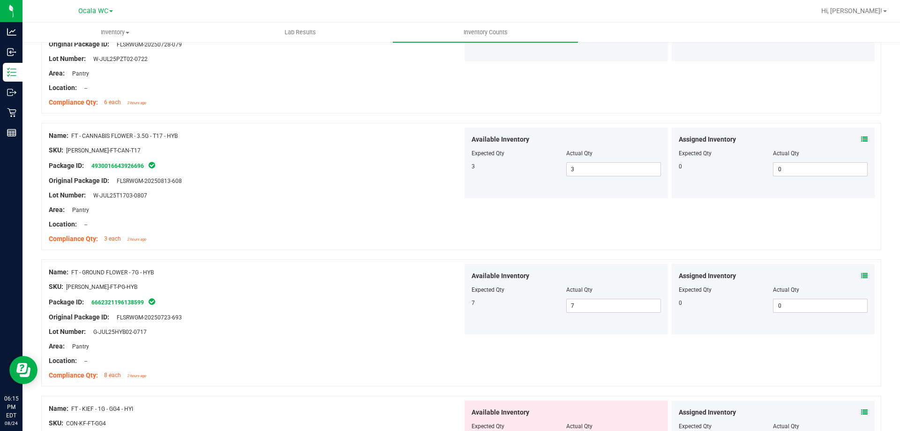
scroll to position [1125, 0]
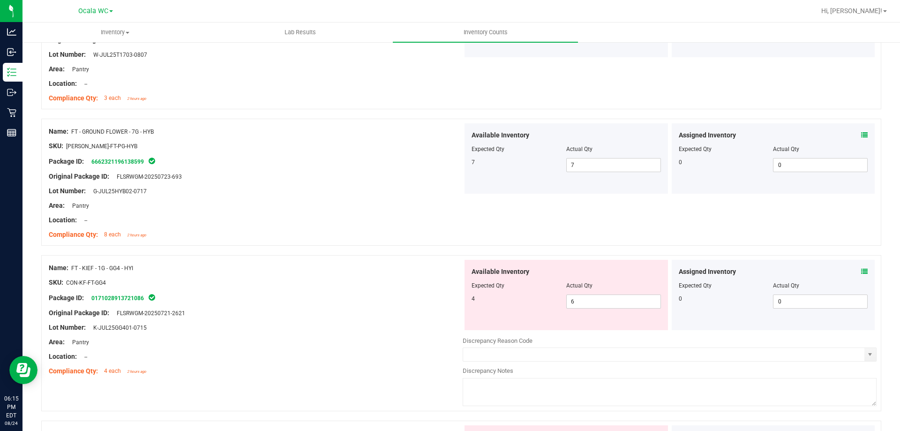
click at [861, 270] on icon at bounding box center [864, 271] width 7 height 7
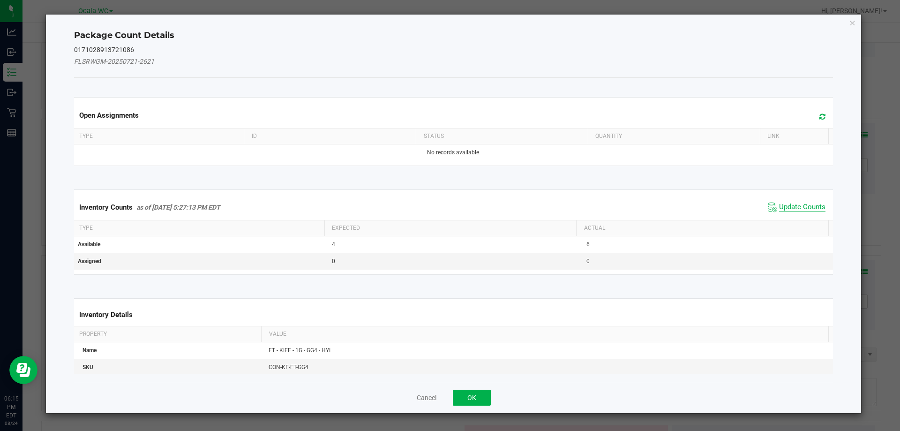
click at [779, 205] on span "Update Counts" at bounding box center [802, 207] width 46 height 9
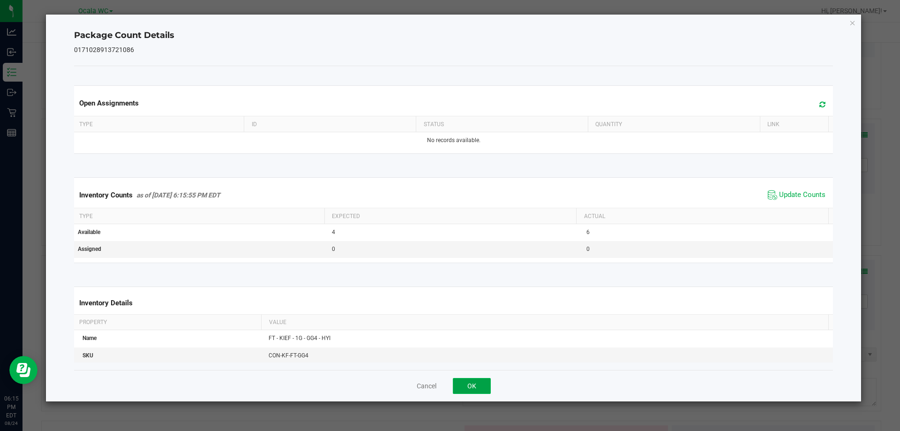
click at [476, 378] on button "OK" at bounding box center [472, 386] width 38 height 16
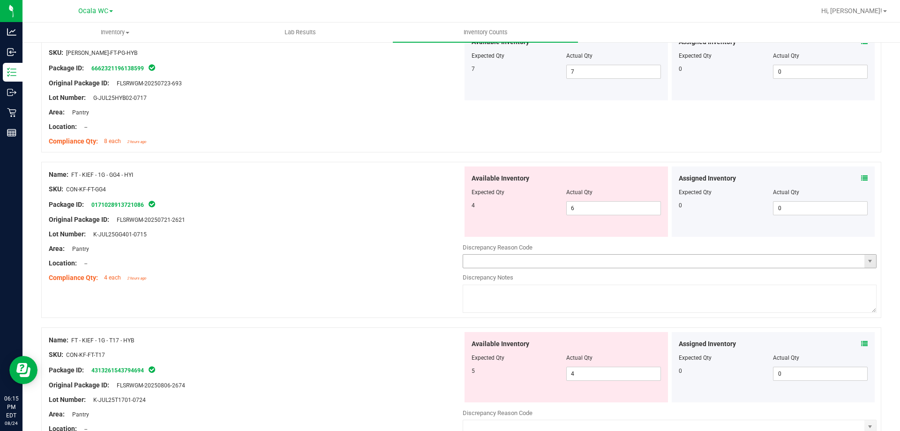
scroll to position [1219, 0]
click at [601, 208] on span "6 6" at bounding box center [613, 208] width 95 height 14
click at [601, 208] on input "6" at bounding box center [614, 207] width 94 height 13
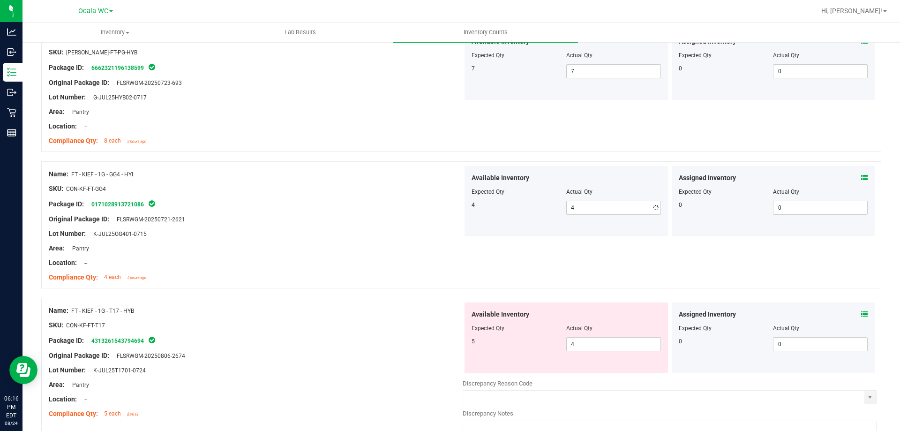
click at [438, 212] on div at bounding box center [256, 212] width 414 height 5
click at [861, 314] on icon at bounding box center [864, 314] width 7 height 7
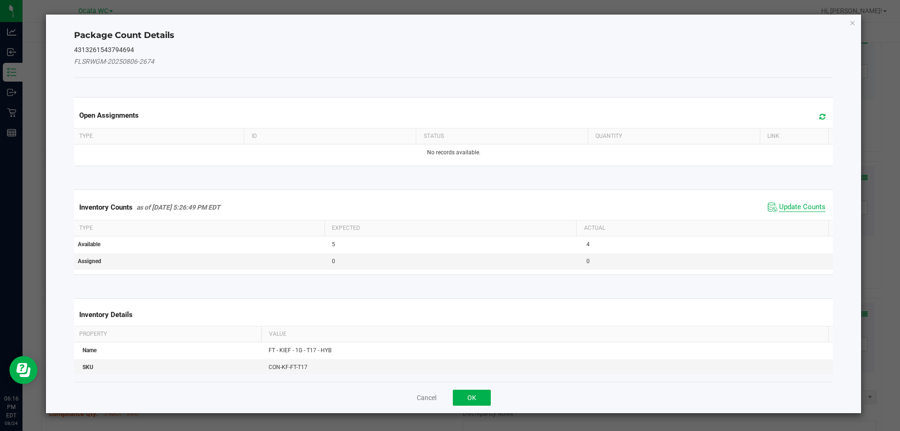
click at [779, 206] on span "Update Counts" at bounding box center [802, 207] width 46 height 9
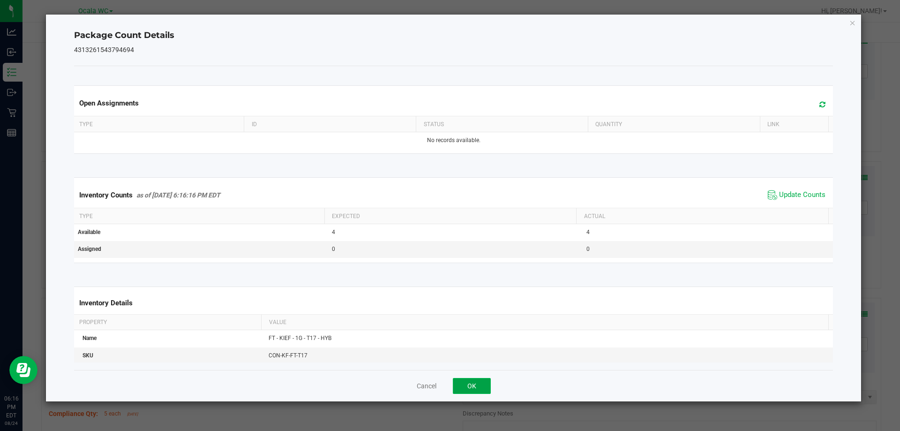
click at [480, 389] on button "OK" at bounding box center [472, 386] width 38 height 16
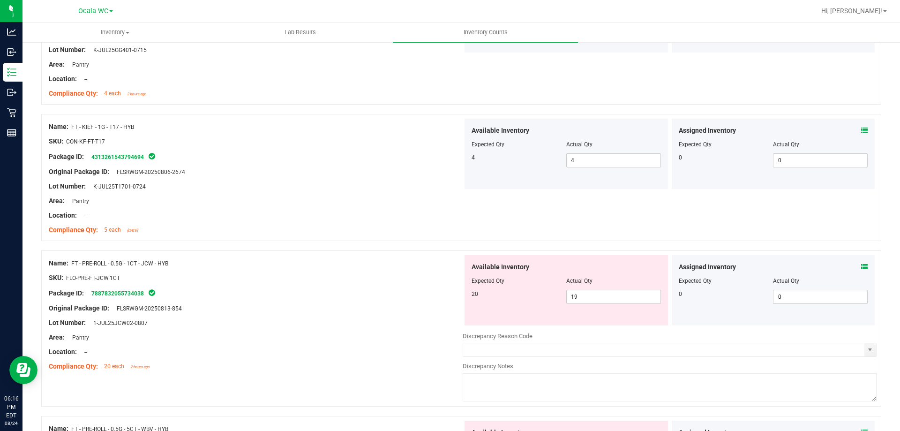
scroll to position [1407, 0]
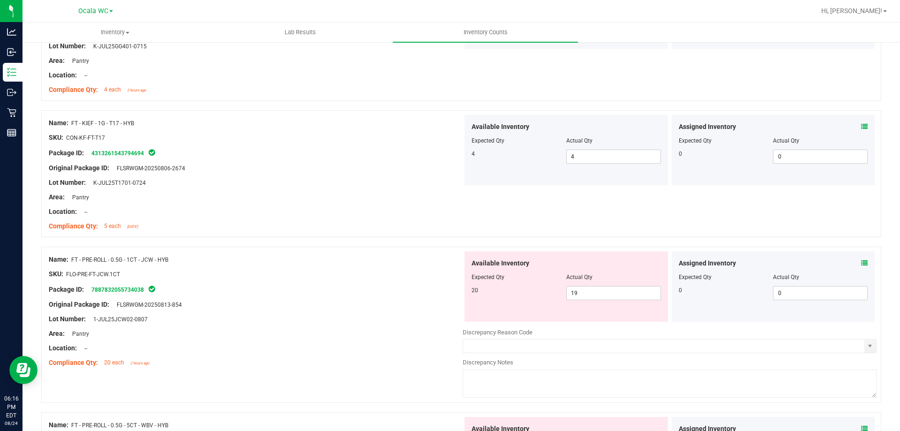
click at [861, 264] on icon at bounding box center [864, 263] width 7 height 7
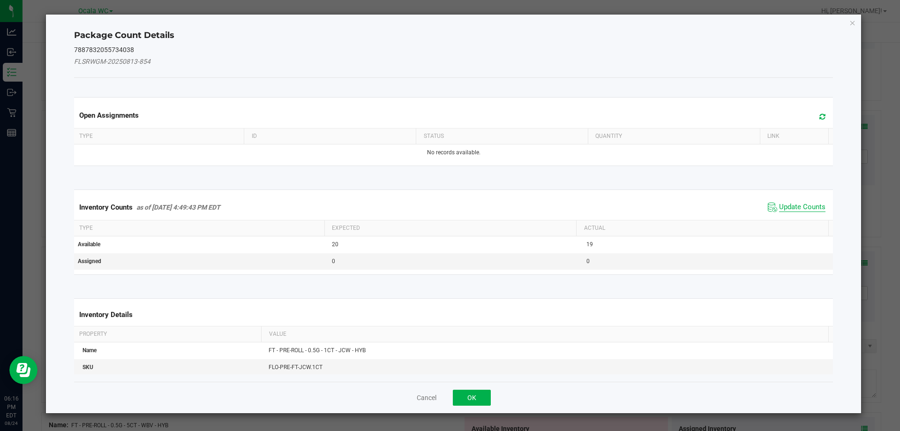
click at [797, 207] on span "Update Counts" at bounding box center [802, 207] width 46 height 9
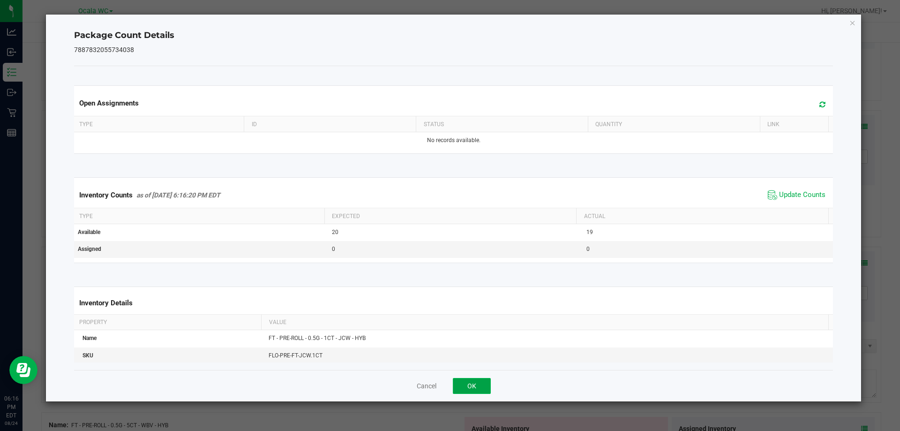
click at [474, 383] on button "OK" at bounding box center [472, 386] width 38 height 16
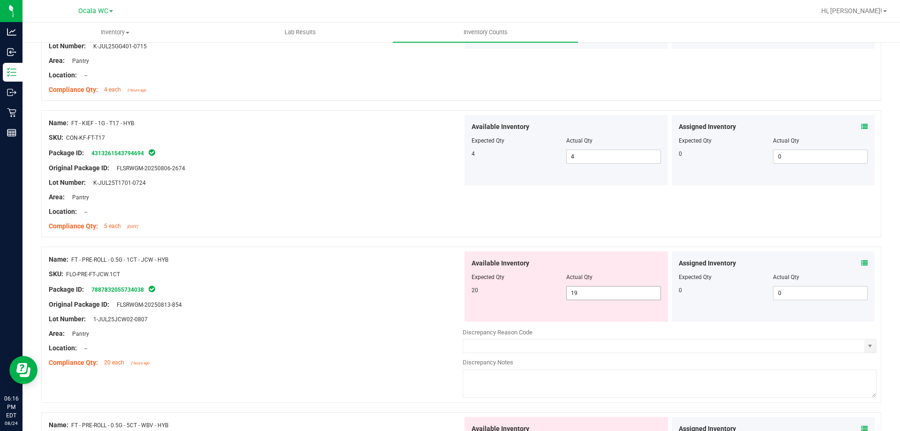
click at [585, 296] on span "19 19" at bounding box center [613, 293] width 95 height 14
click at [585, 296] on input "19" at bounding box center [614, 293] width 94 height 13
click at [389, 322] on div "Lot Number: 1-JUL25JCW02-0807" at bounding box center [256, 319] width 414 height 10
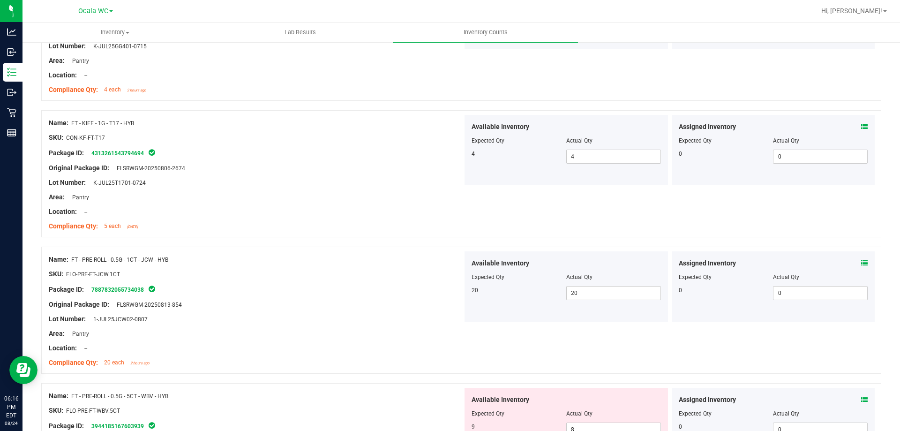
scroll to position [1548, 0]
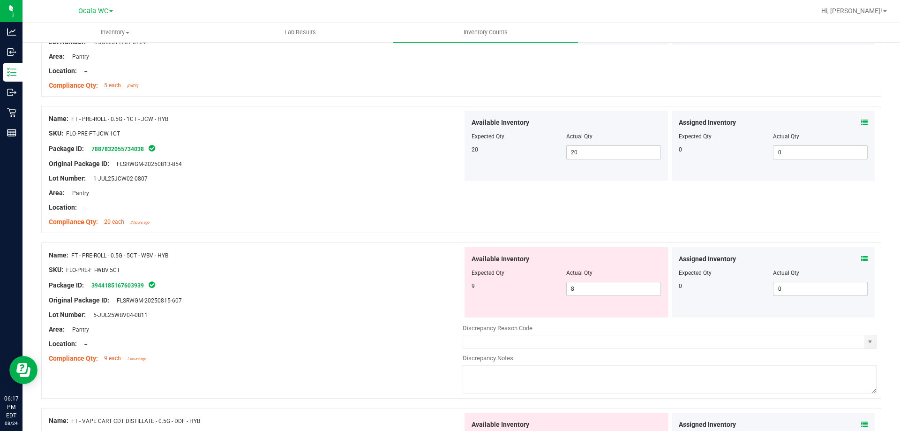
click at [861, 259] on icon at bounding box center [864, 259] width 7 height 7
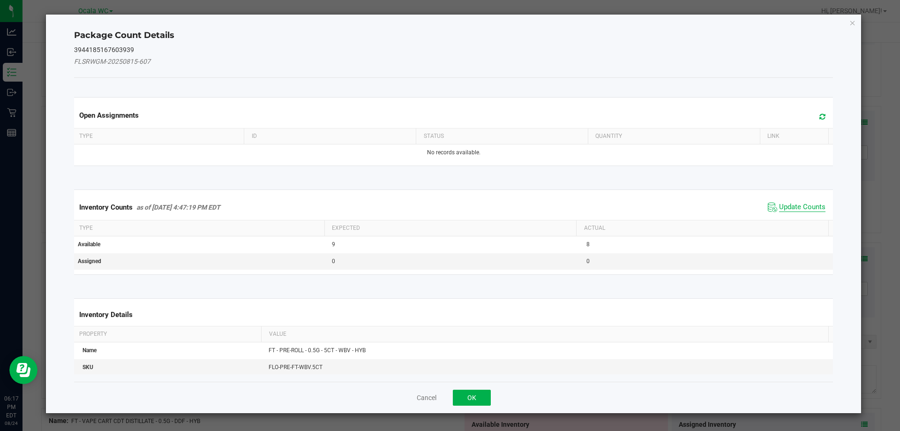
click at [795, 208] on span "Update Counts" at bounding box center [802, 207] width 46 height 9
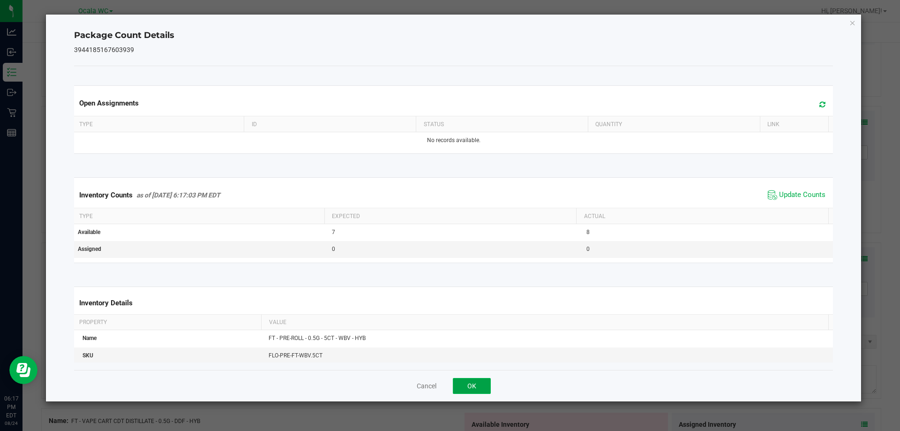
click at [471, 386] on button "OK" at bounding box center [472, 386] width 38 height 16
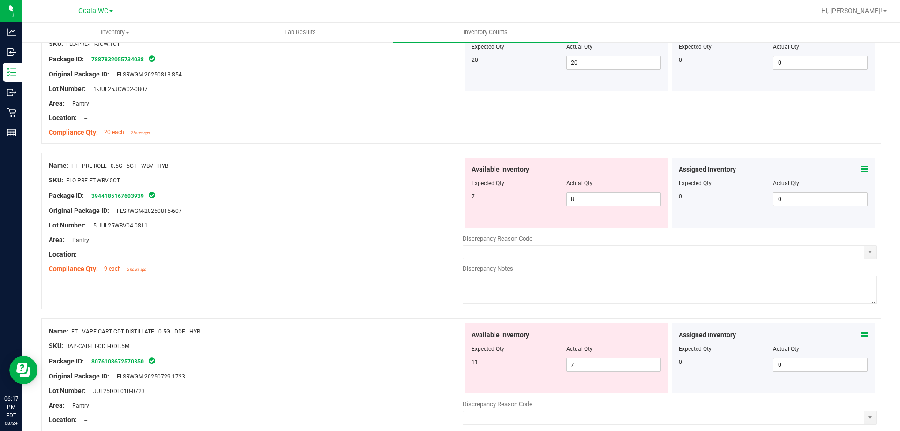
scroll to position [1641, 0]
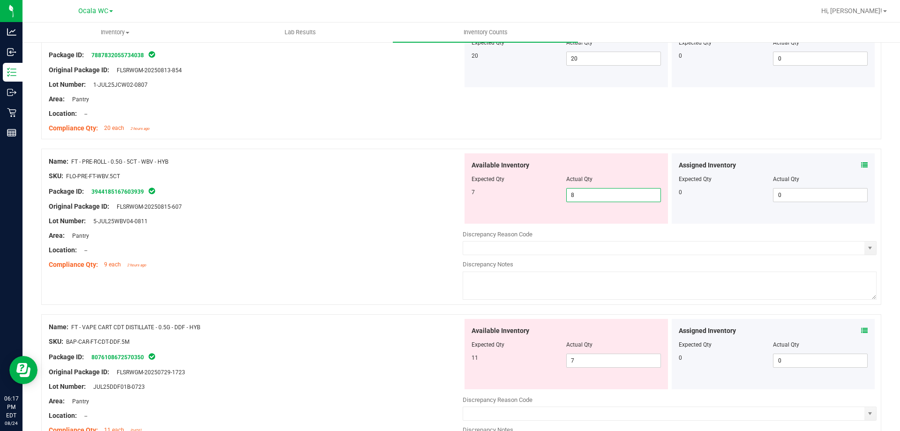
click at [598, 194] on span "8 8" at bounding box center [613, 195] width 95 height 14
click at [598, 194] on input "8" at bounding box center [614, 195] width 94 height 13
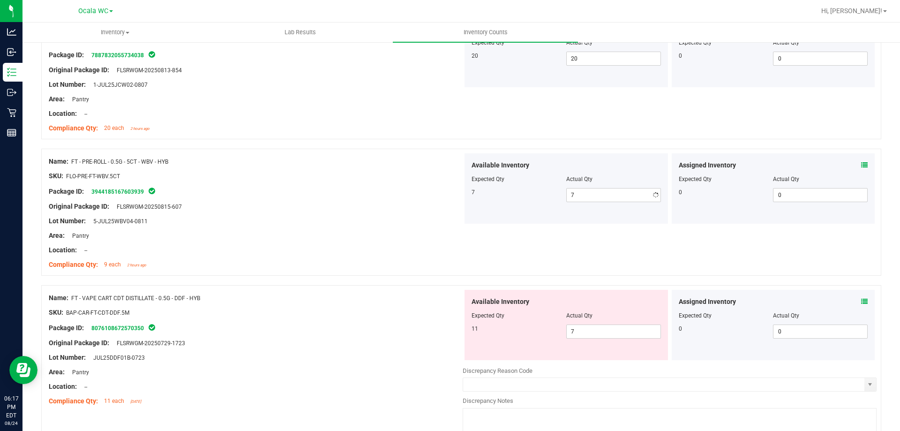
click at [313, 208] on div "Original Package ID: FLSRWGM-20250815-607" at bounding box center [256, 207] width 414 height 10
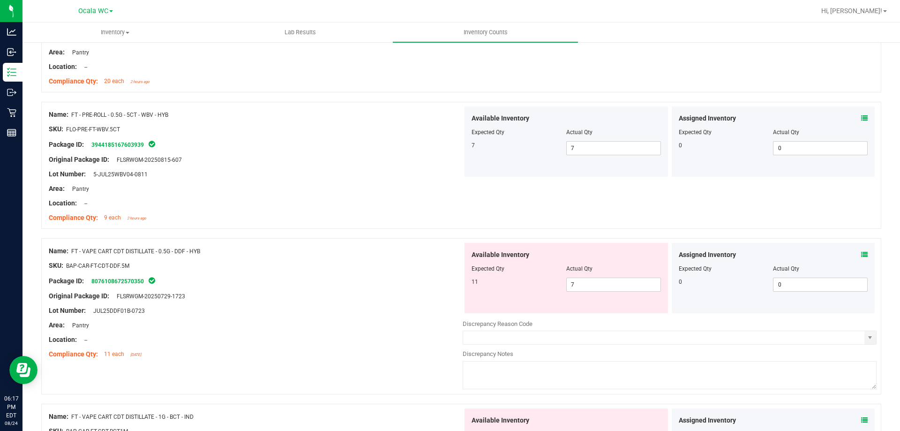
scroll to position [1782, 0]
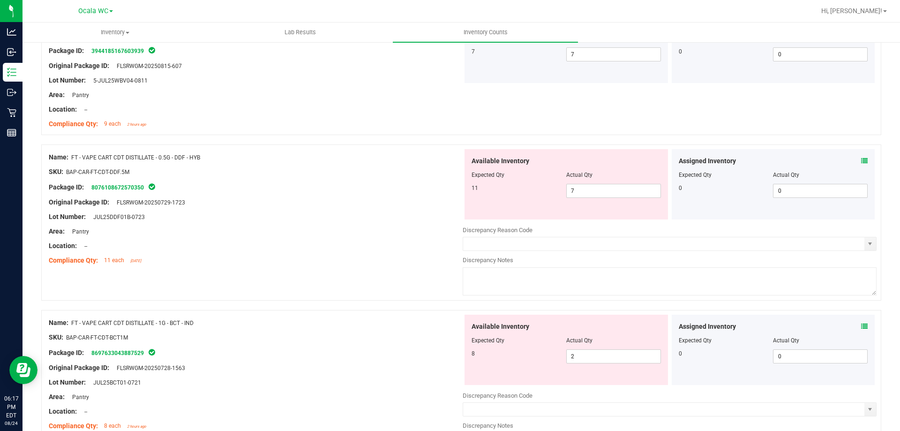
click at [861, 163] on icon at bounding box center [864, 161] width 7 height 7
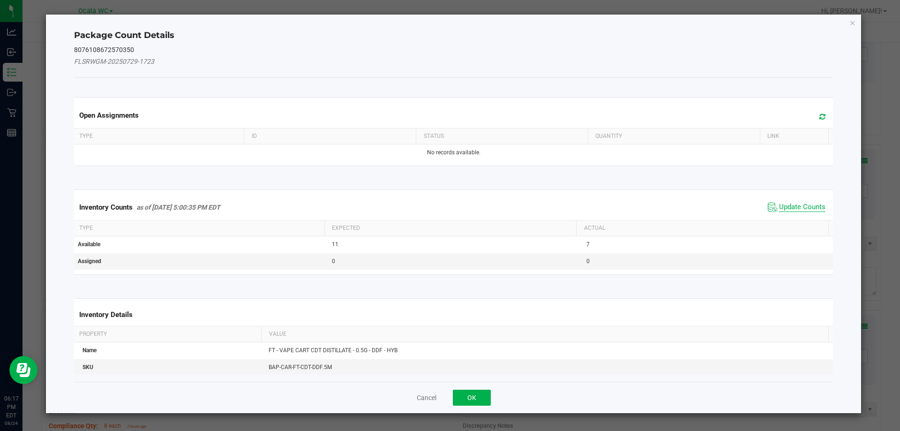
click at [800, 205] on span "Update Counts" at bounding box center [802, 207] width 46 height 9
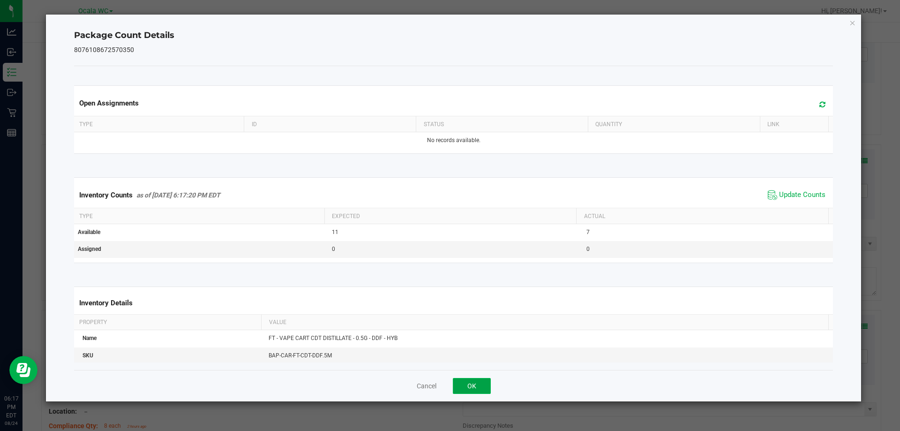
click at [457, 389] on button "OK" at bounding box center [472, 386] width 38 height 16
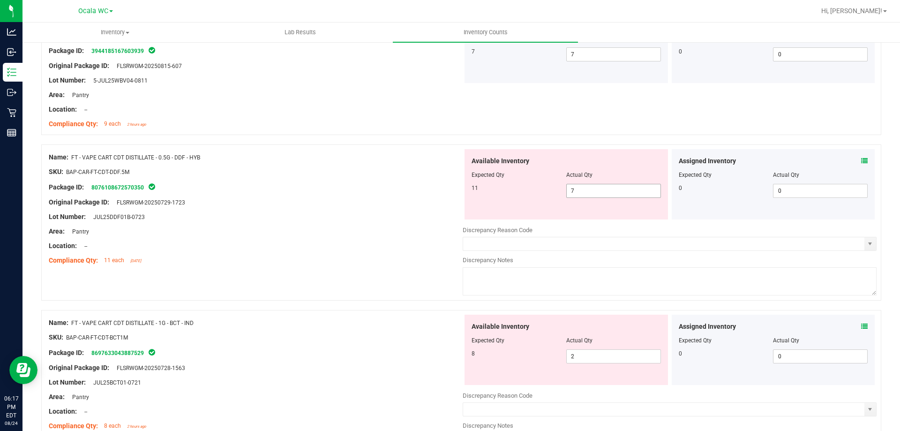
click at [582, 189] on span "7 7" at bounding box center [613, 191] width 95 height 14
click at [582, 189] on input "7" at bounding box center [614, 190] width 94 height 13
click at [861, 159] on icon at bounding box center [864, 161] width 7 height 7
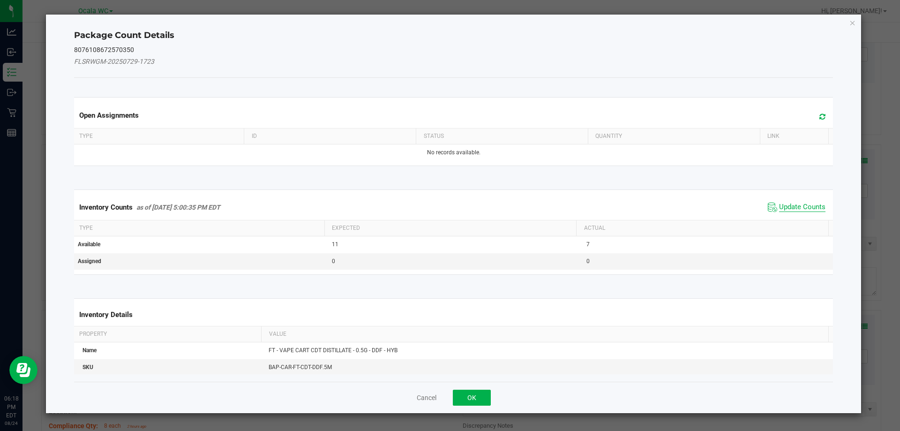
click at [781, 203] on span "Update Counts" at bounding box center [802, 207] width 46 height 9
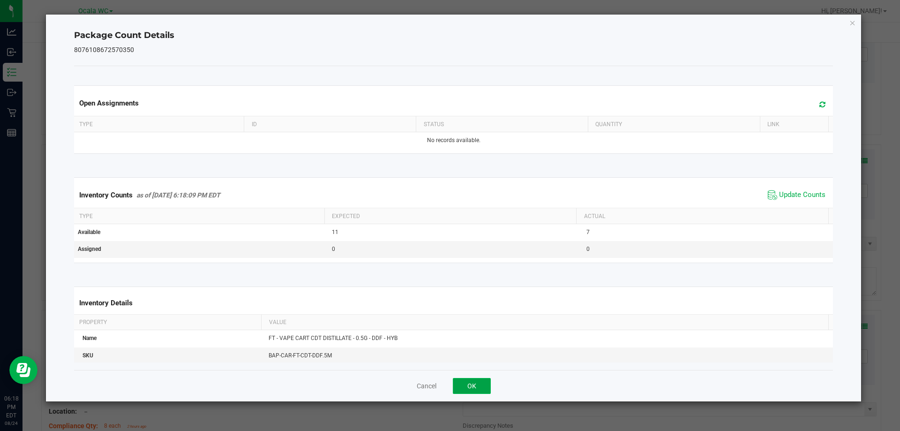
click at [481, 391] on button "OK" at bounding box center [472, 386] width 38 height 16
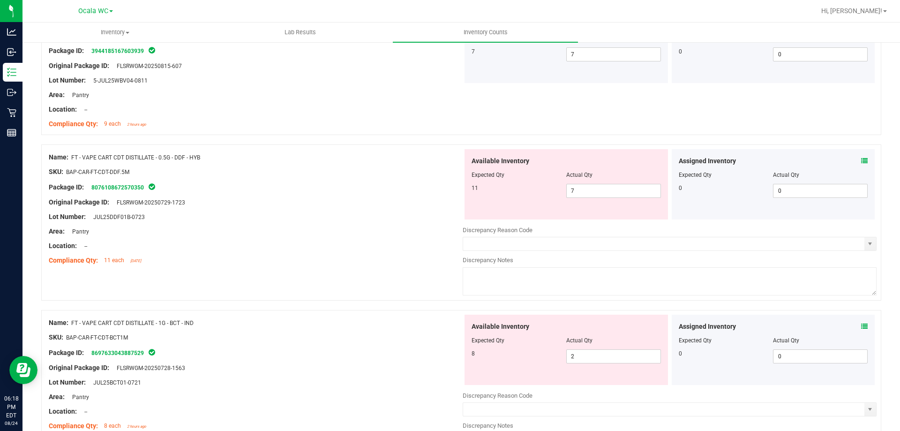
click at [355, 209] on div at bounding box center [256, 209] width 414 height 5
click at [570, 196] on span "7 7" at bounding box center [613, 191] width 95 height 14
click at [570, 196] on input "7" at bounding box center [614, 190] width 94 height 13
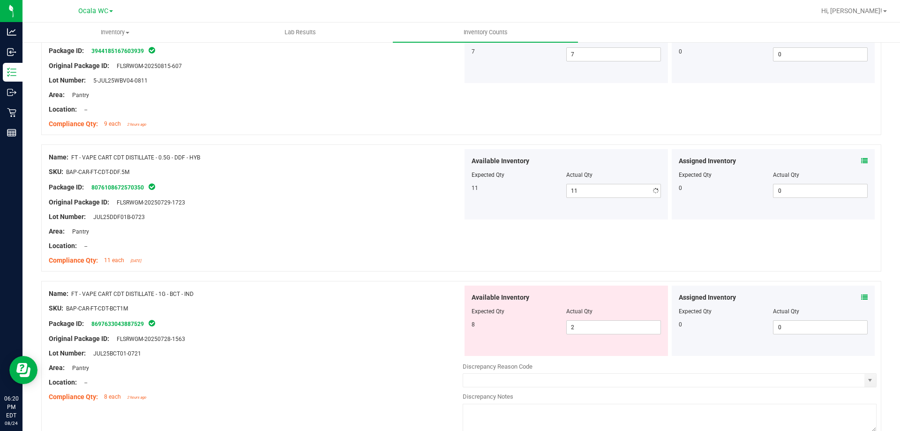
click at [439, 182] on div "Package ID: 8076108672570350" at bounding box center [256, 186] width 414 height 11
click at [861, 297] on icon at bounding box center [864, 297] width 7 height 7
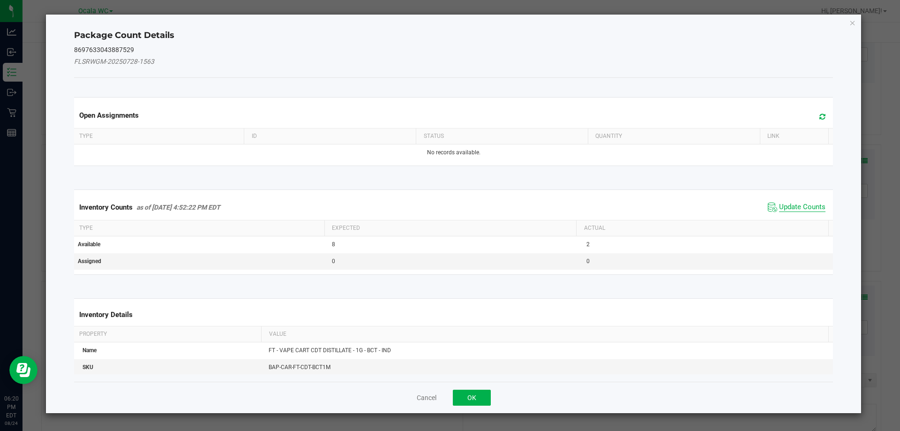
click at [799, 206] on span "Update Counts" at bounding box center [802, 207] width 46 height 9
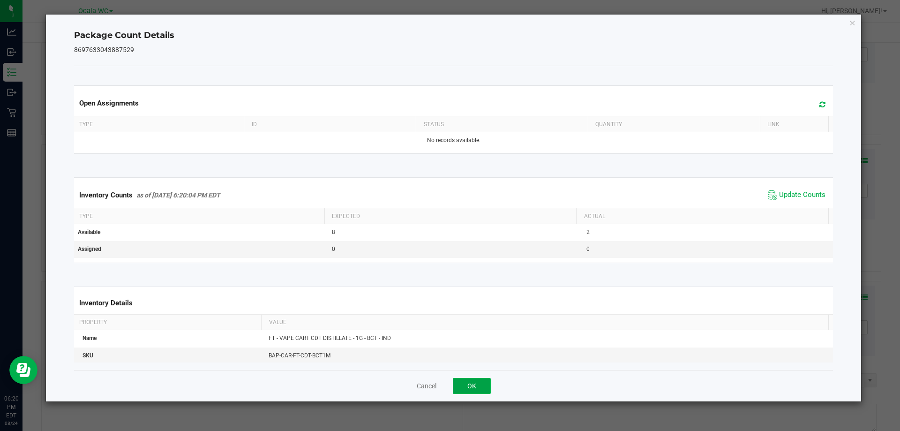
click at [472, 386] on button "OK" at bounding box center [472, 386] width 38 height 16
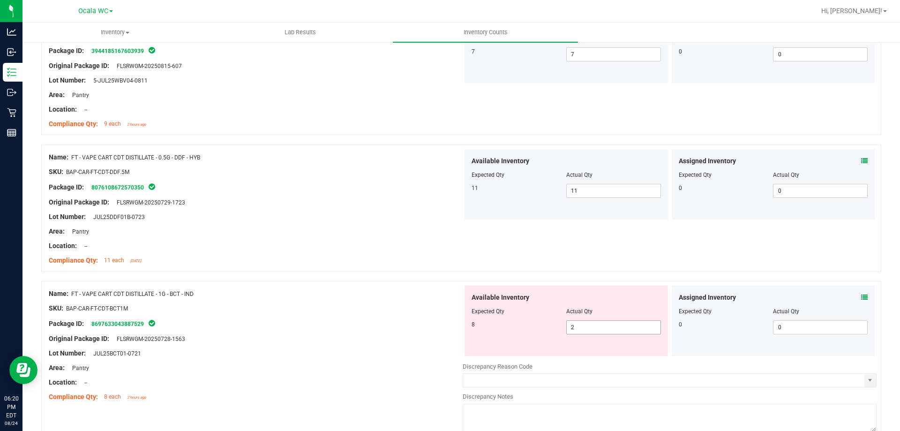
click at [586, 326] on span "2 2" at bounding box center [613, 327] width 95 height 14
click at [586, 326] on input "2" at bounding box center [614, 327] width 94 height 13
click at [318, 327] on div "Package ID: 8697633043887529" at bounding box center [256, 323] width 414 height 11
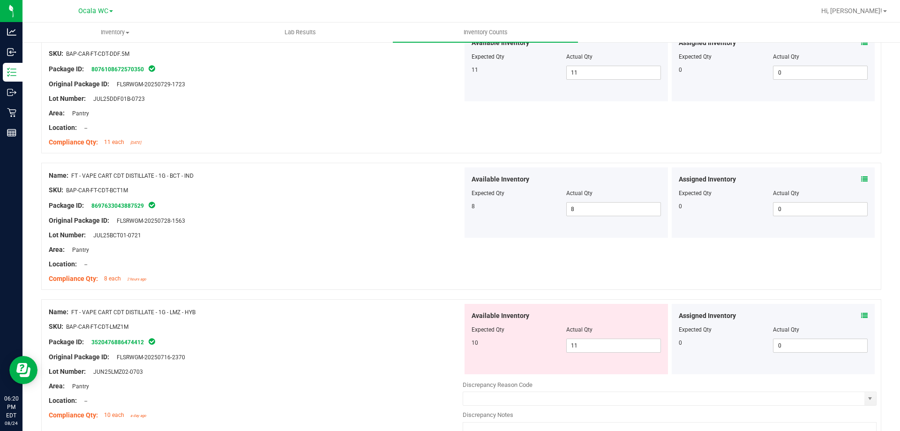
scroll to position [1923, 0]
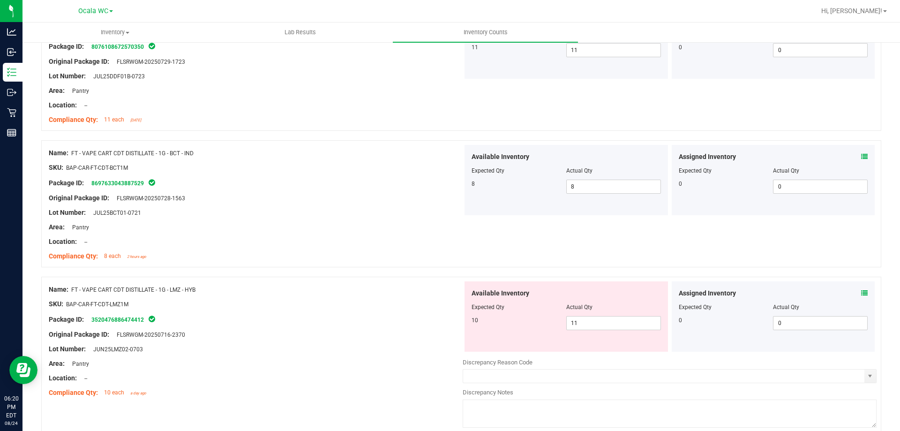
click at [861, 295] on icon at bounding box center [864, 293] width 7 height 7
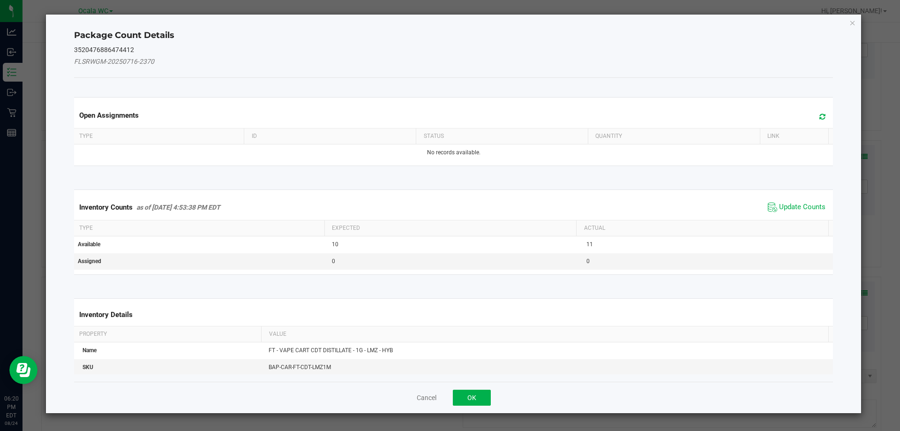
click at [797, 213] on span "Update Counts" at bounding box center [797, 207] width 62 height 14
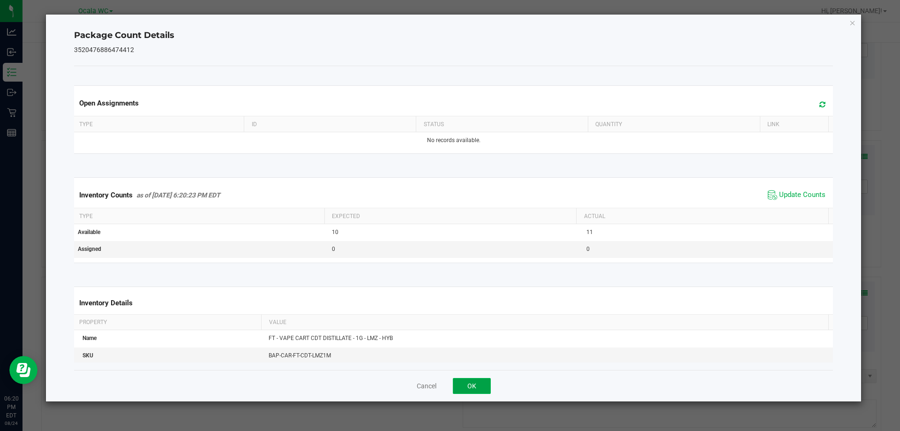
click at [478, 384] on button "OK" at bounding box center [472, 386] width 38 height 16
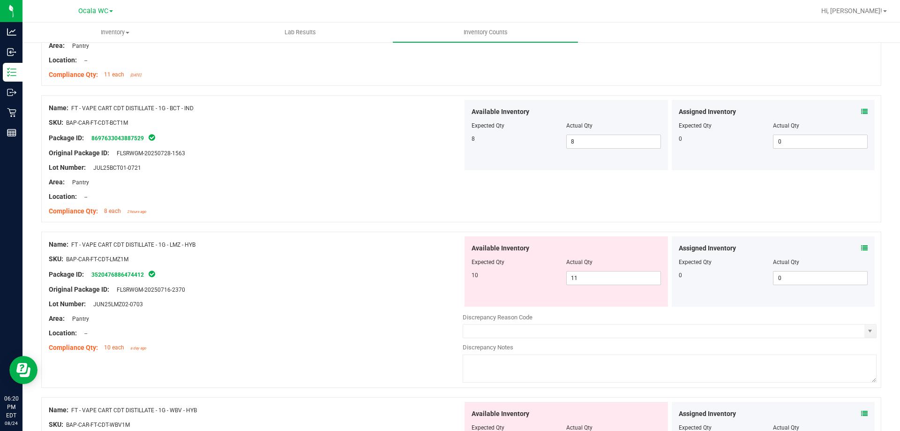
scroll to position [2016, 0]
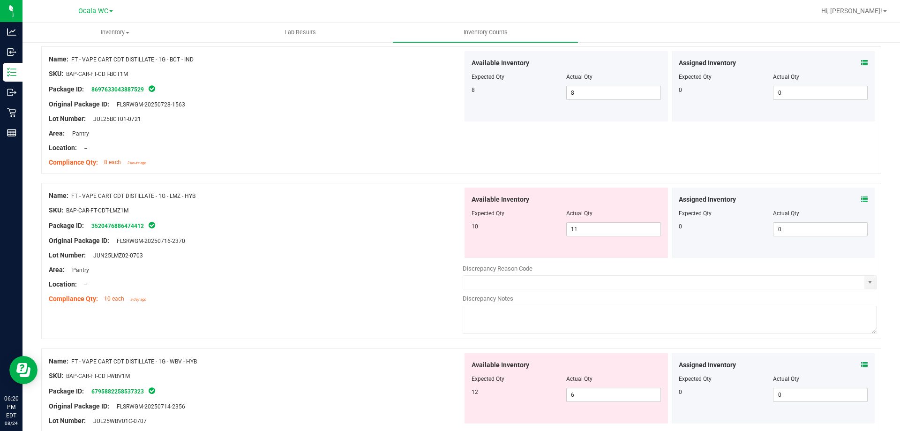
drag, startPoint x: 866, startPoint y: 367, endPoint x: 862, endPoint y: 363, distance: 5.0
click at [865, 367] on div "Assigned Inventory Expected Qty Actual Qty 0 0 0" at bounding box center [774, 388] width 204 height 70
click at [861, 363] on icon at bounding box center [864, 365] width 7 height 7
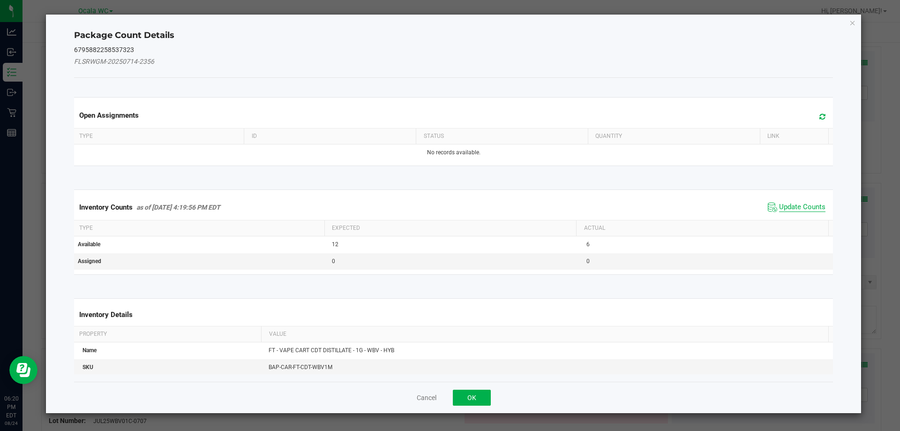
click at [782, 204] on span "Update Counts" at bounding box center [802, 207] width 46 height 9
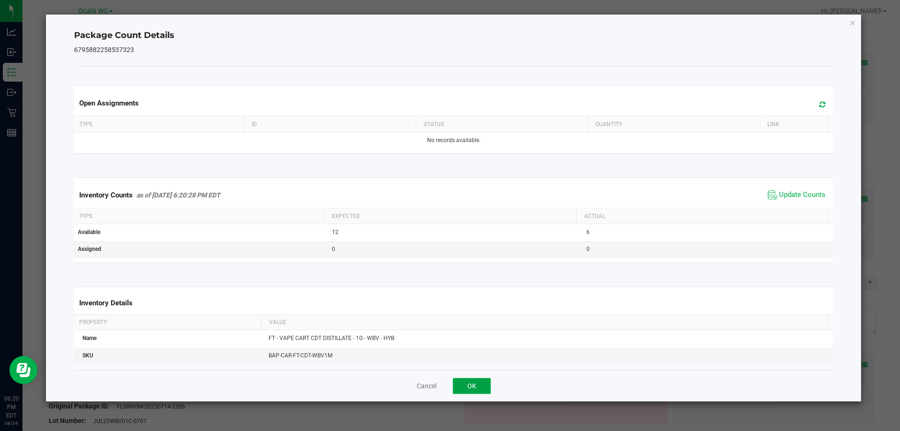
click at [474, 385] on button "OK" at bounding box center [472, 386] width 38 height 16
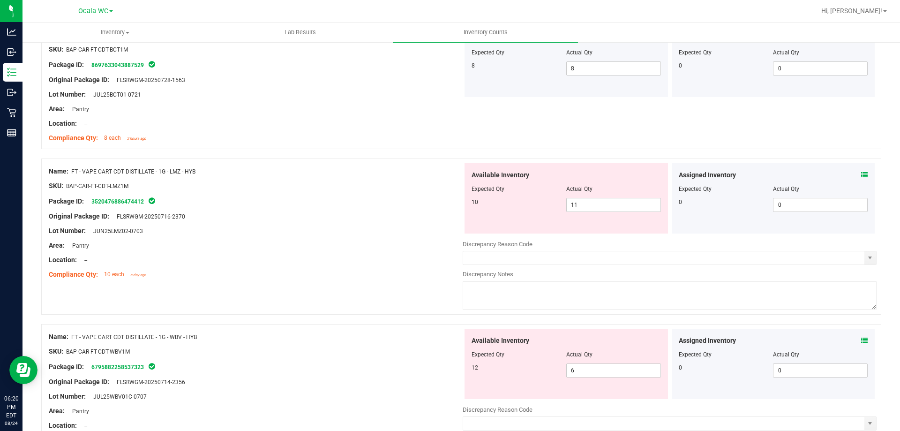
scroll to position [2063, 0]
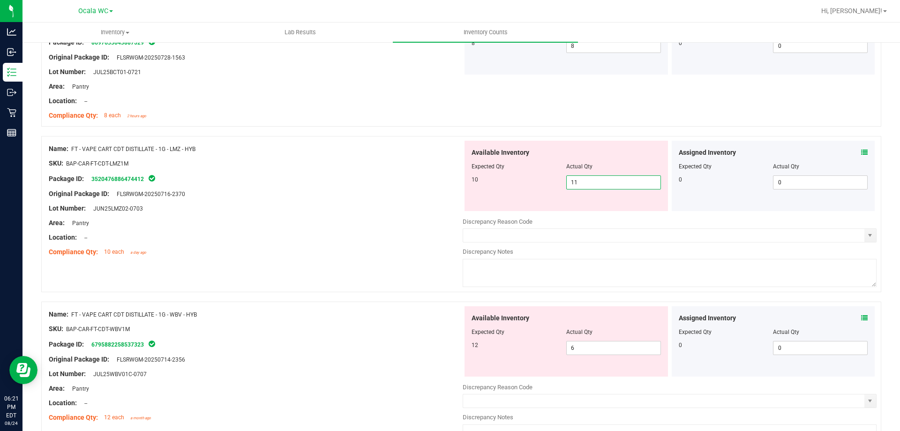
click at [585, 181] on span "11 11" at bounding box center [613, 182] width 95 height 14
click at [585, 181] on input "11" at bounding box center [614, 182] width 94 height 13
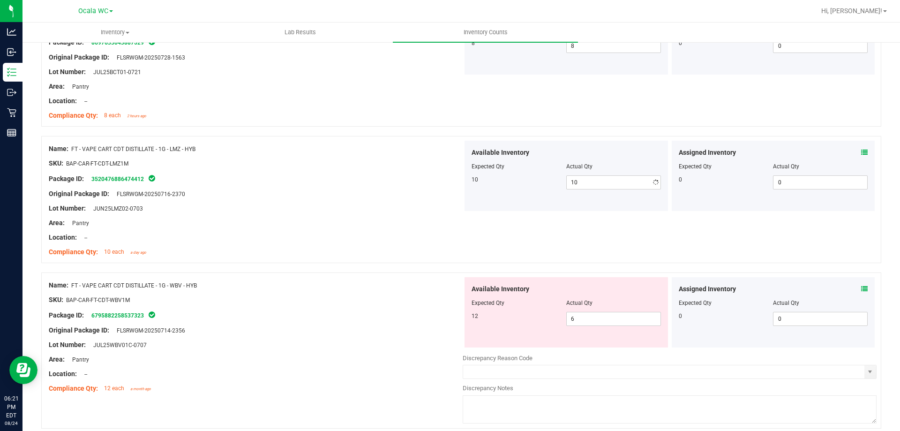
click at [279, 237] on div "Location: --" at bounding box center [256, 238] width 414 height 10
click at [861, 289] on icon at bounding box center [864, 289] width 7 height 7
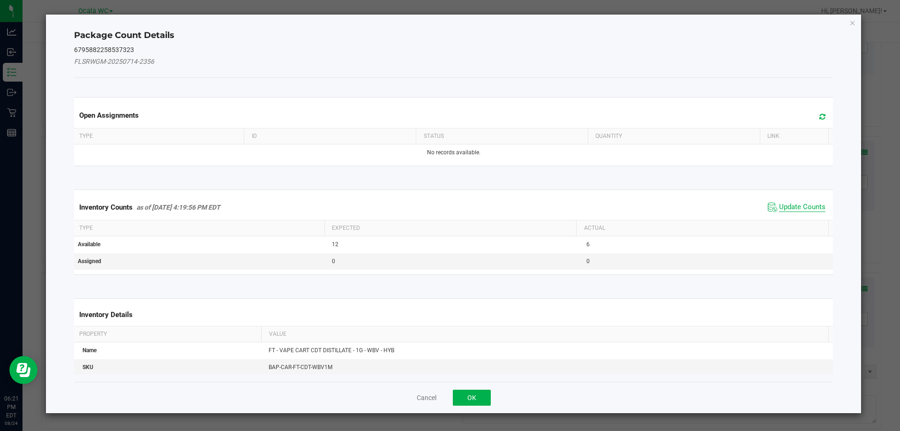
click at [805, 208] on span "Update Counts" at bounding box center [802, 207] width 46 height 9
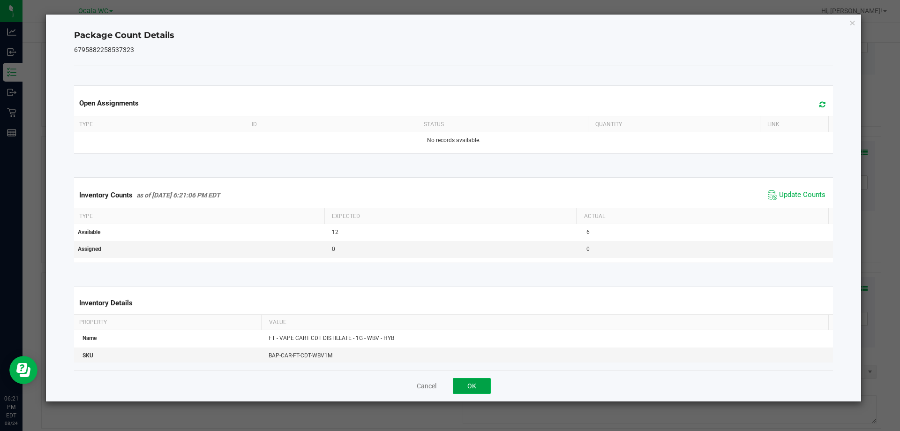
click at [482, 389] on button "OK" at bounding box center [472, 386] width 38 height 16
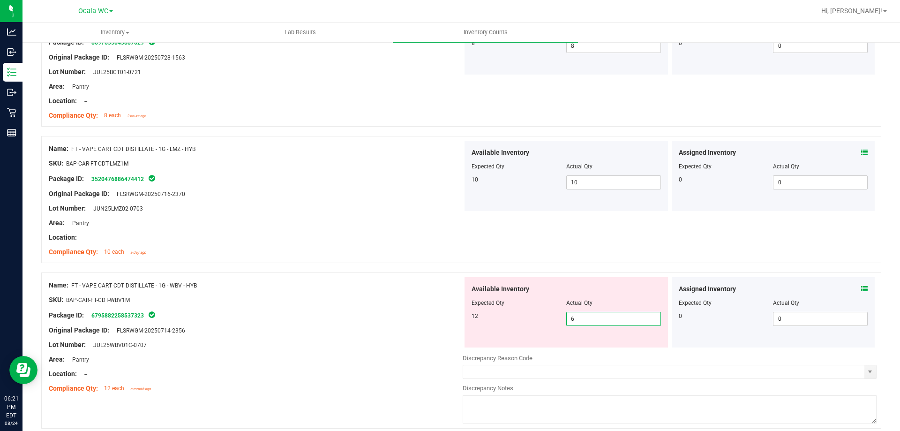
click at [599, 313] on span "6 6" at bounding box center [613, 319] width 95 height 14
click at [599, 313] on input "6" at bounding box center [614, 318] width 94 height 13
click at [298, 359] on div "Area: Pantry" at bounding box center [256, 360] width 414 height 10
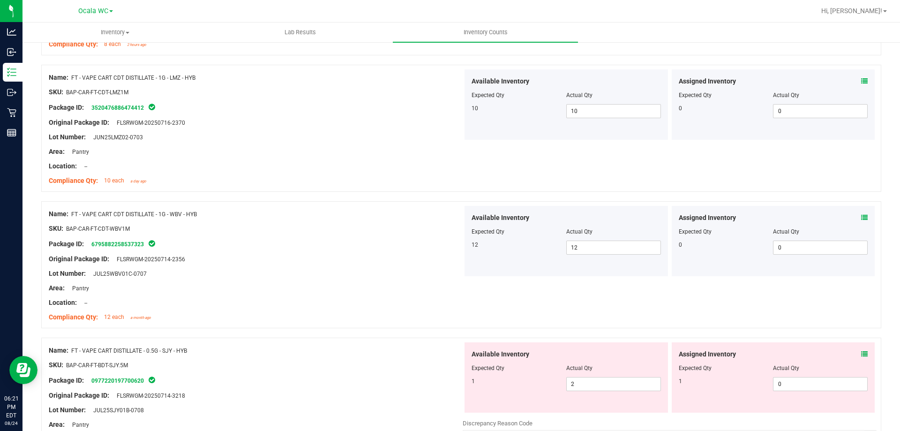
scroll to position [2204, 0]
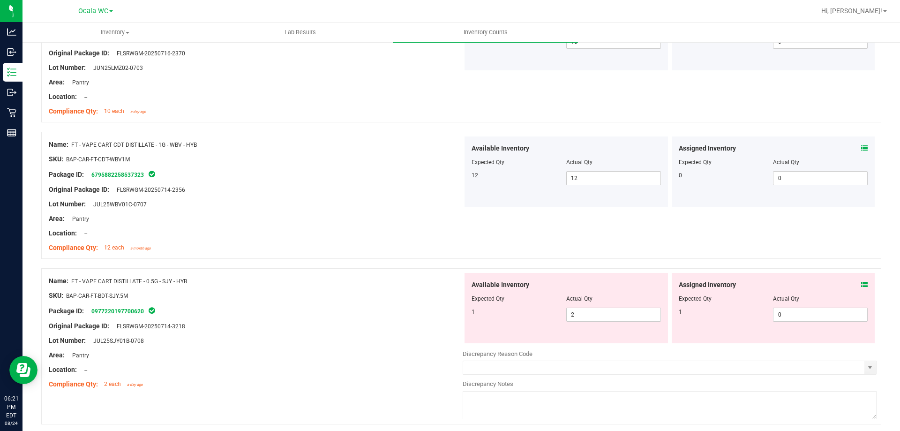
click at [861, 282] on icon at bounding box center [864, 284] width 7 height 7
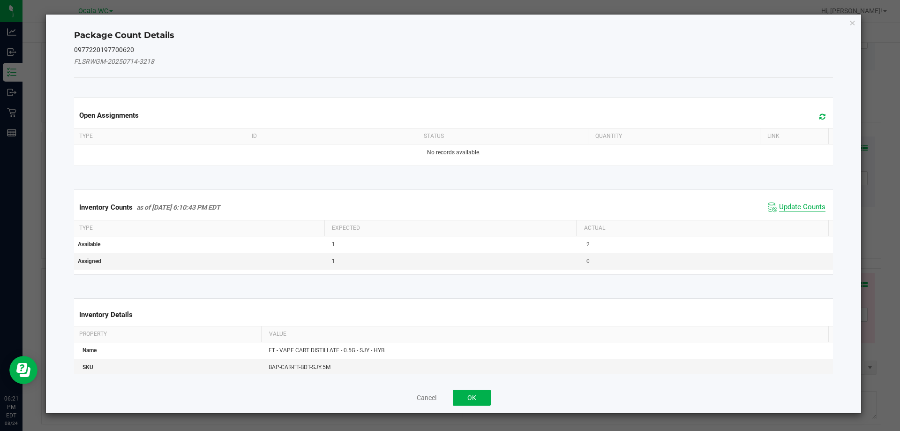
click at [779, 207] on span "Update Counts" at bounding box center [802, 207] width 46 height 9
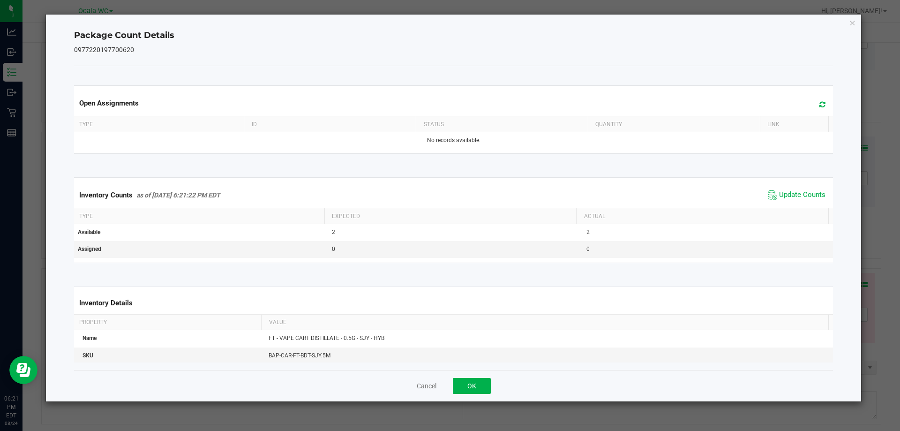
click at [488, 376] on div "Cancel OK" at bounding box center [454, 385] width 760 height 31
click at [479, 388] on button "OK" at bounding box center [472, 386] width 38 height 16
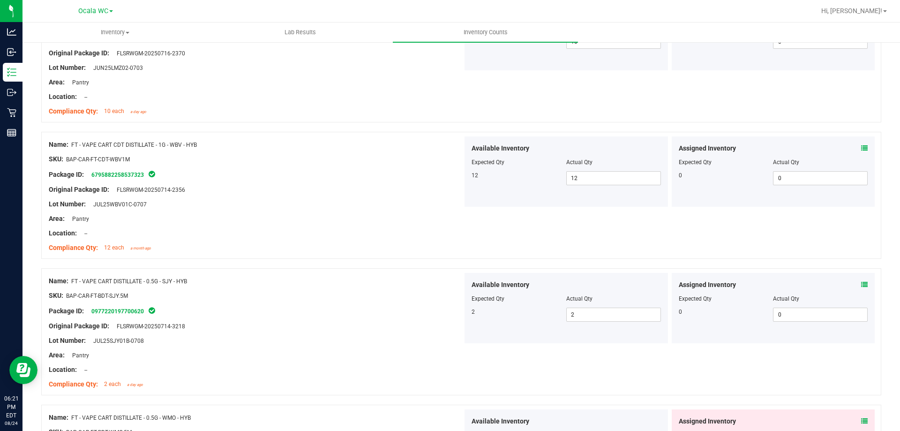
scroll to position [2345, 0]
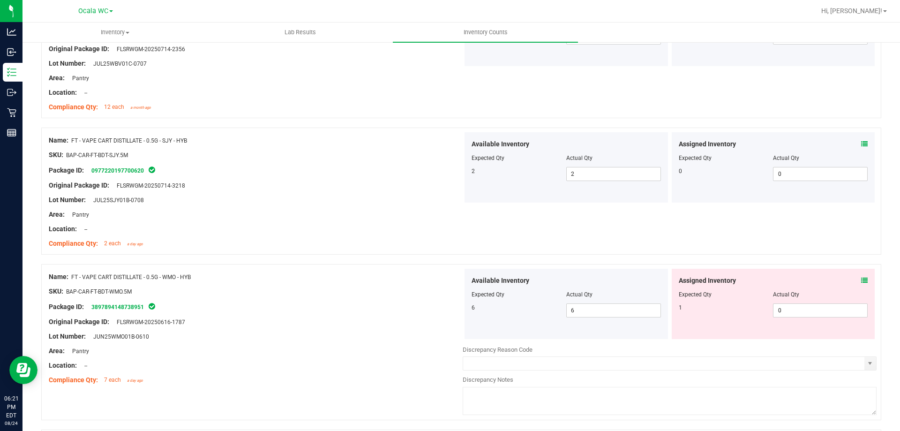
click at [861, 279] on icon at bounding box center [864, 280] width 7 height 7
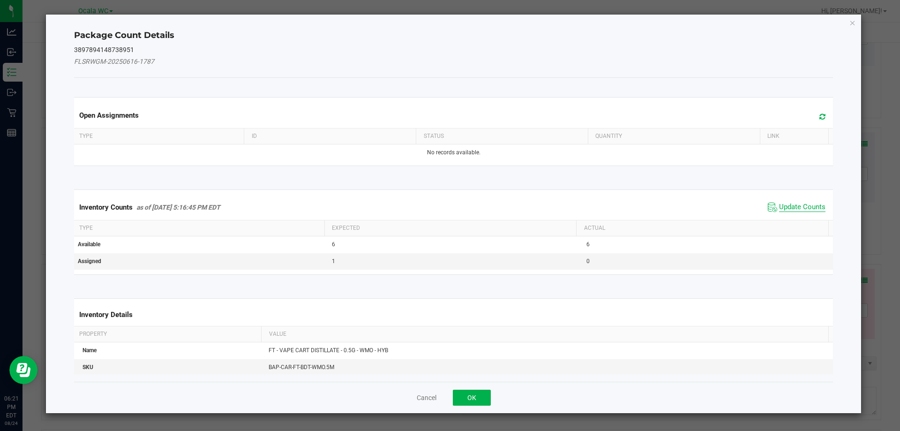
click at [807, 204] on span "Update Counts" at bounding box center [802, 207] width 46 height 9
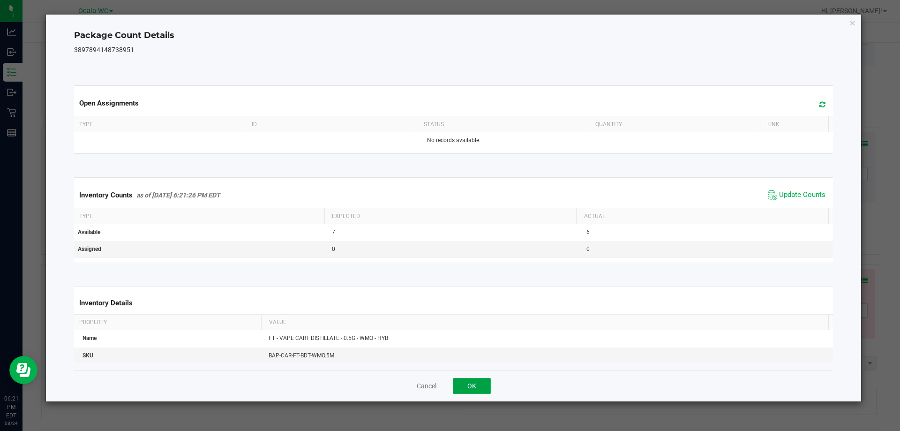
click at [487, 383] on button "OK" at bounding box center [472, 386] width 38 height 16
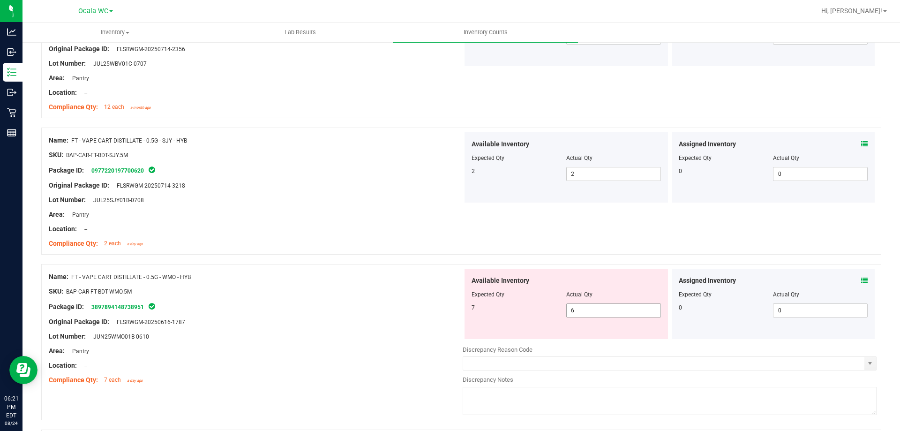
click at [613, 313] on span "6 6" at bounding box center [613, 310] width 95 height 14
click at [613, 313] on input "6" at bounding box center [614, 310] width 94 height 13
click at [266, 301] on div "Package ID: 3897894148738951" at bounding box center [256, 306] width 414 height 11
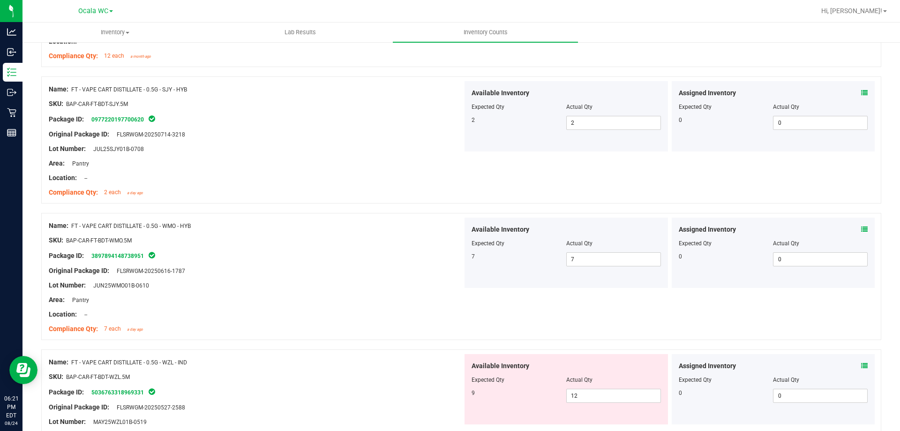
scroll to position [2485, 0]
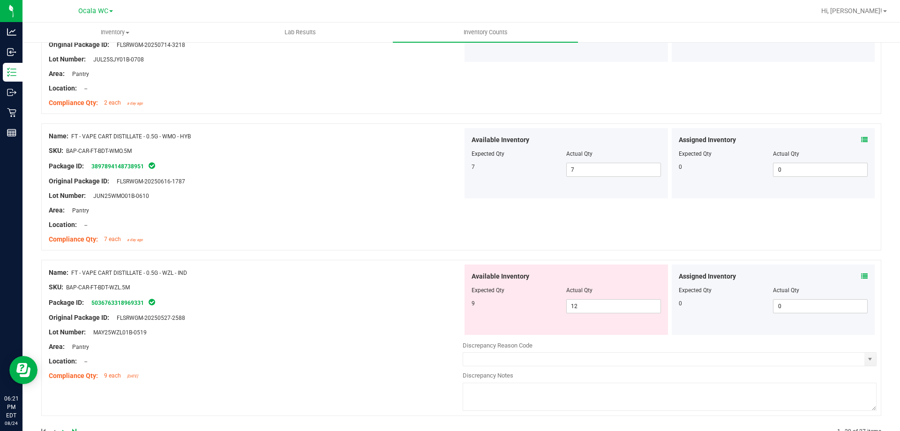
click at [861, 276] on icon at bounding box center [864, 276] width 7 height 7
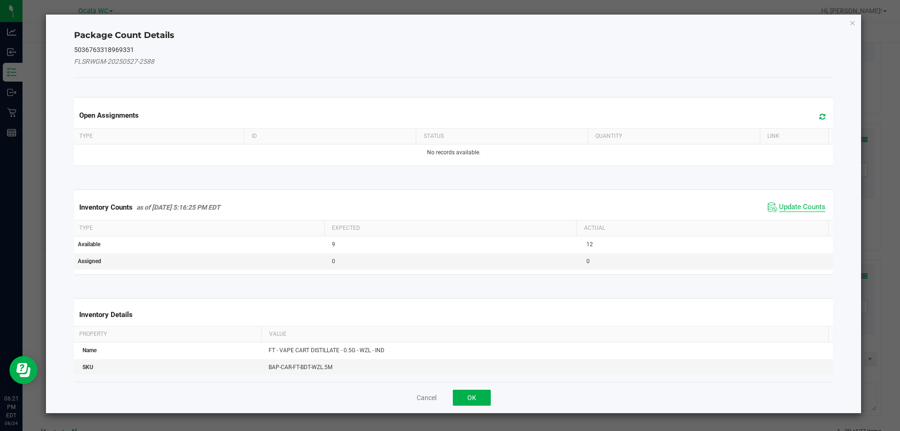
click at [787, 207] on span "Update Counts" at bounding box center [802, 207] width 46 height 9
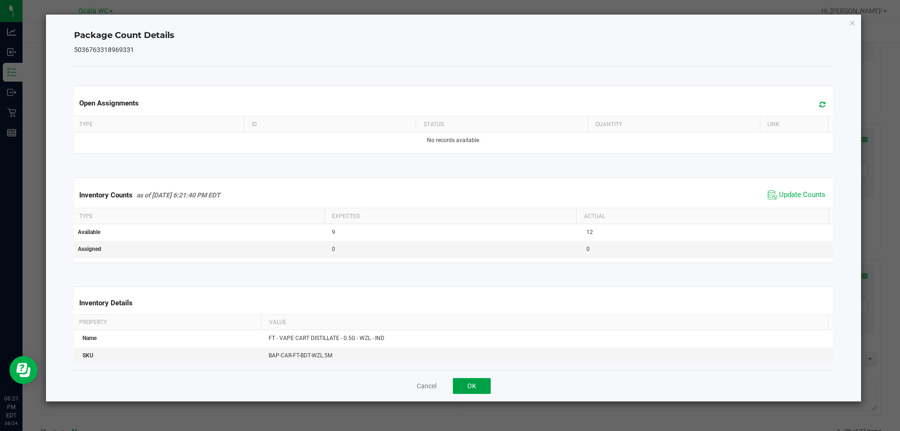
click at [482, 384] on button "OK" at bounding box center [472, 386] width 38 height 16
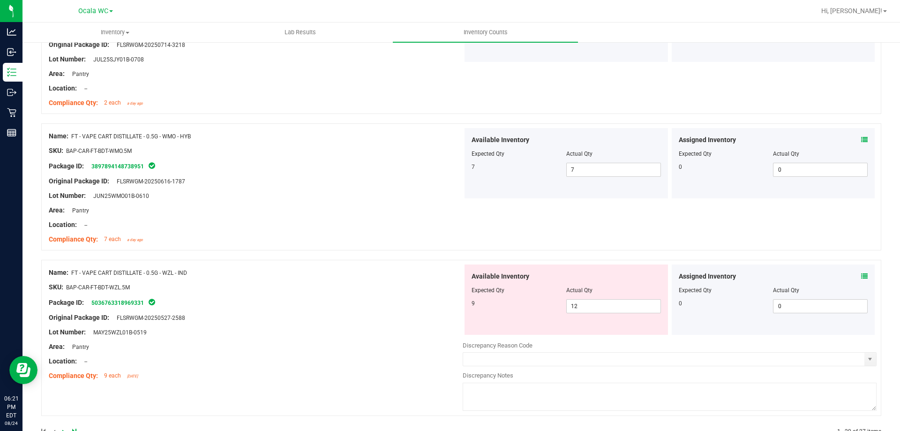
scroll to position [2512, 0]
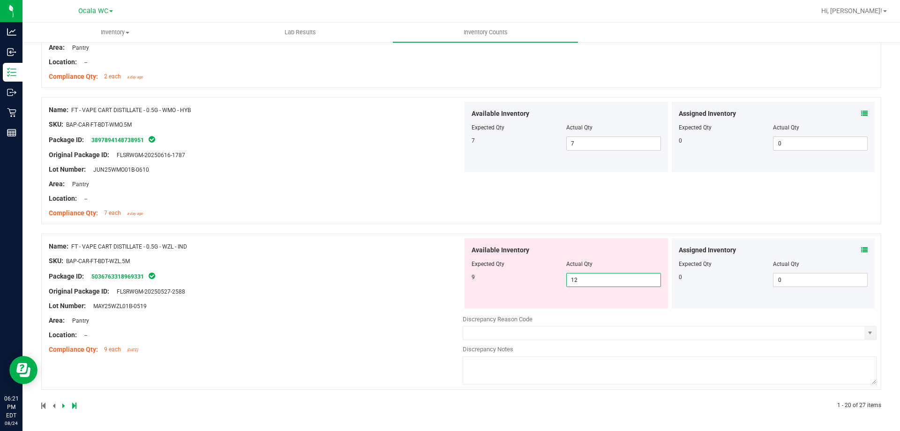
click at [584, 280] on span "12 12" at bounding box center [613, 280] width 95 height 14
click at [584, 280] on input "12" at bounding box center [614, 279] width 94 height 13
click at [383, 340] on div "Name: FT - VAPE CART DISTILLATE - 0.5G - WZL - IND SKU: BAP-CAR-FT-BDT-WZL.5M P…" at bounding box center [256, 298] width 414 height 120
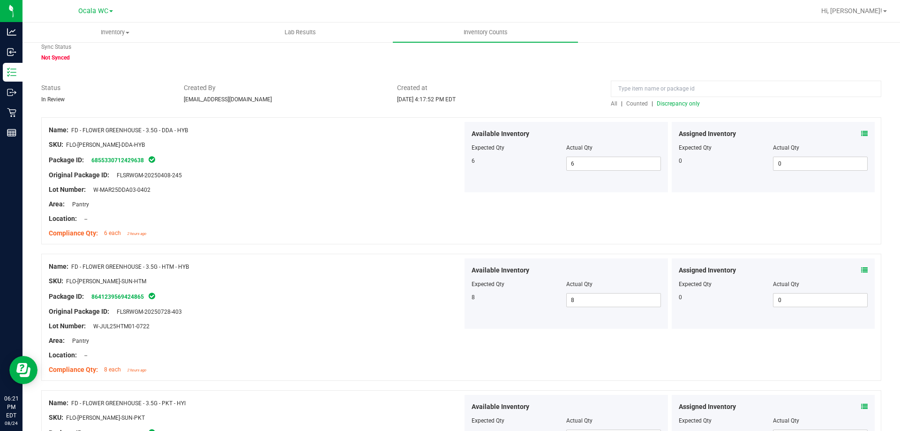
scroll to position [0, 0]
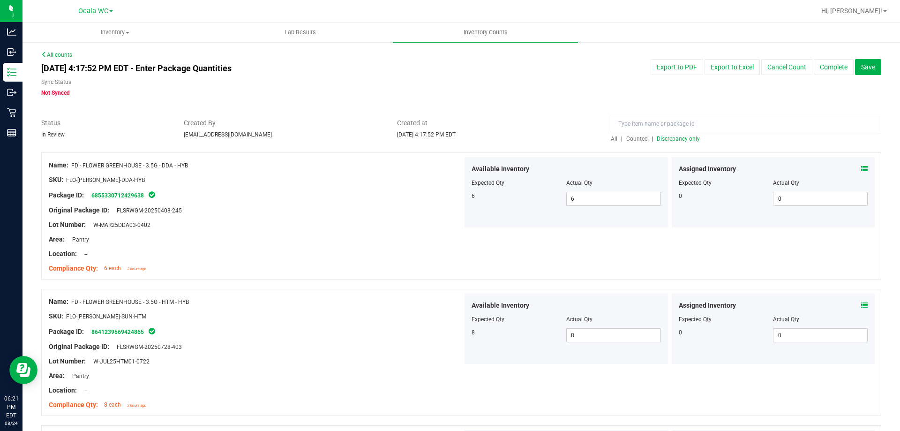
click at [680, 137] on span "Discrepancy only" at bounding box center [678, 139] width 43 height 7
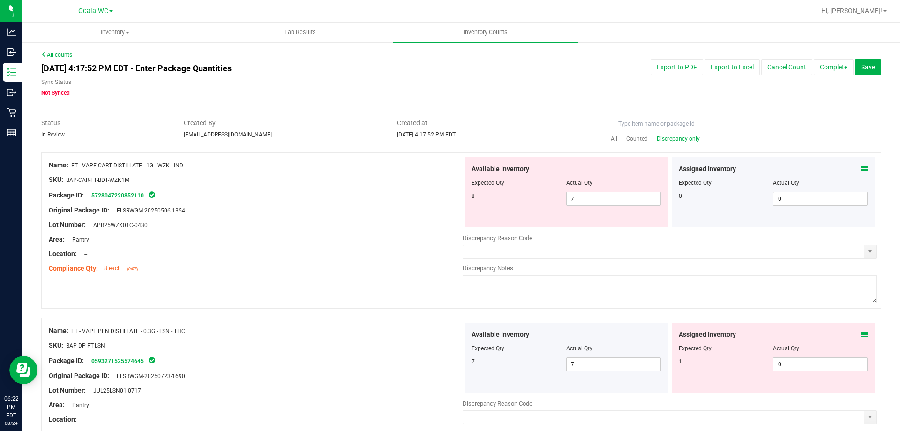
click at [861, 167] on icon at bounding box center [864, 169] width 7 height 7
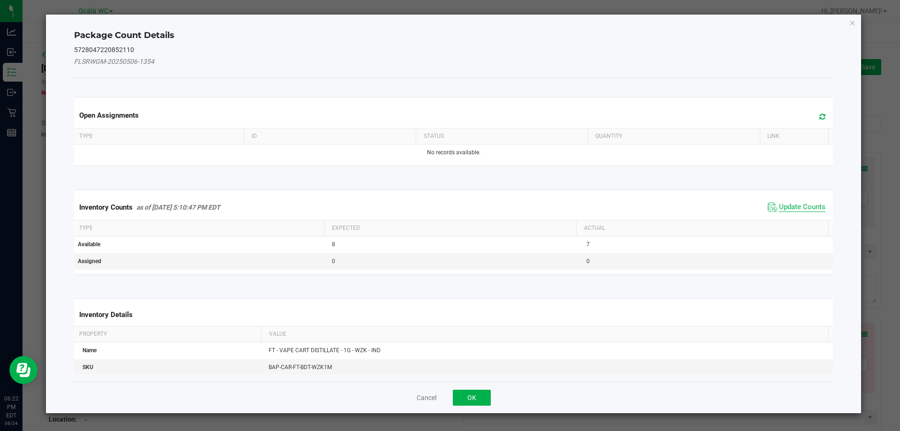
click at [796, 210] on span "Update Counts" at bounding box center [802, 207] width 46 height 9
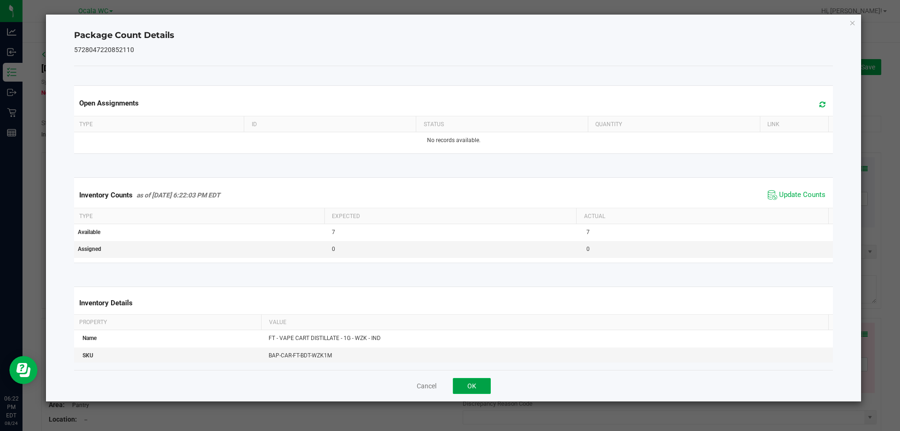
click at [472, 384] on button "OK" at bounding box center [472, 386] width 38 height 16
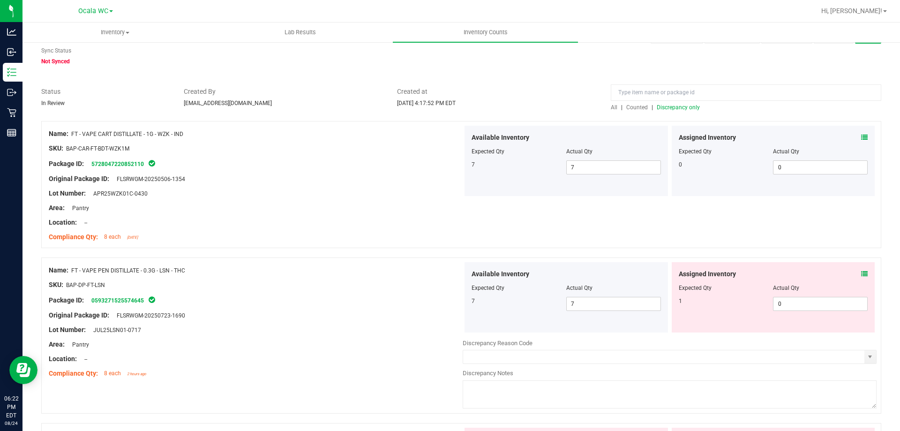
scroll to position [47, 0]
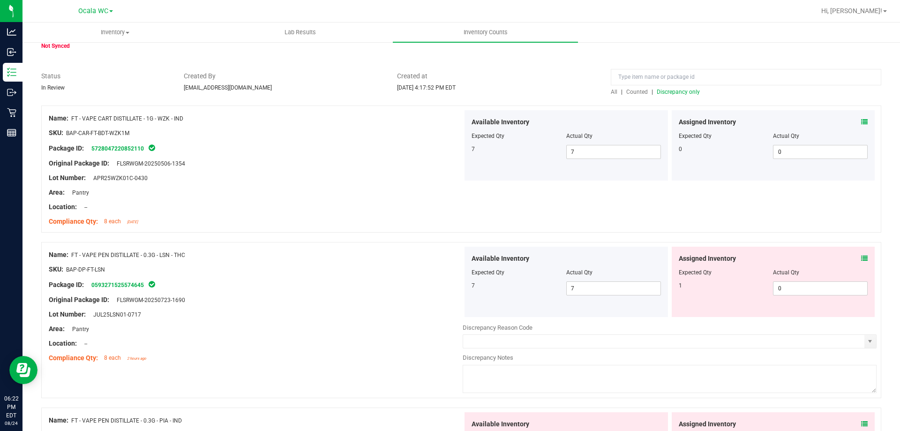
click at [861, 259] on icon at bounding box center [864, 258] width 7 height 7
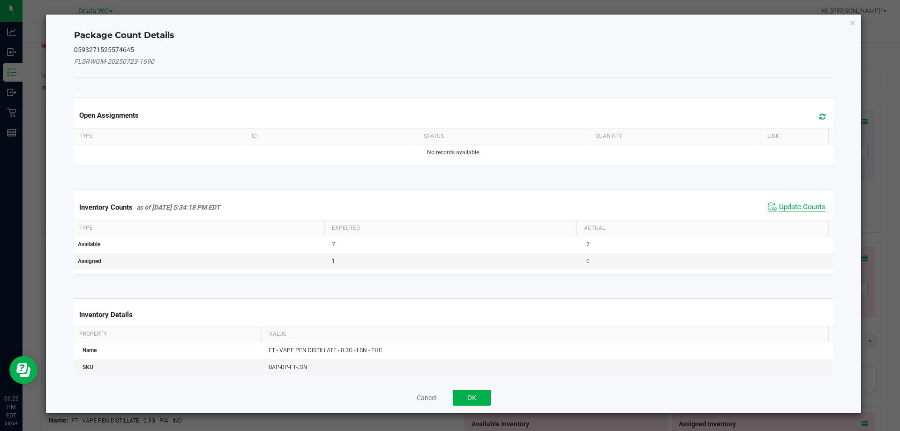
click at [788, 208] on span "Update Counts" at bounding box center [802, 207] width 46 height 9
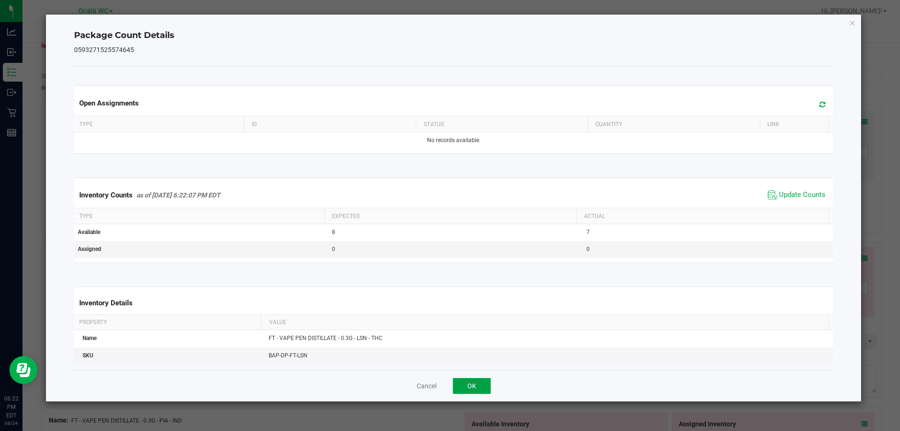
click at [473, 385] on button "OK" at bounding box center [472, 386] width 38 height 16
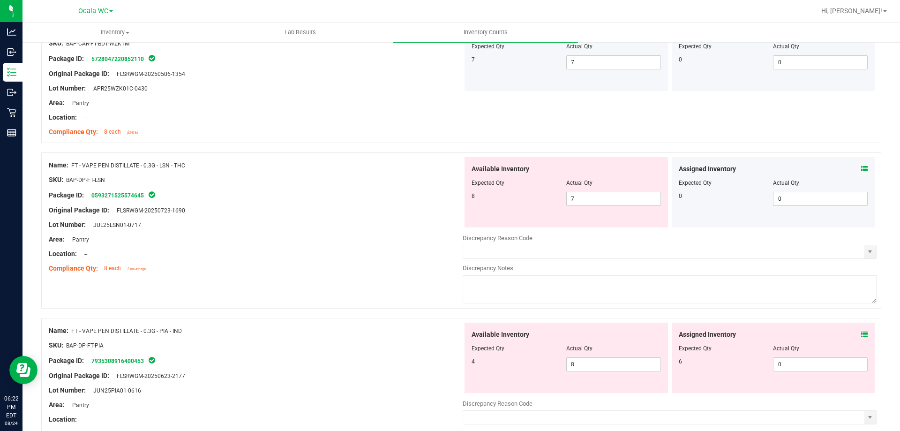
scroll to position [141, 0]
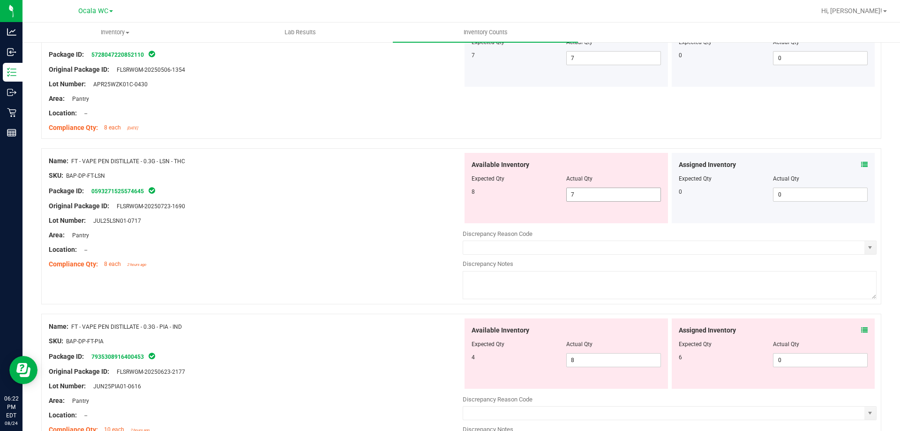
click at [607, 196] on span "7 7" at bounding box center [613, 195] width 95 height 14
click at [607, 196] on input "7" at bounding box center [614, 194] width 94 height 13
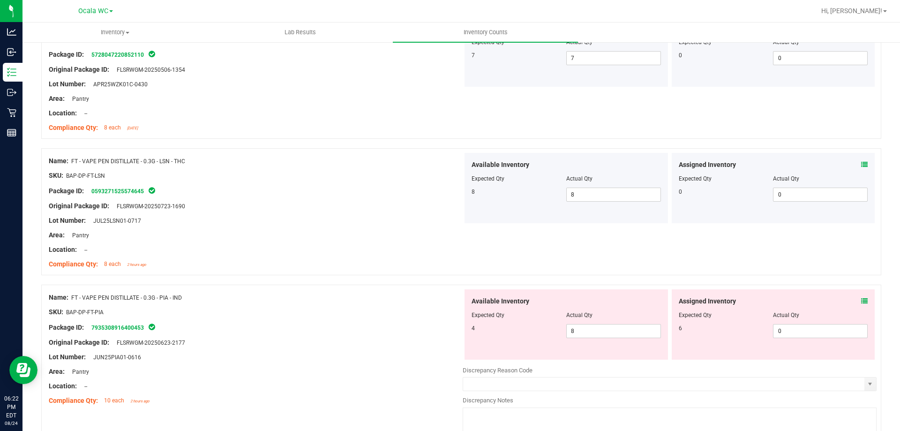
click at [861, 298] on icon at bounding box center [864, 301] width 7 height 7
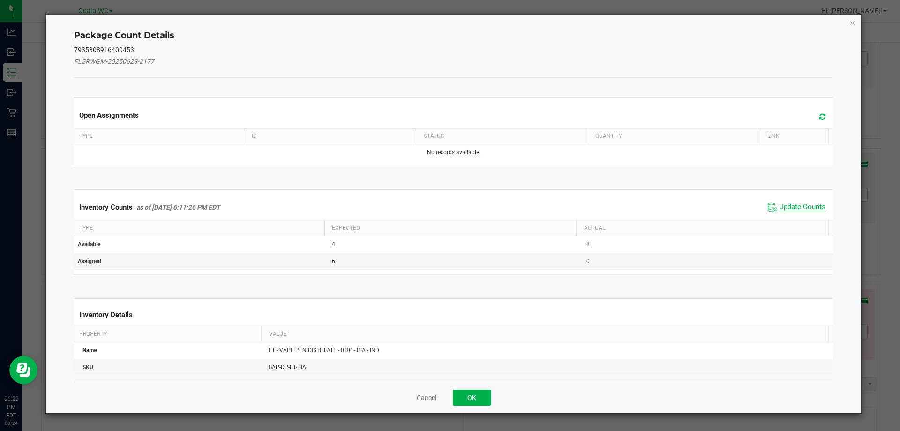
click at [800, 207] on span "Update Counts" at bounding box center [802, 207] width 46 height 9
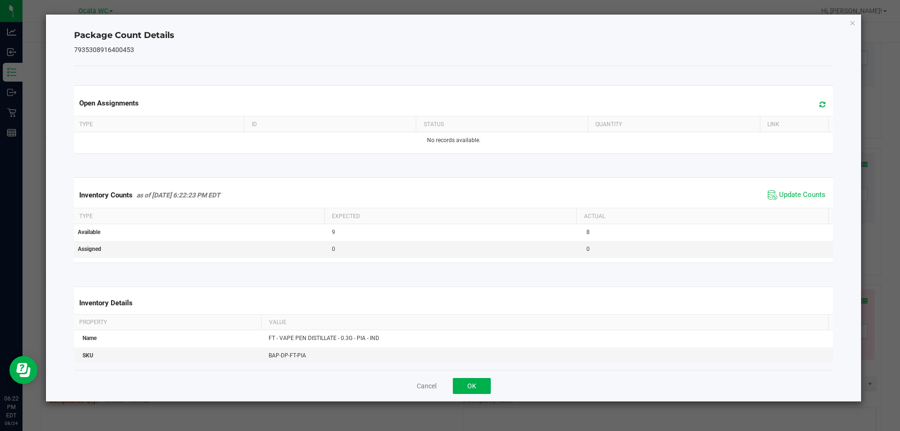
click at [468, 376] on div "Cancel OK" at bounding box center [454, 385] width 760 height 31
click at [469, 382] on button "OK" at bounding box center [472, 386] width 38 height 16
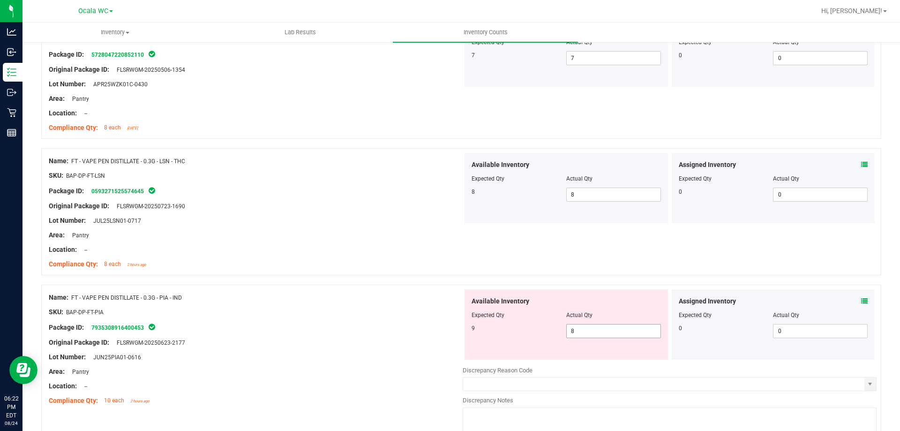
click at [591, 335] on span "8 8" at bounding box center [613, 331] width 95 height 14
click at [591, 335] on input "8" at bounding box center [614, 331] width 94 height 13
click at [359, 342] on div "Original Package ID: FLSRWGM-20250623-2177" at bounding box center [256, 343] width 414 height 10
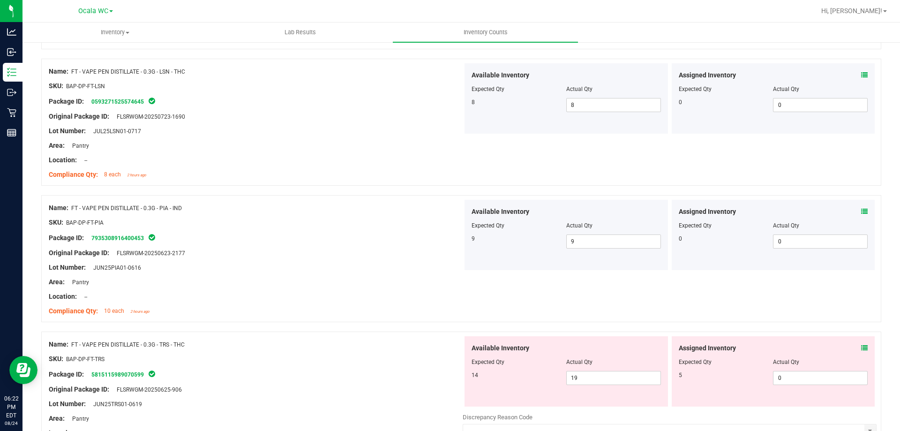
scroll to position [281, 0]
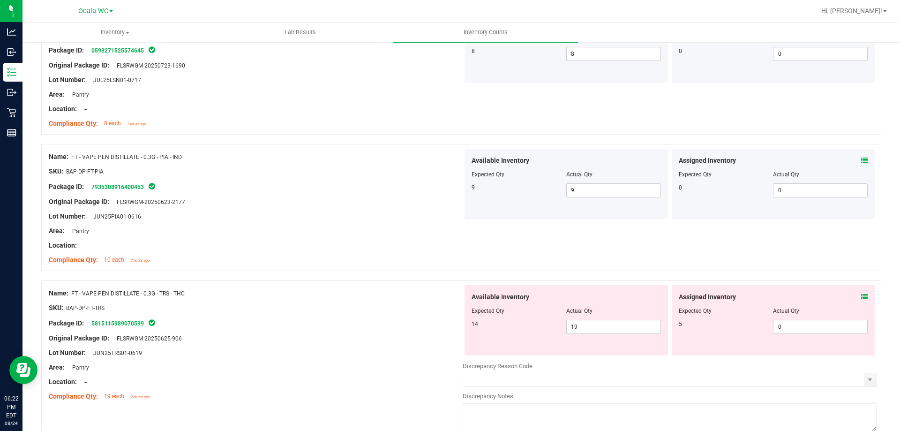
click at [861, 294] on icon at bounding box center [864, 297] width 7 height 7
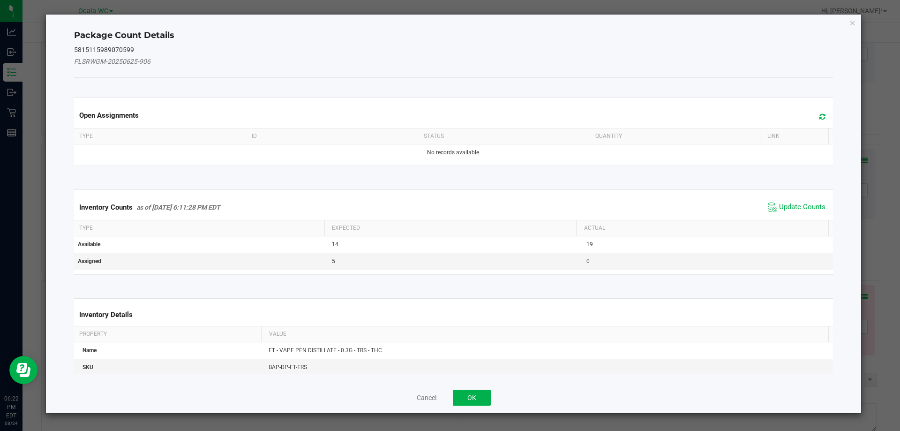
click at [787, 202] on span "Update Counts" at bounding box center [797, 207] width 62 height 14
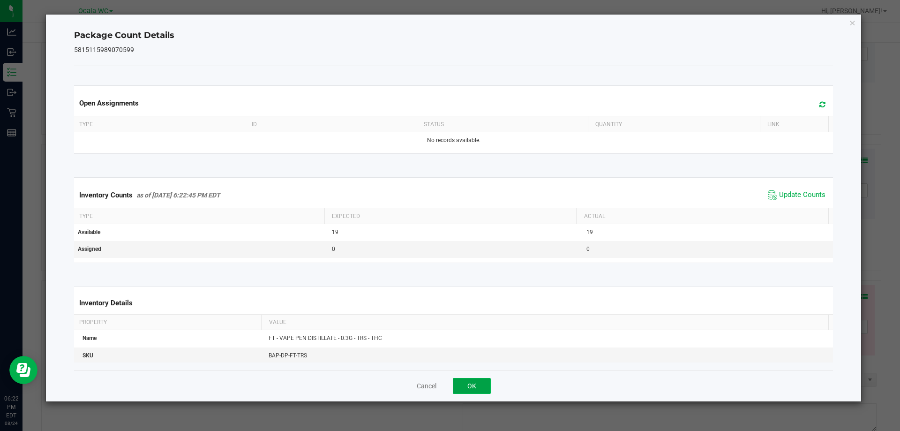
click at [463, 386] on button "OK" at bounding box center [472, 386] width 38 height 16
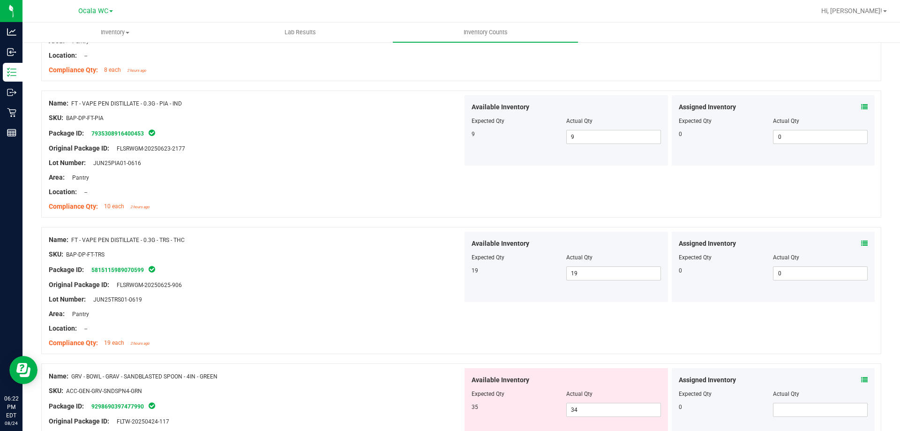
scroll to position [375, 0]
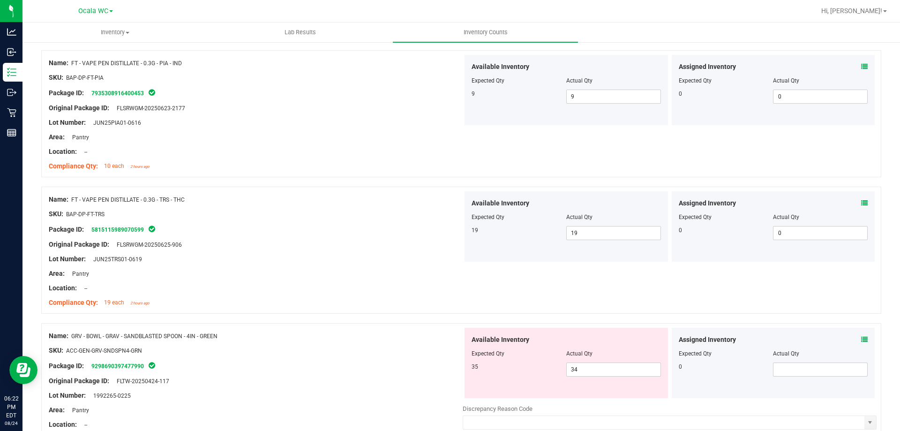
click at [861, 336] on icon at bounding box center [864, 339] width 7 height 7
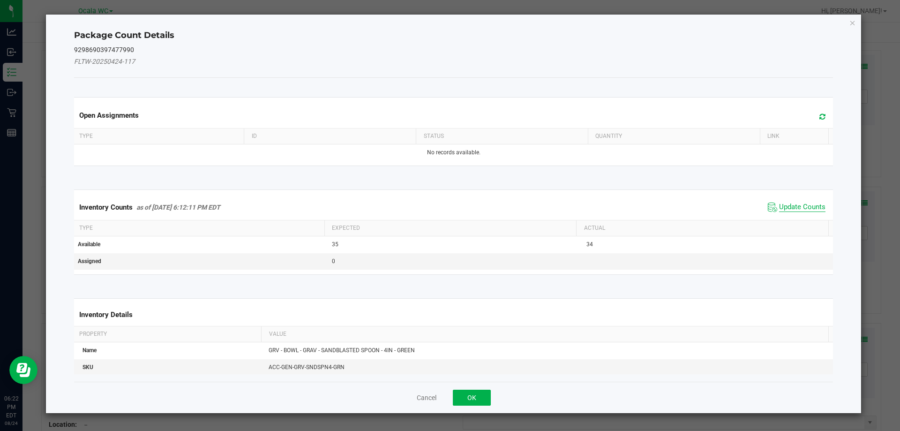
click at [782, 205] on span "Update Counts" at bounding box center [802, 207] width 46 height 9
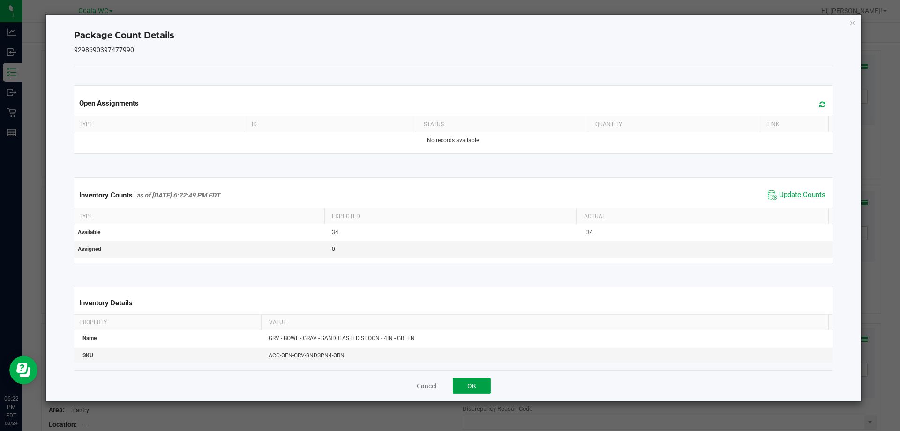
click at [478, 385] on button "OK" at bounding box center [472, 386] width 38 height 16
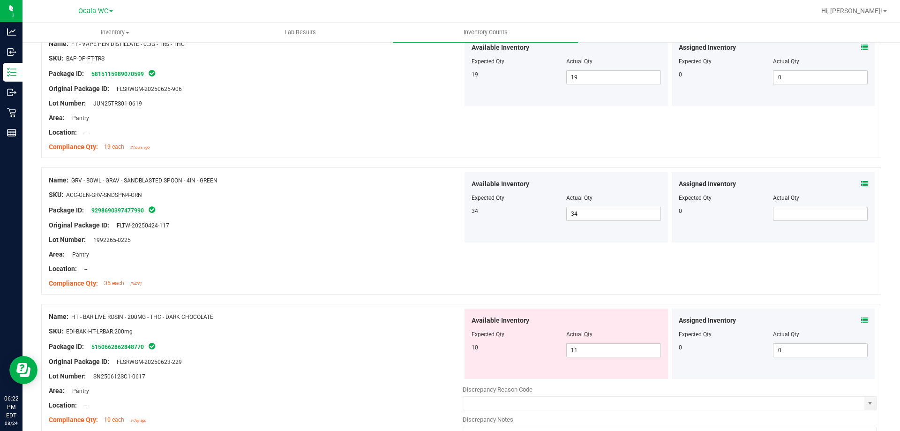
scroll to position [610, 0]
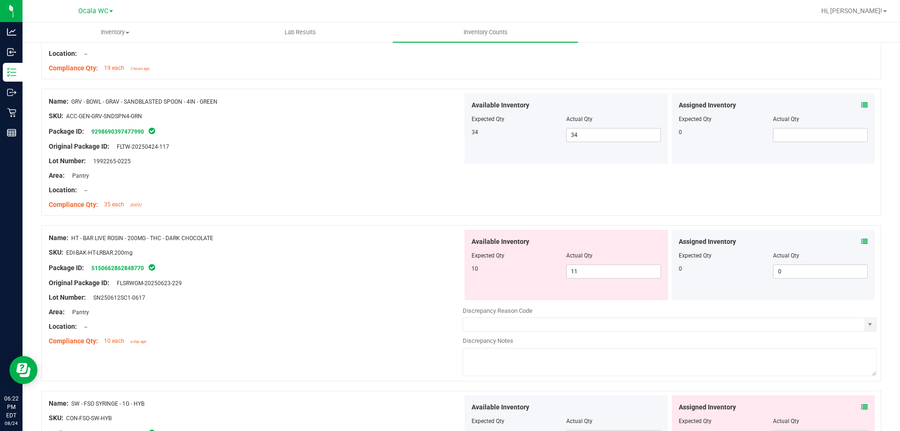
click at [861, 243] on icon at bounding box center [864, 241] width 7 height 7
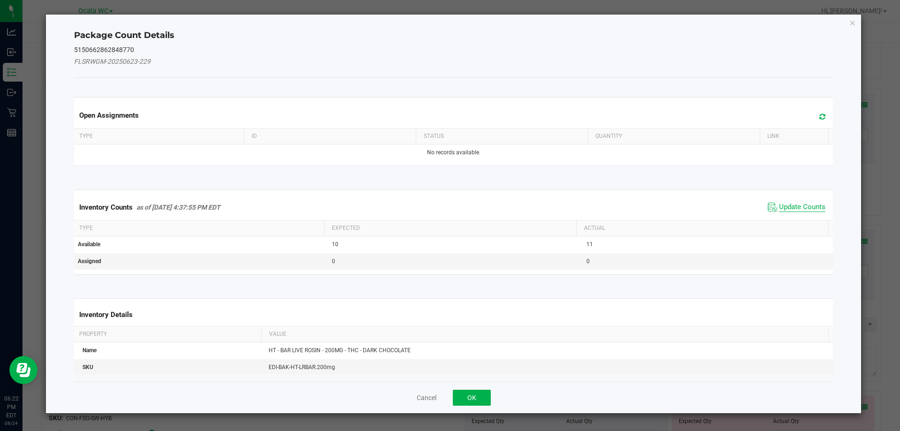
click at [794, 205] on span "Update Counts" at bounding box center [802, 207] width 46 height 9
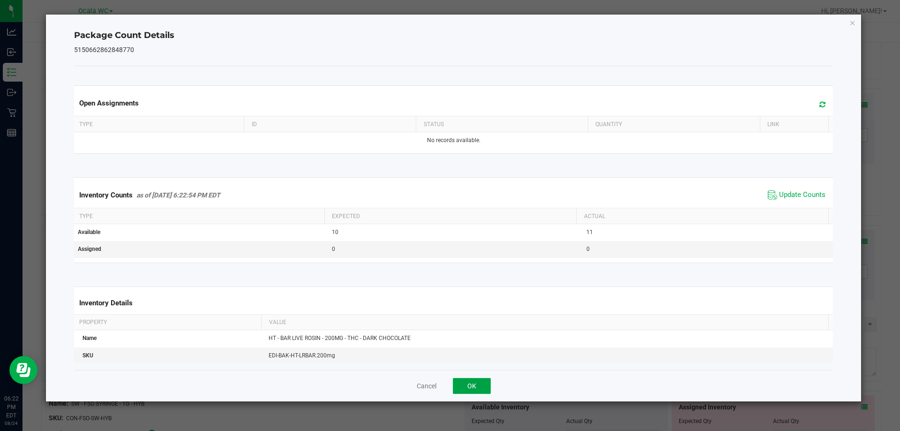
click at [466, 385] on button "OK" at bounding box center [472, 386] width 38 height 16
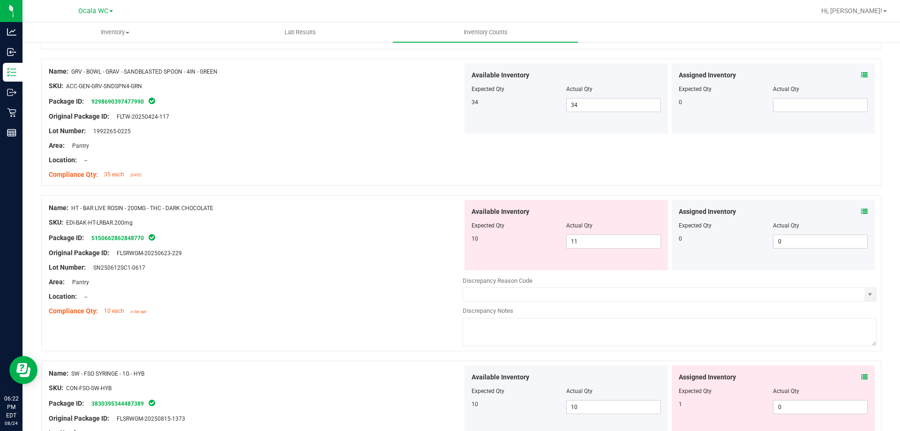
scroll to position [657, 0]
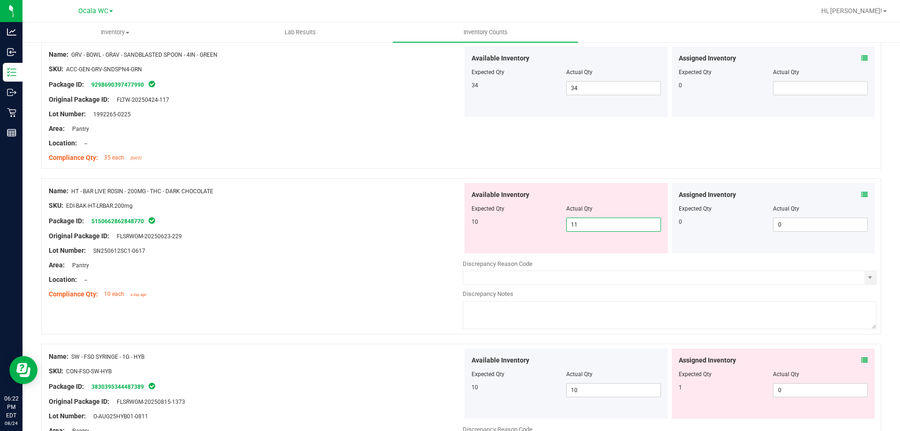
click at [603, 221] on span "11 11" at bounding box center [613, 225] width 95 height 14
click at [603, 221] on input "11" at bounding box center [614, 224] width 94 height 13
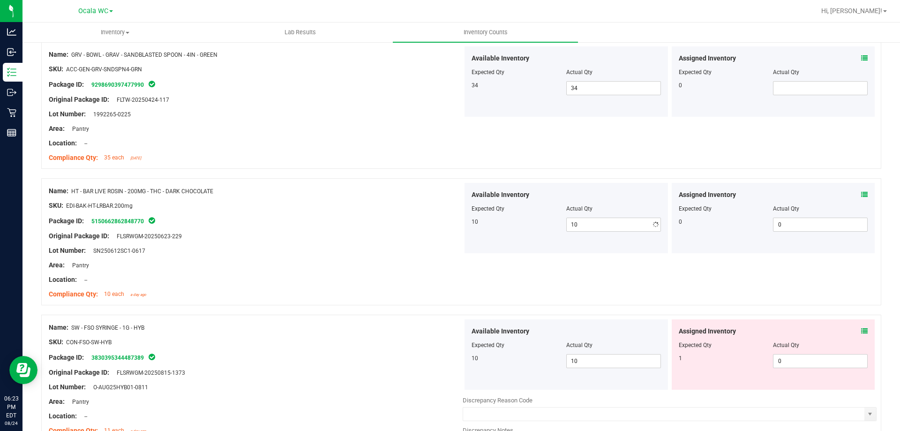
click at [416, 273] on div at bounding box center [256, 272] width 414 height 5
click at [861, 332] on icon at bounding box center [864, 331] width 7 height 7
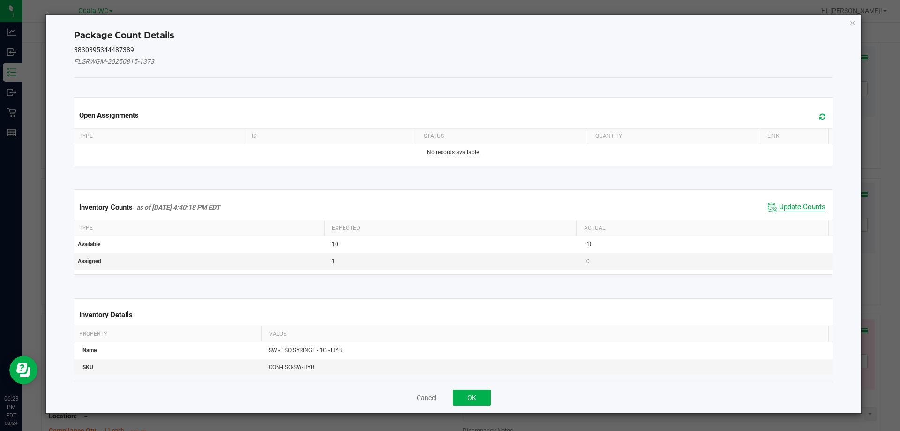
click at [805, 203] on span "Update Counts" at bounding box center [802, 207] width 46 height 9
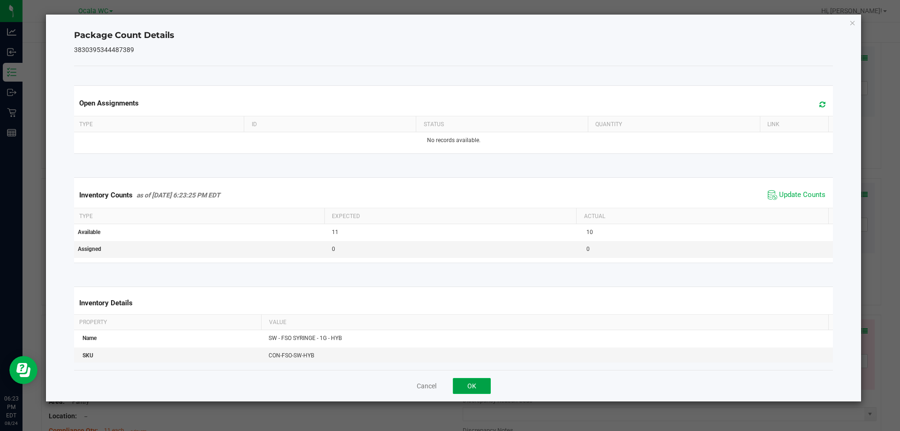
click at [476, 385] on button "OK" at bounding box center [472, 386] width 38 height 16
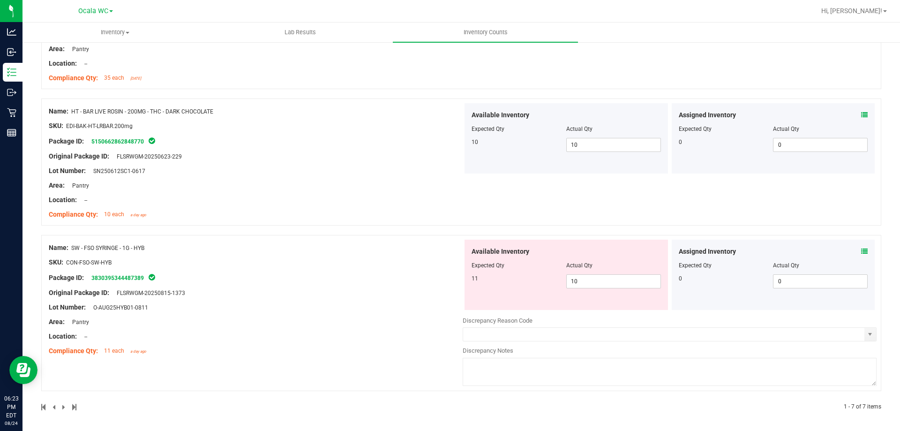
scroll to position [738, 0]
click at [595, 283] on span "10 10" at bounding box center [613, 280] width 95 height 14
click at [595, 283] on input "10" at bounding box center [614, 279] width 94 height 13
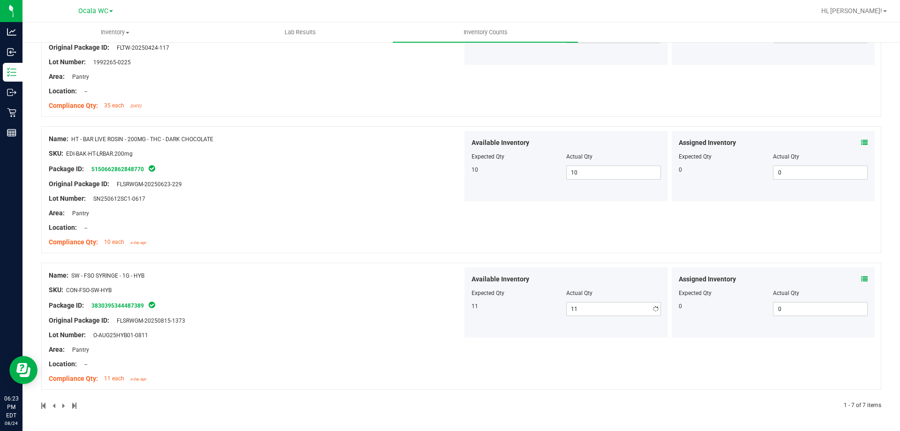
click at [398, 309] on div "Name: SW - FSO SYRINGE - 1G - HYB SKU: CON-FSO-SW-HYB Package ID: 3830395344487…" at bounding box center [256, 327] width 414 height 120
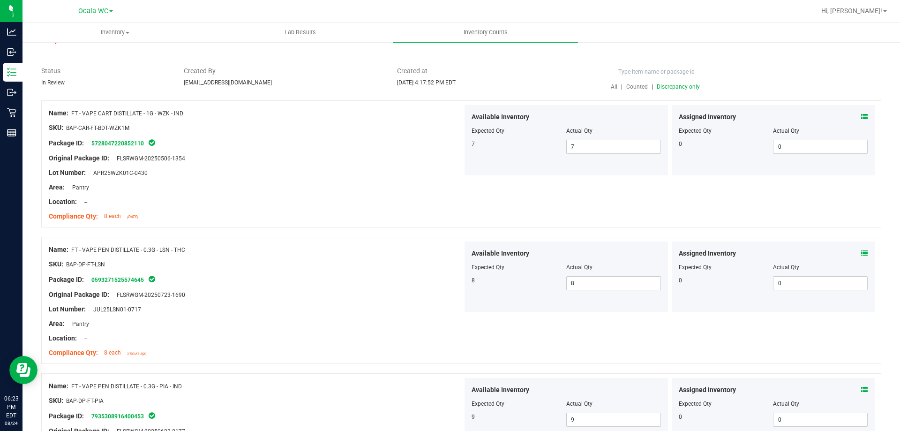
scroll to position [0, 0]
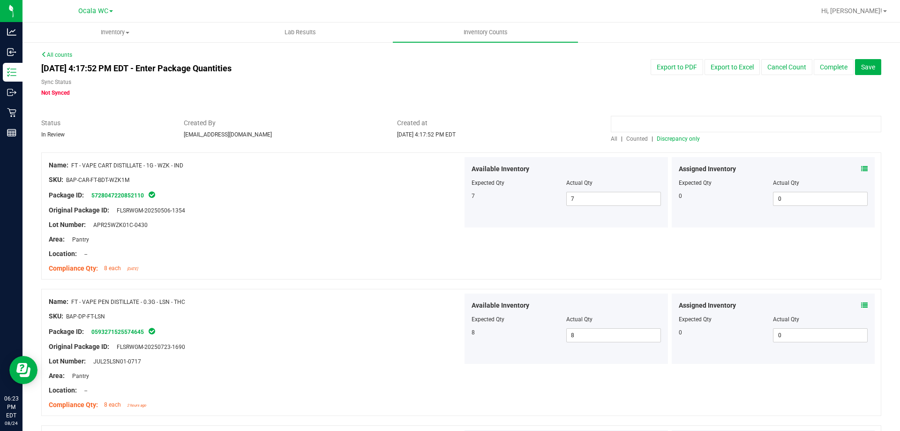
click at [679, 132] on input at bounding box center [746, 124] width 271 height 16
click at [674, 138] on span "Discrepancy only" at bounding box center [678, 139] width 43 height 7
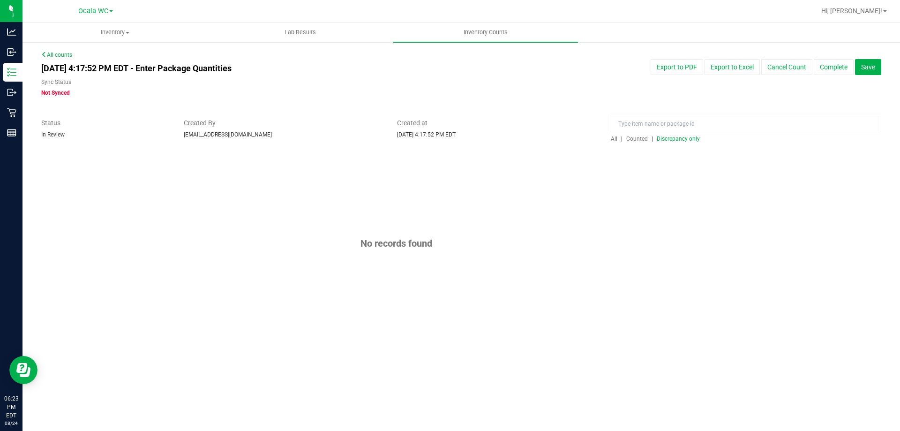
click at [674, 138] on span "Discrepancy only" at bounding box center [678, 139] width 43 height 7
click at [825, 70] on button "Complete" at bounding box center [834, 67] width 40 height 16
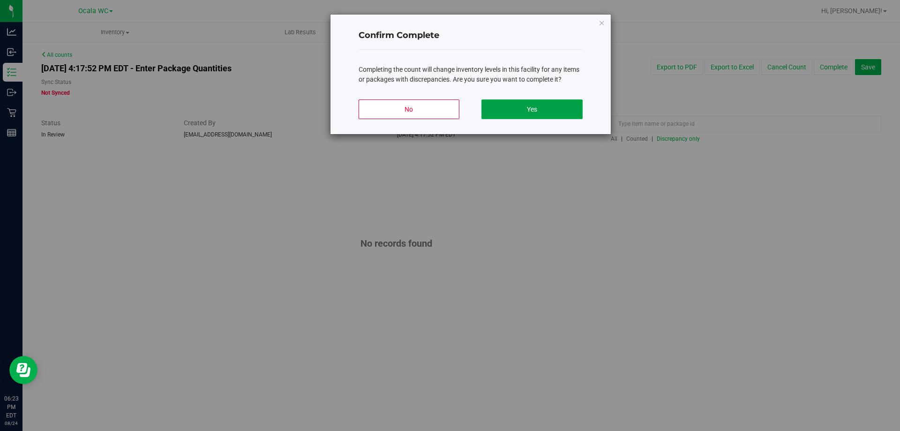
click at [541, 114] on button "Yes" at bounding box center [532, 109] width 101 height 20
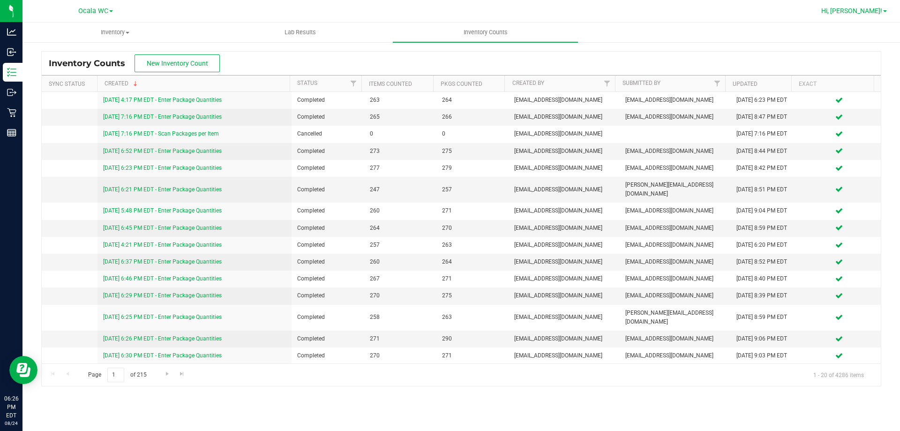
click at [880, 10] on span "Hi, Alicia!" at bounding box center [852, 11] width 61 height 8
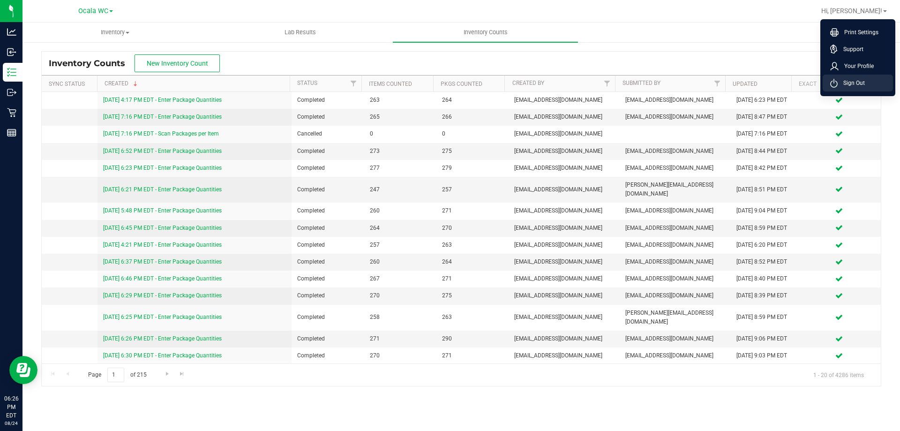
click at [852, 78] on span "Sign Out" at bounding box center [851, 82] width 27 height 9
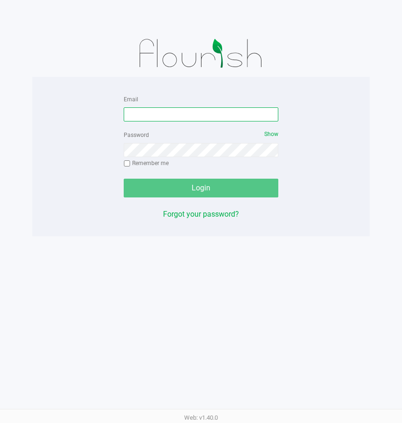
click at [147, 113] on input "Email" at bounding box center [201, 114] width 155 height 14
type input "[EMAIL_ADDRESS][DOMAIN_NAME]"
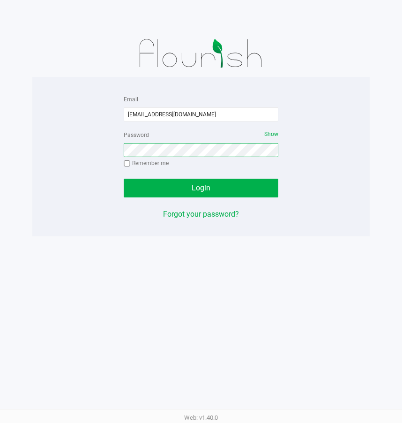
click at [124, 179] on button "Login" at bounding box center [201, 188] width 155 height 19
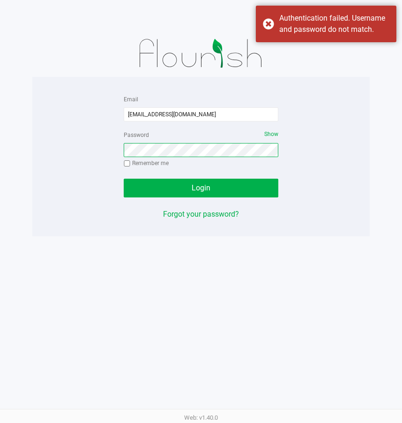
click at [124, 179] on button "Login" at bounding box center [201, 188] width 155 height 19
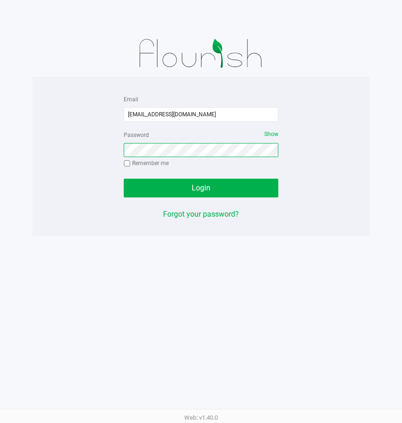
click at [124, 179] on button "Login" at bounding box center [201, 188] width 155 height 19
click at [273, 135] on span "Show" at bounding box center [271, 134] width 14 height 7
click at [124, 179] on button "Login" at bounding box center [201, 188] width 155 height 19
